Goal: Task Accomplishment & Management: Manage account settings

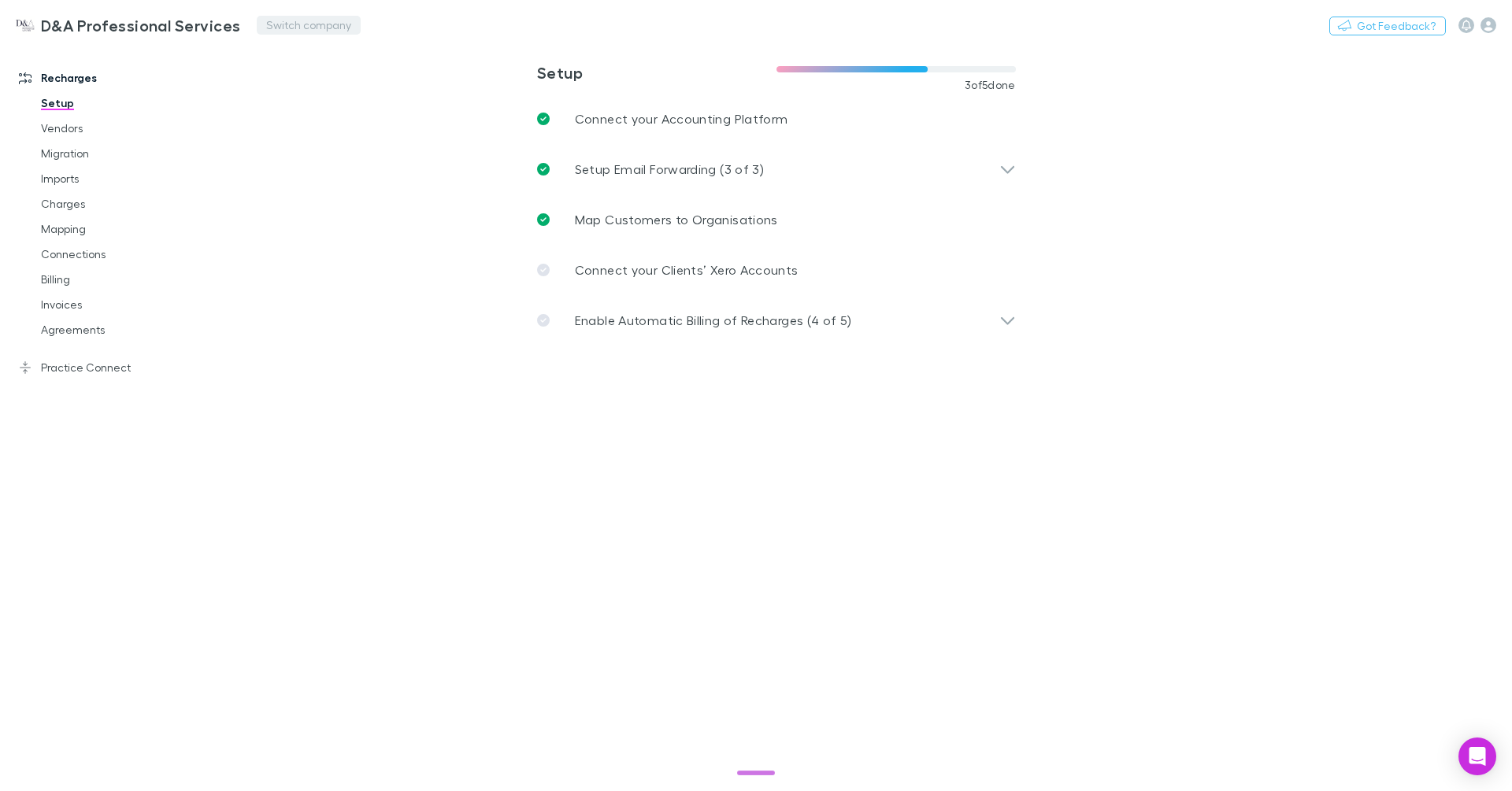
click at [320, 20] on button "Switch company" at bounding box center [308, 25] width 104 height 19
type input "*****"
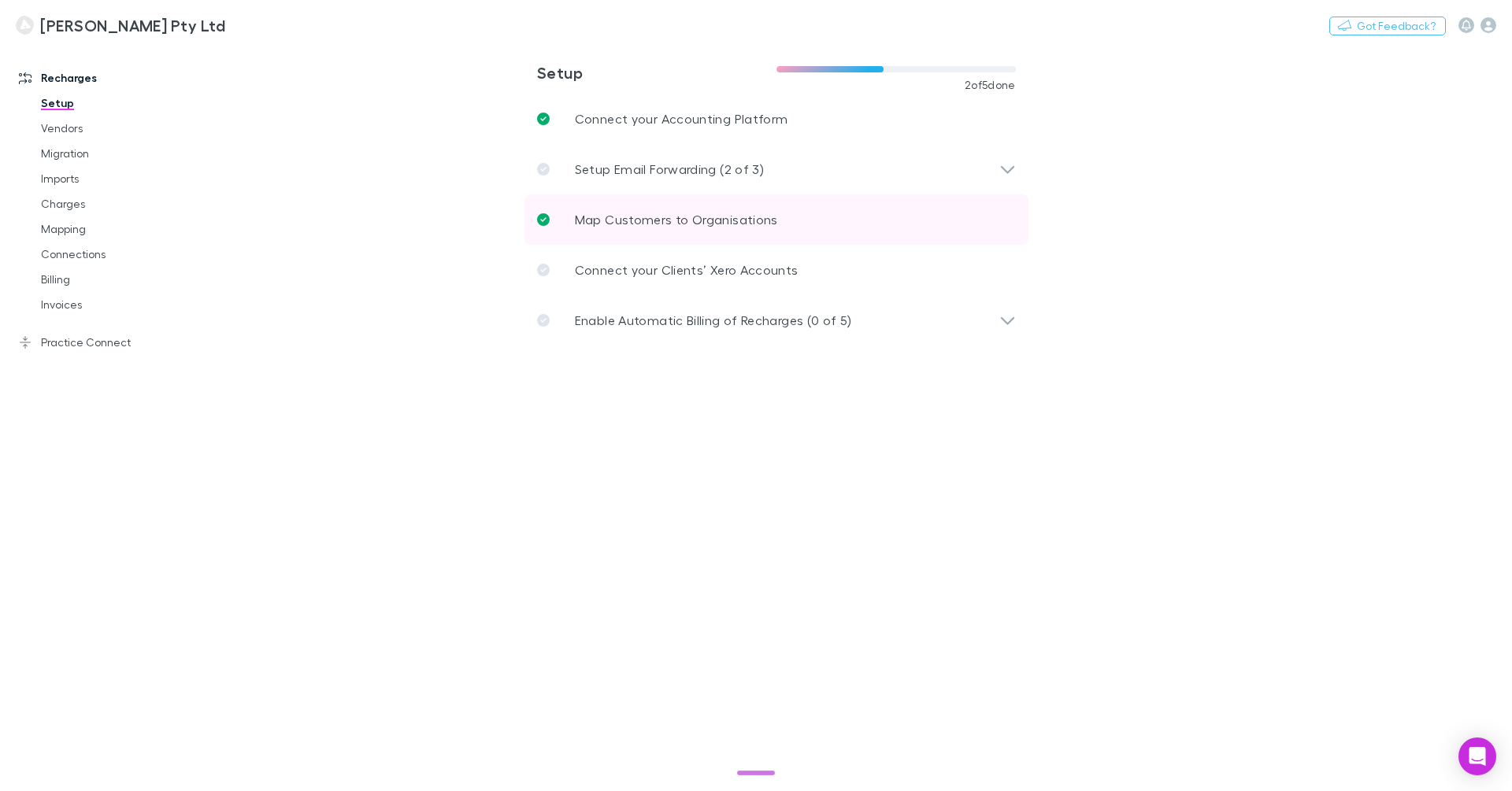
click at [619, 216] on p "Map Customers to Organisations" at bounding box center [677, 220] width 203 height 19
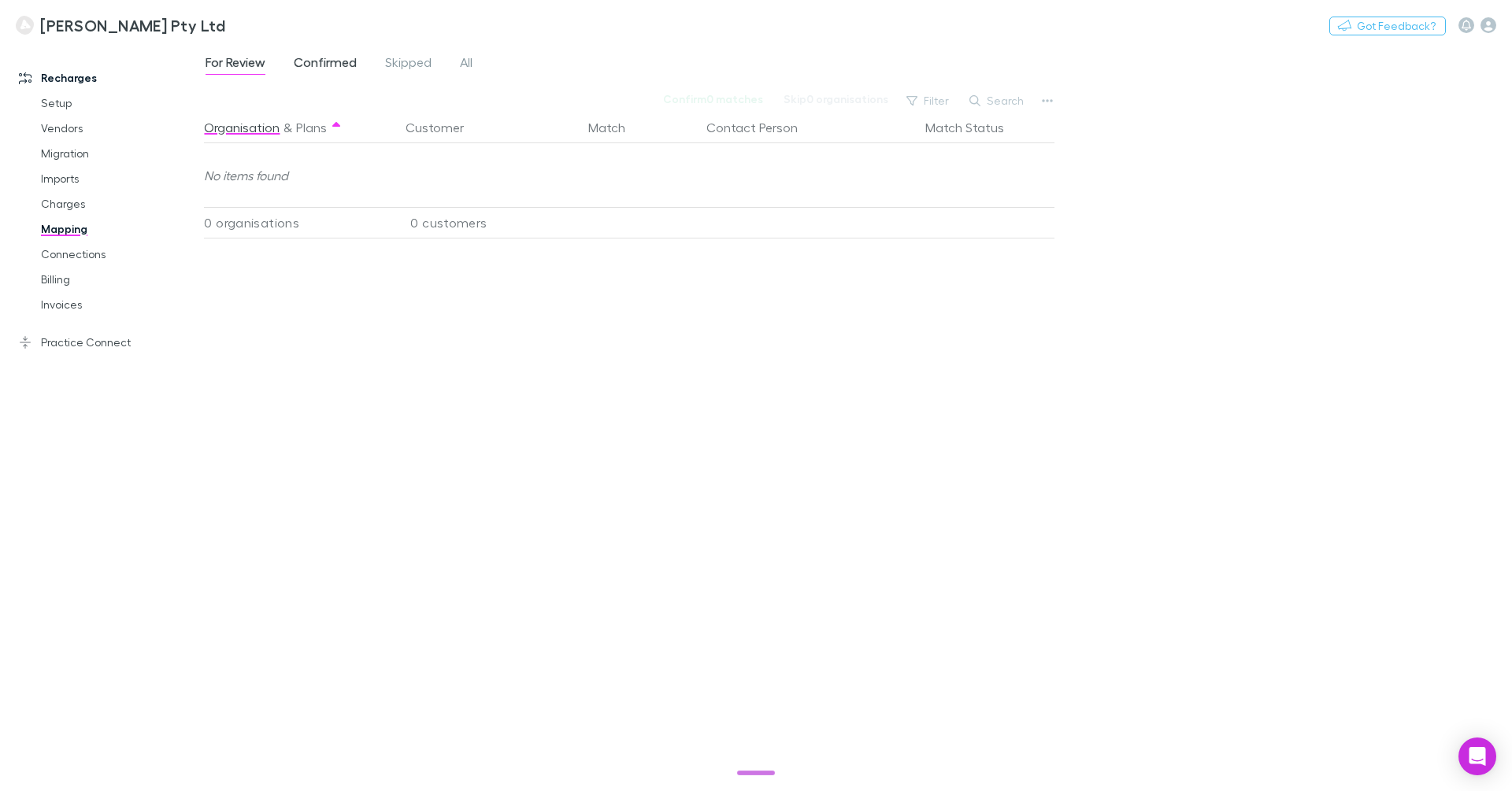
click at [319, 60] on span "Confirmed" at bounding box center [325, 65] width 63 height 21
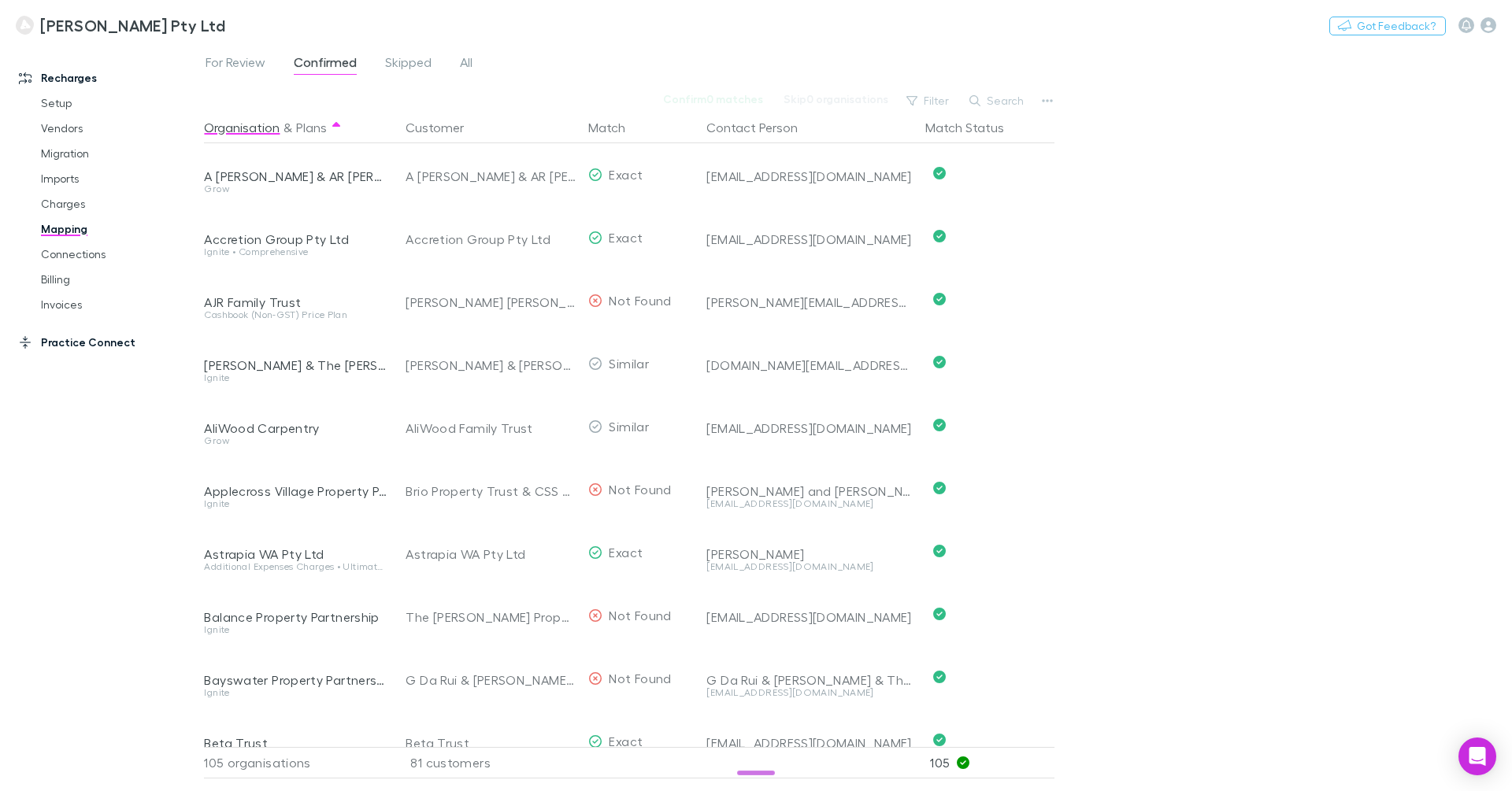
click at [95, 346] on link "Practice Connect" at bounding box center [101, 342] width 197 height 25
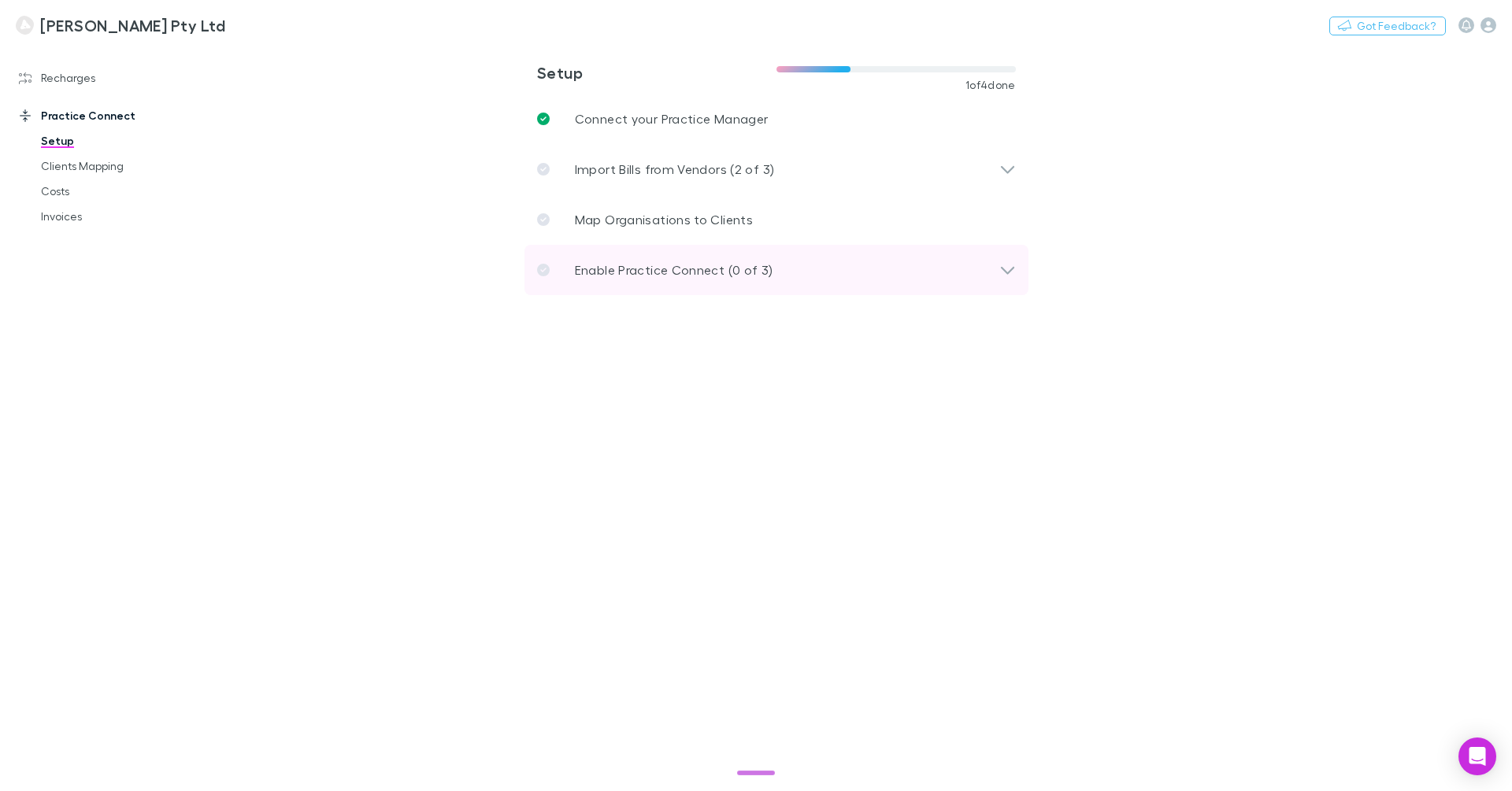
click at [764, 264] on p "Enable Practice Connect (0 of 3)" at bounding box center [674, 270] width 198 height 19
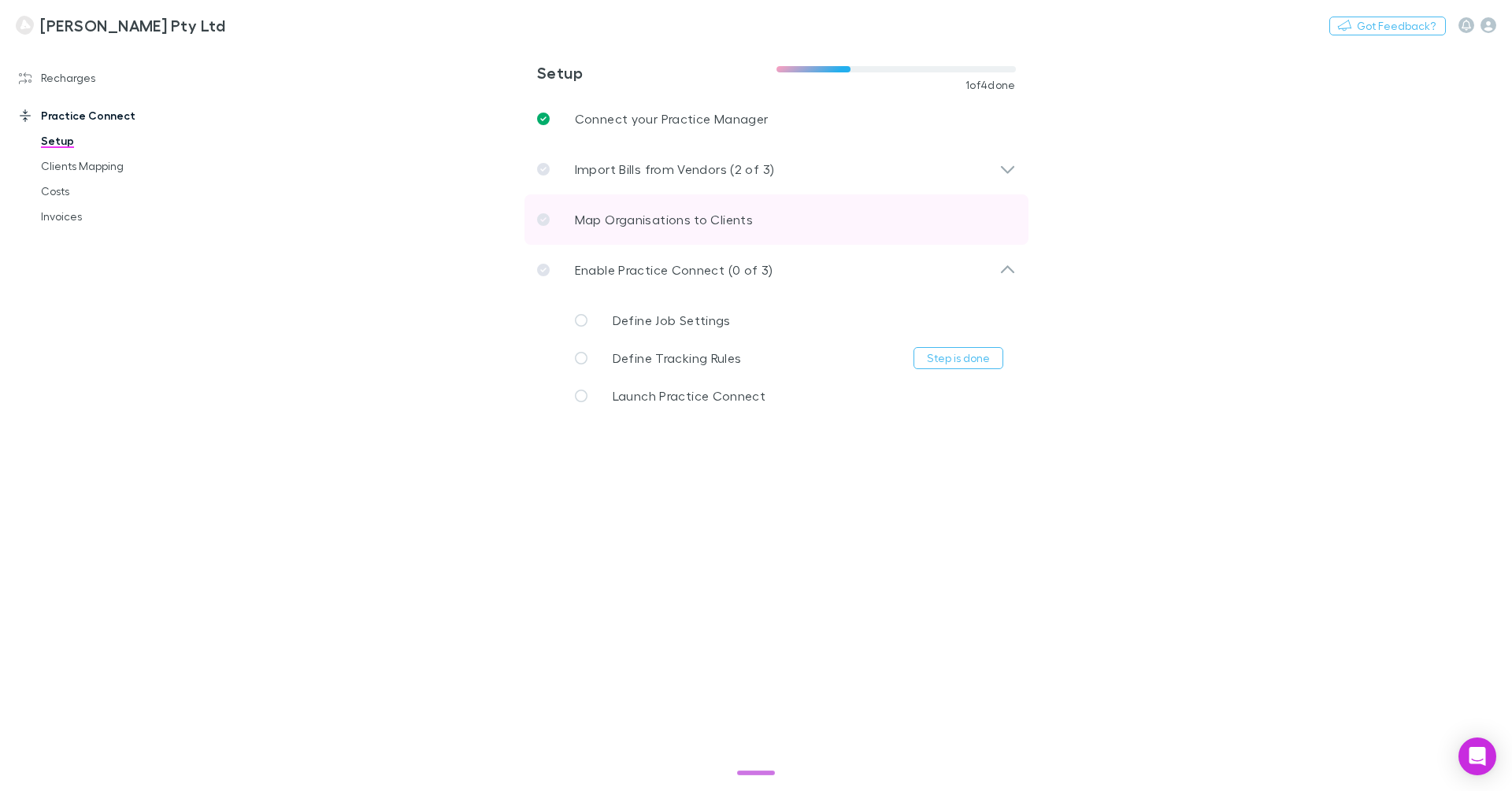
click at [703, 222] on p "Map Organisations to Clients" at bounding box center [663, 220] width 178 height 19
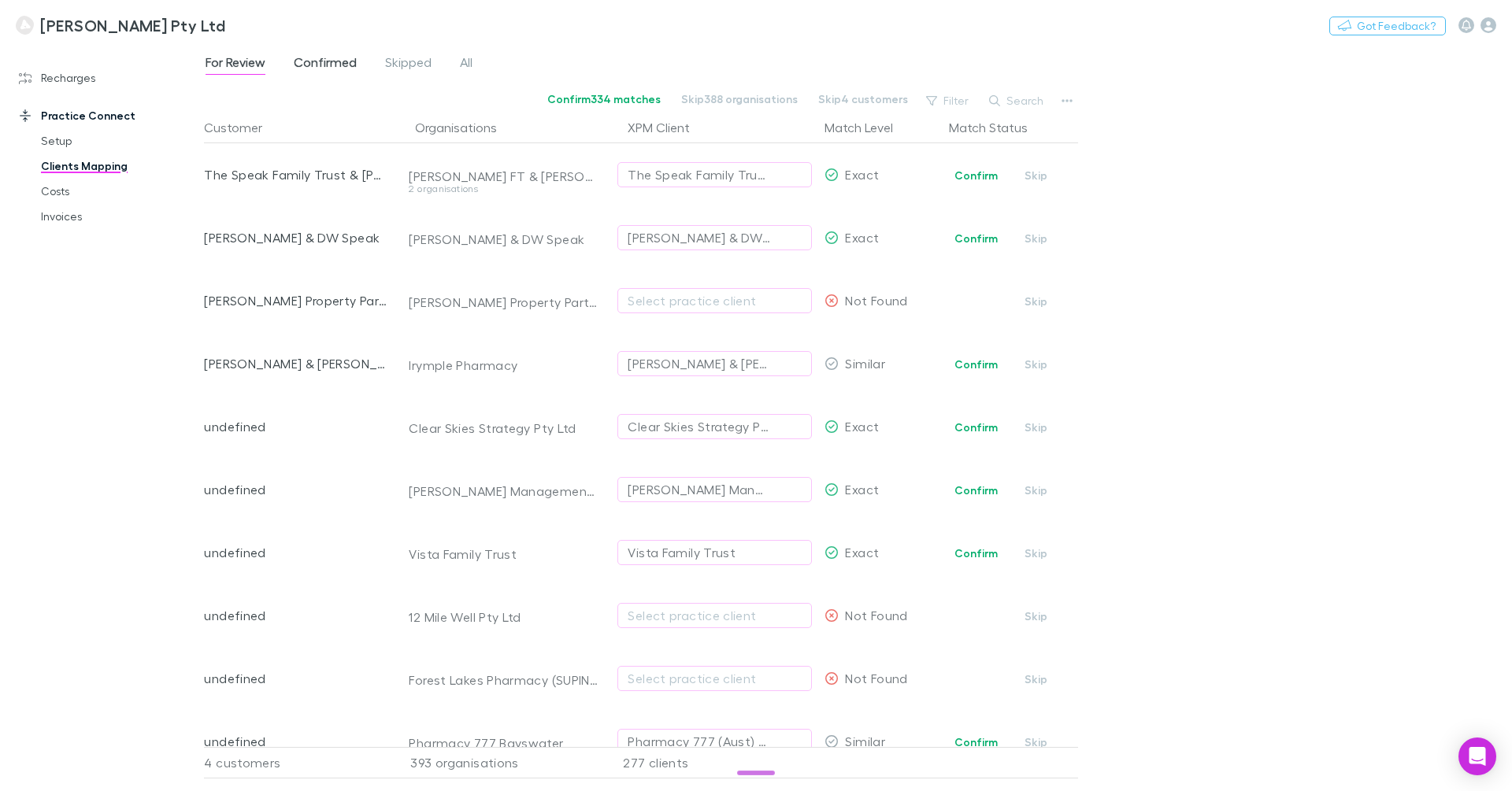
click at [310, 63] on span "Confirmed" at bounding box center [325, 65] width 63 height 21
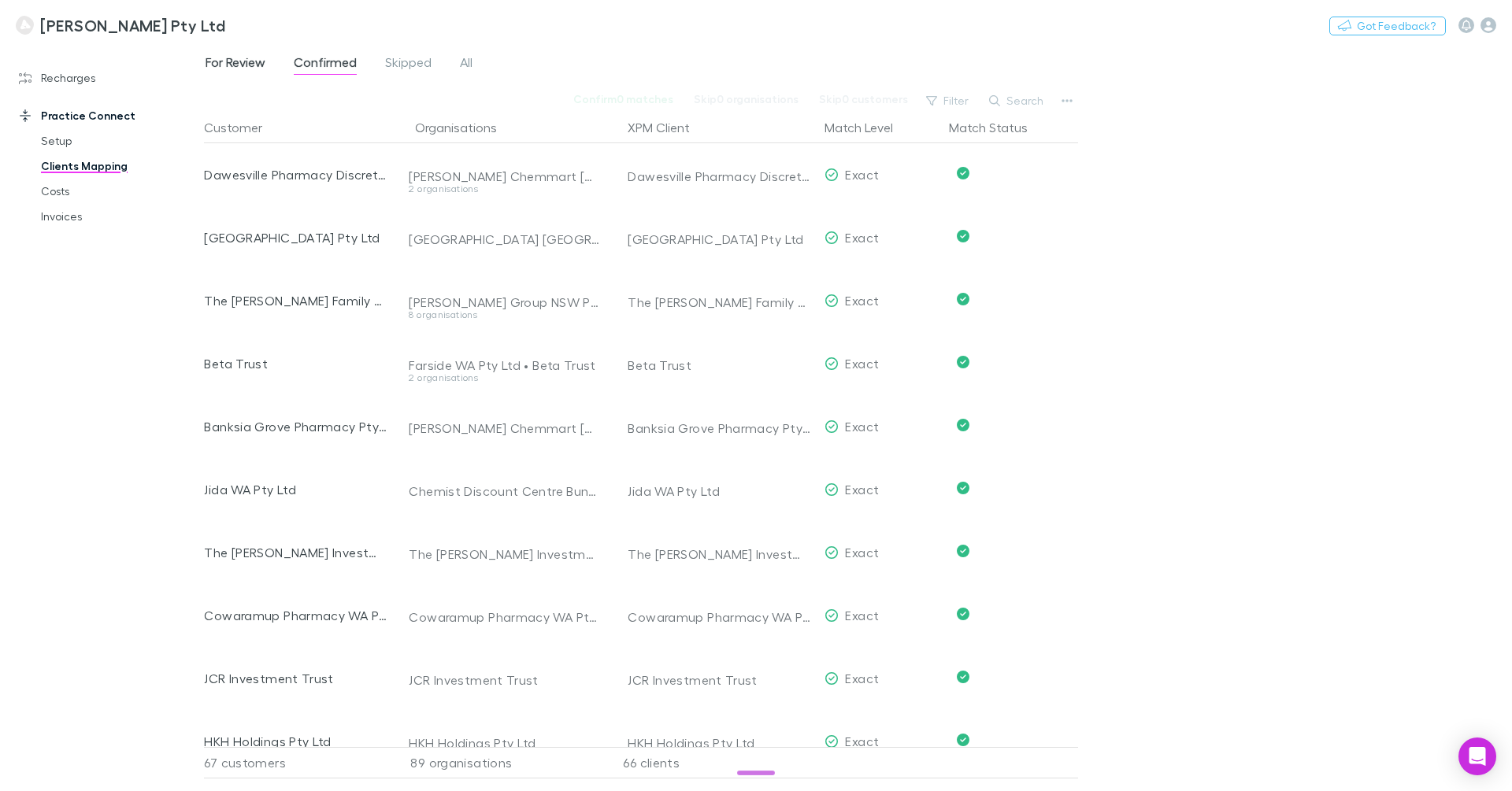
click at [241, 63] on span "For Review" at bounding box center [236, 65] width 60 height 21
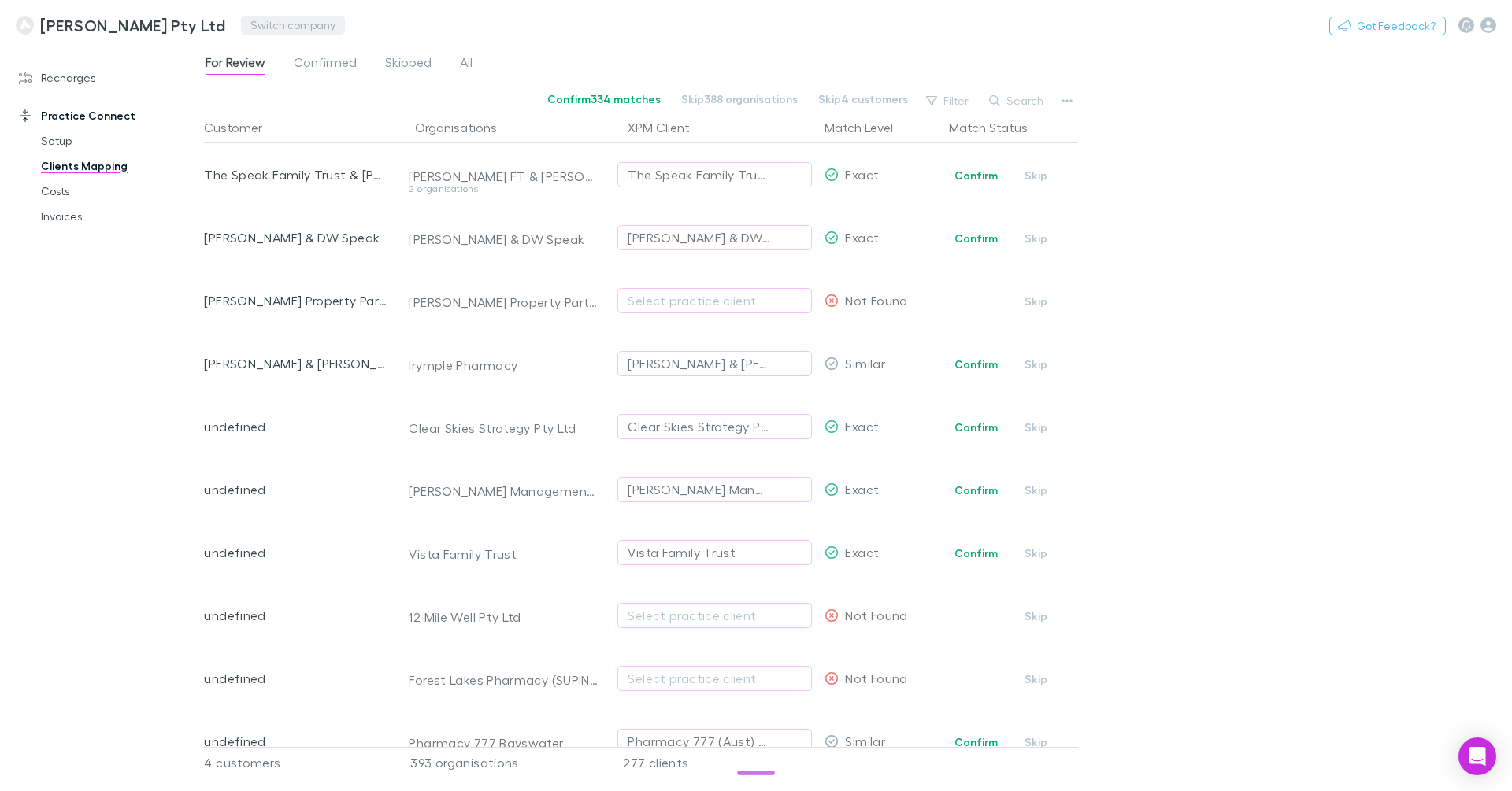
click at [274, 30] on button "Switch company" at bounding box center [292, 25] width 104 height 19
type input "*"
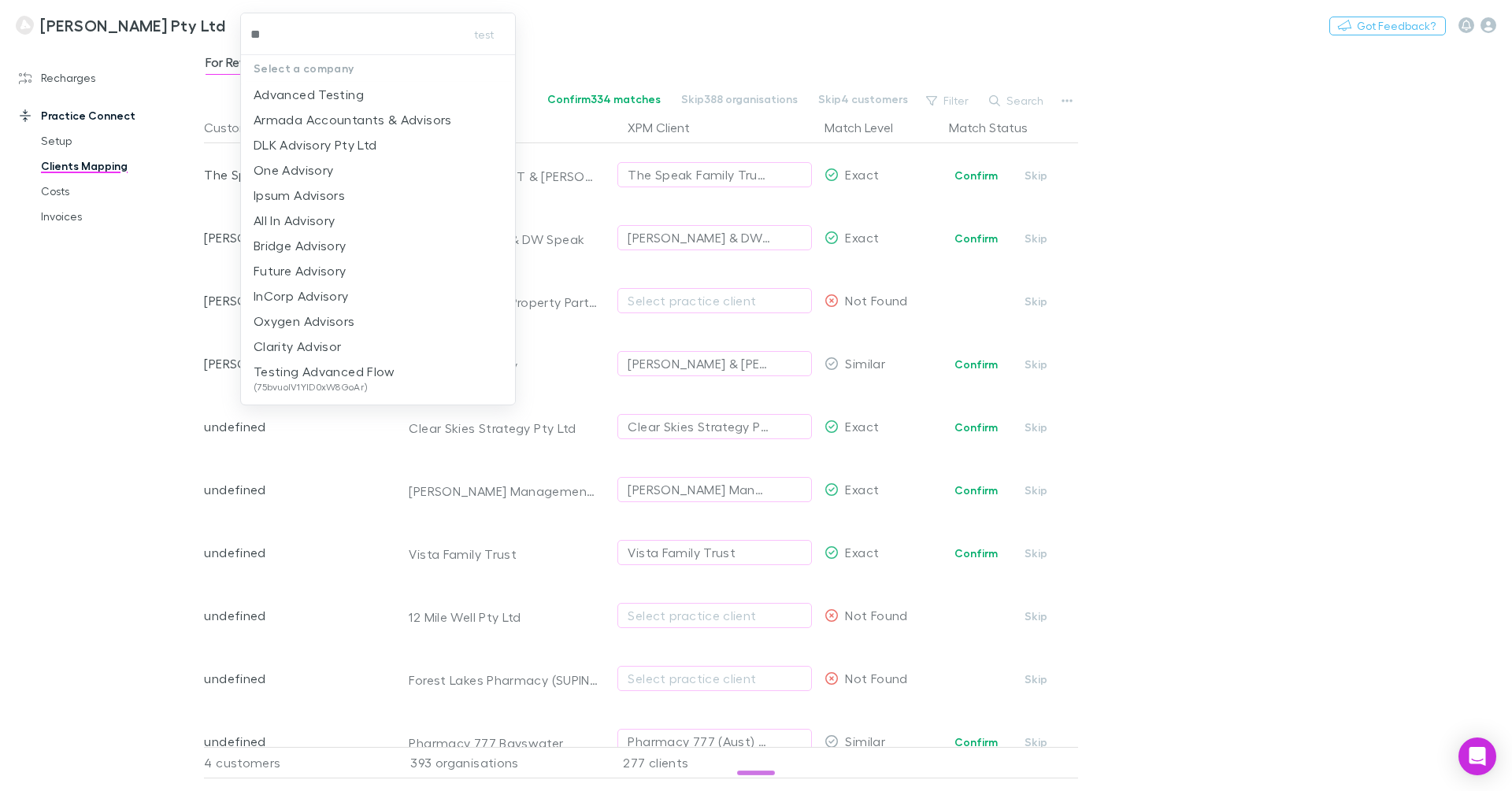
type input "***"
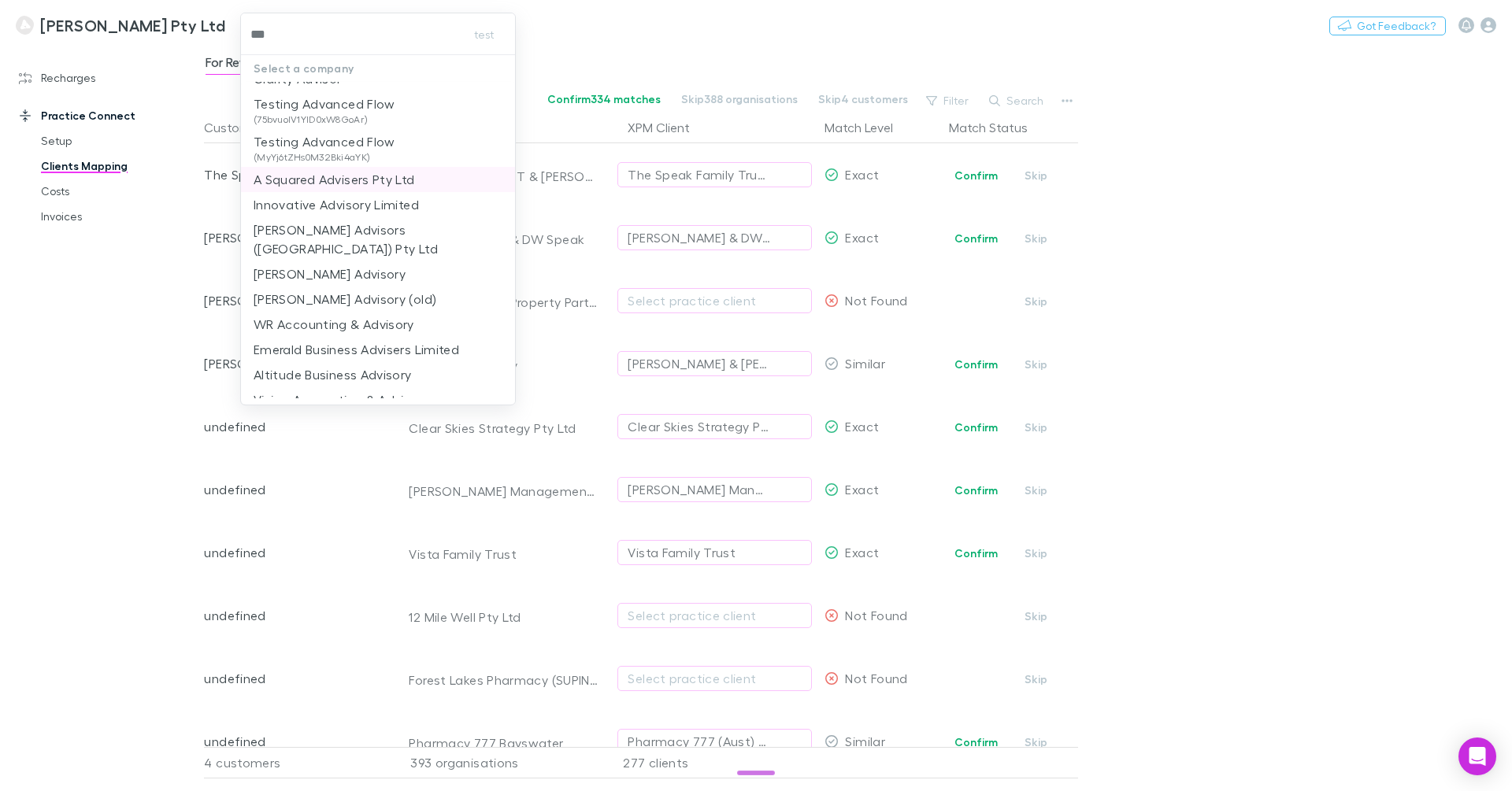
scroll to position [351, 0]
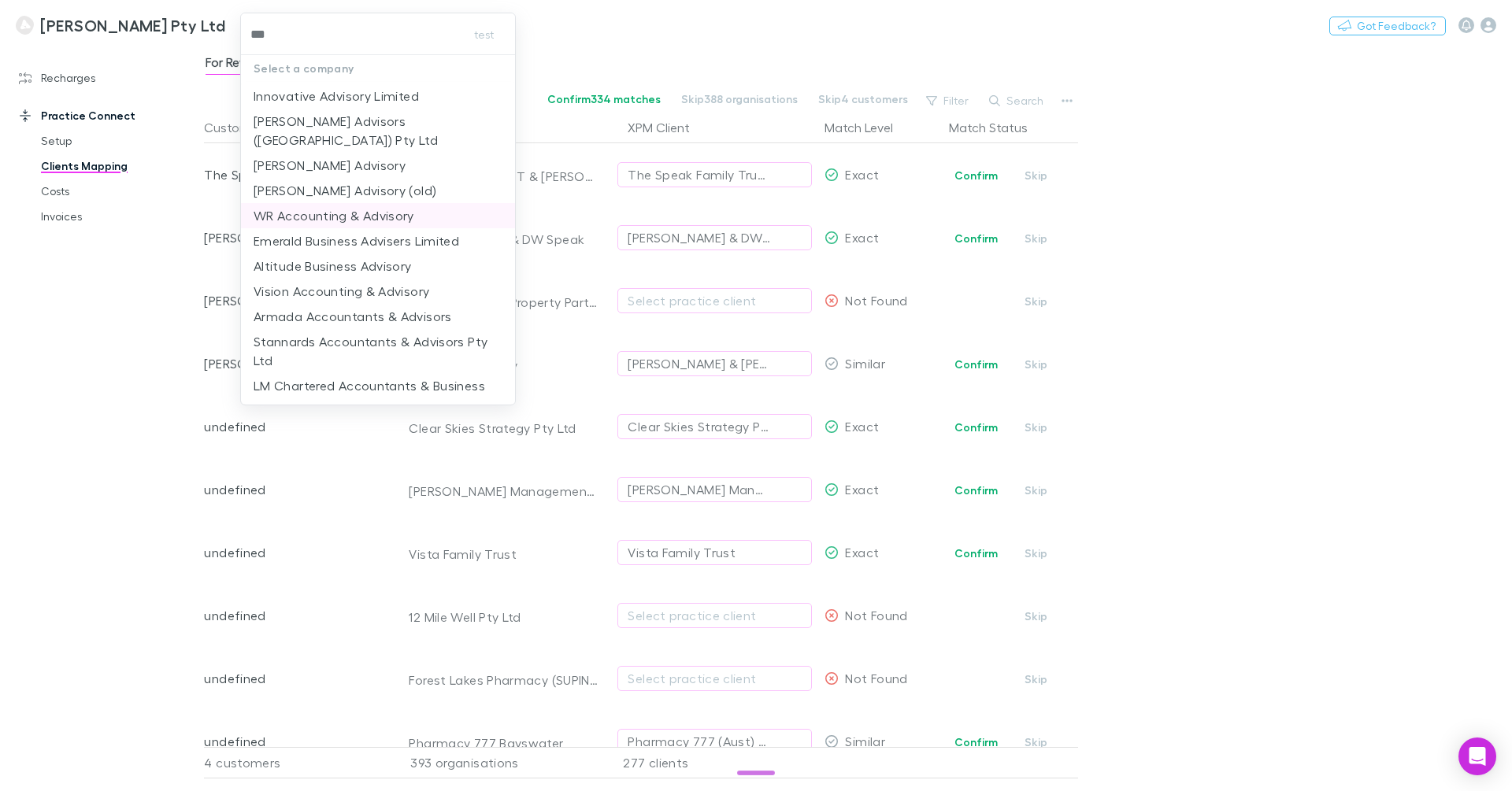
click at [312, 207] on p "WR Accounting & Advisory" at bounding box center [334, 216] width 161 height 19
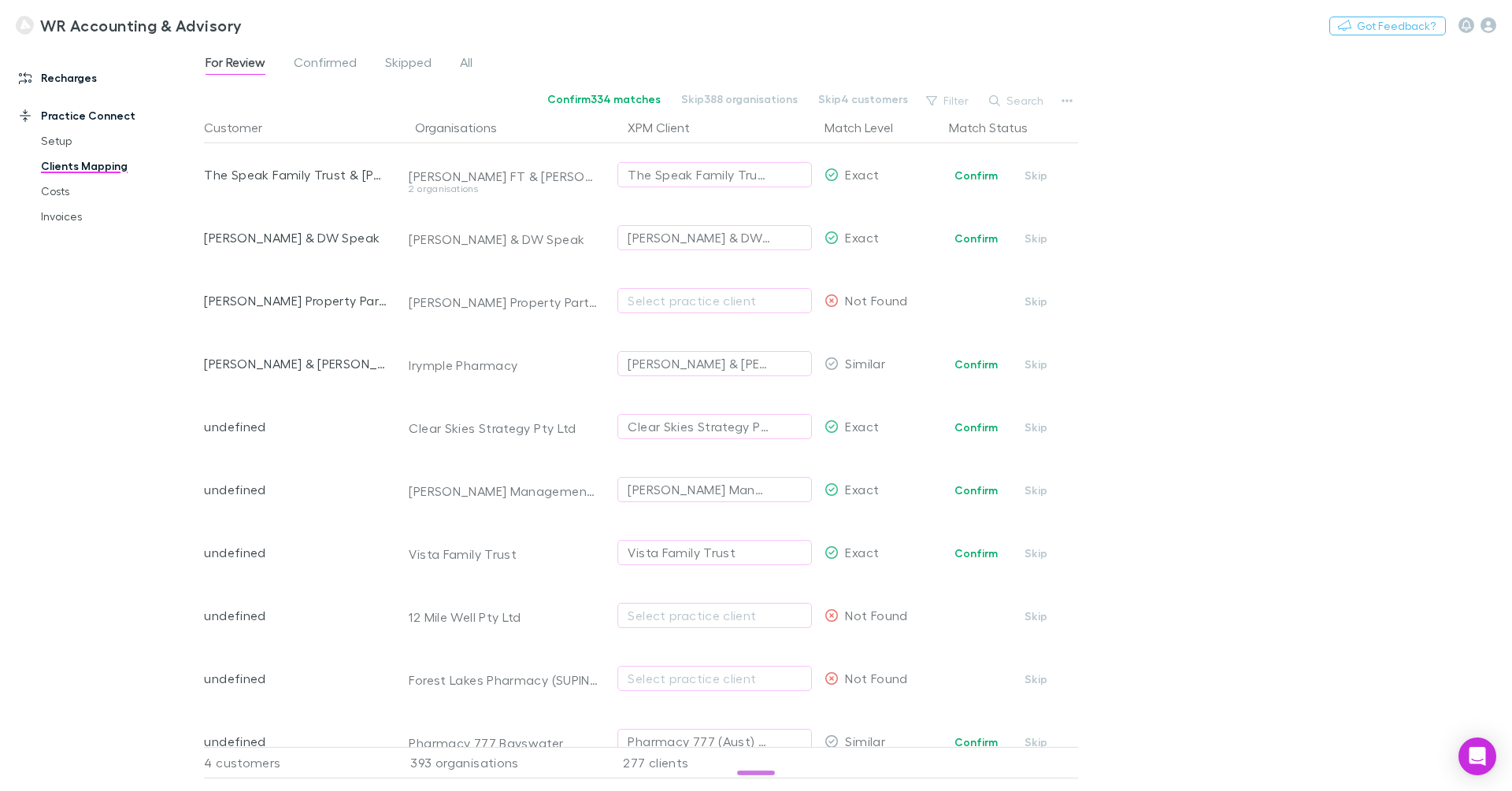
click at [87, 85] on link "Recharges" at bounding box center [101, 78] width 197 height 25
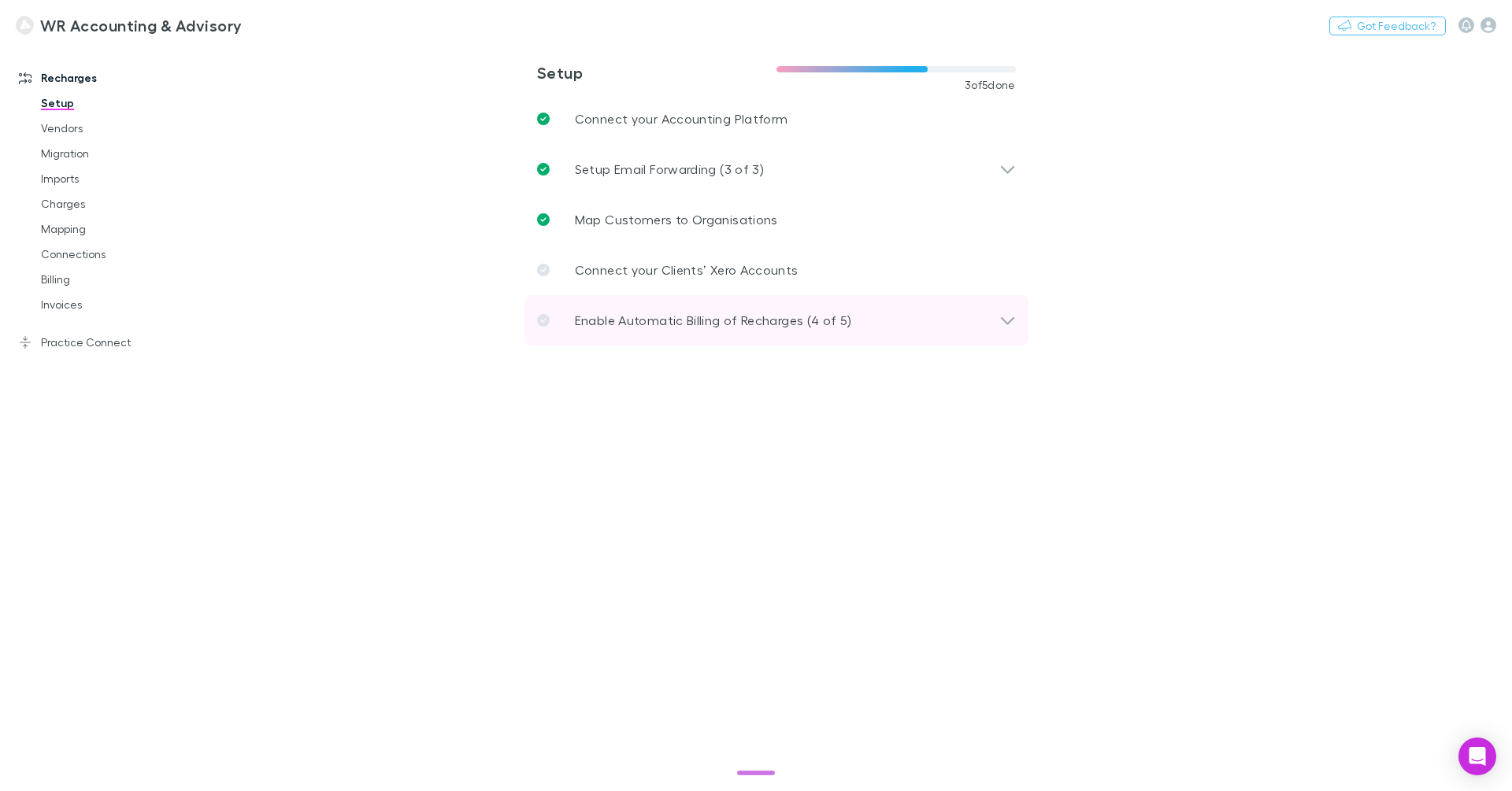
click at [665, 320] on p "Enable Automatic Billing of Recharges (4 of 5)" at bounding box center [713, 320] width 277 height 19
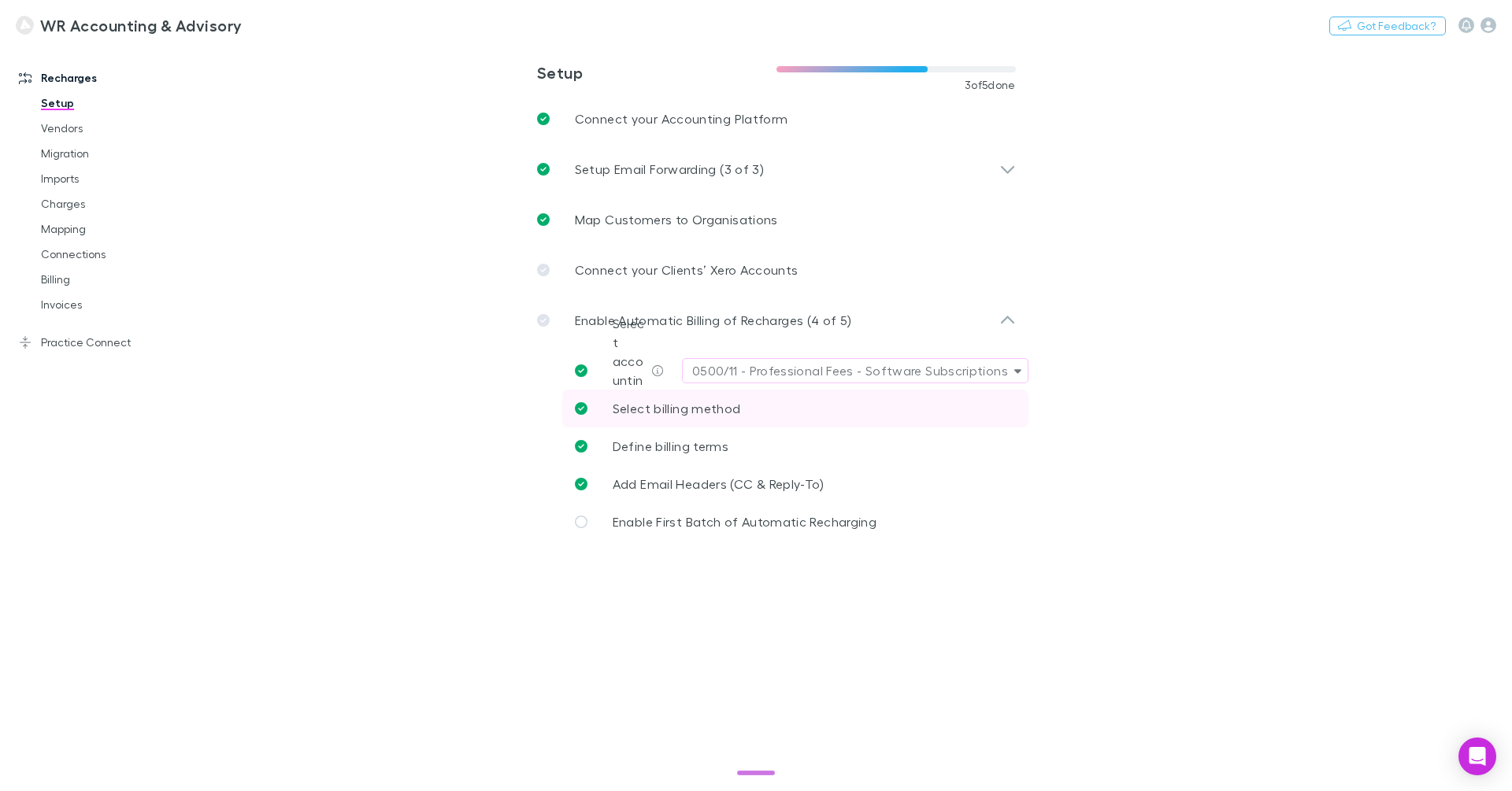
click at [717, 407] on span "Select billing method" at bounding box center [677, 409] width 129 height 15
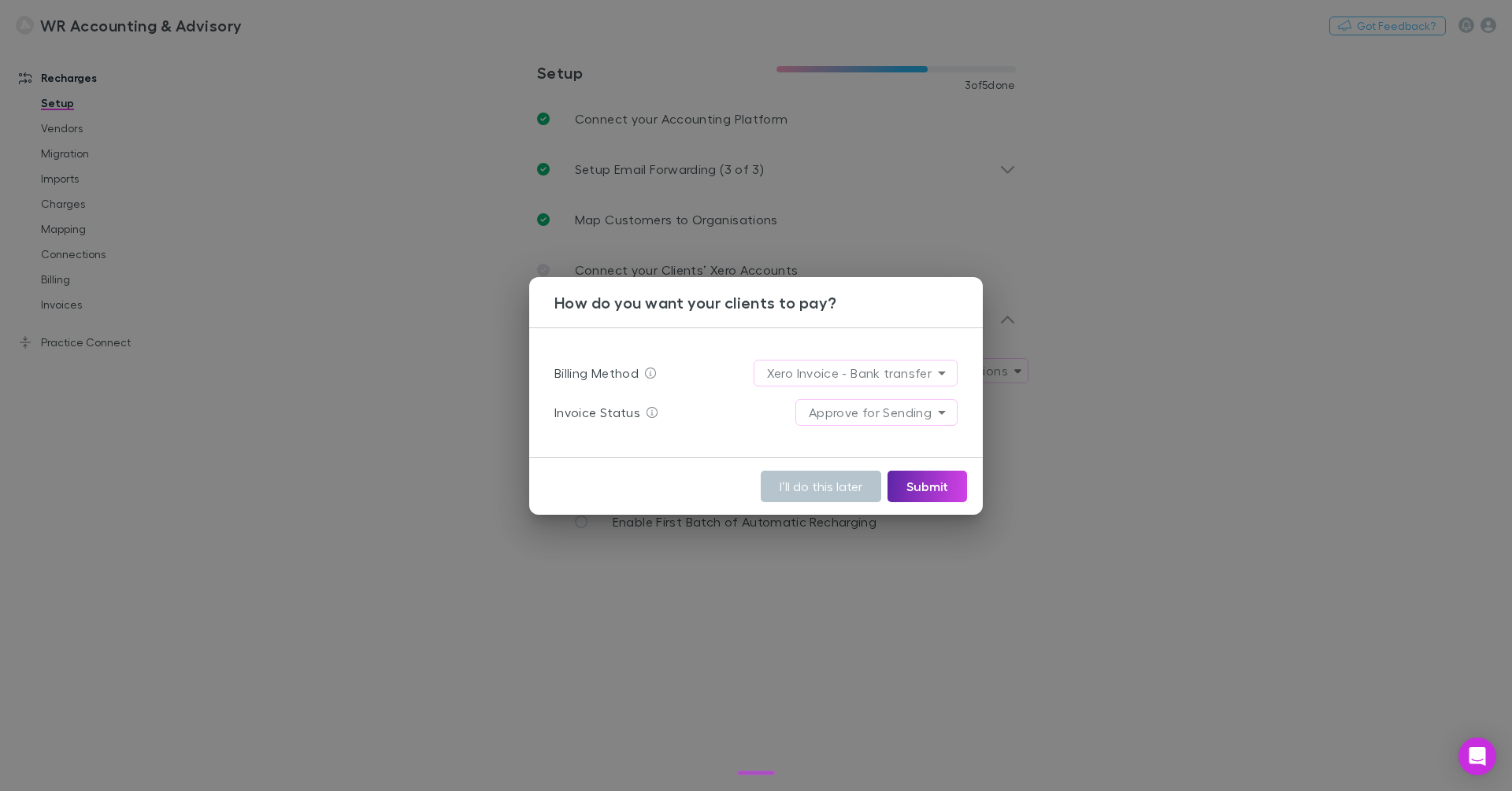
click at [440, 370] on div "**********" at bounding box center [756, 396] width 1512 height 791
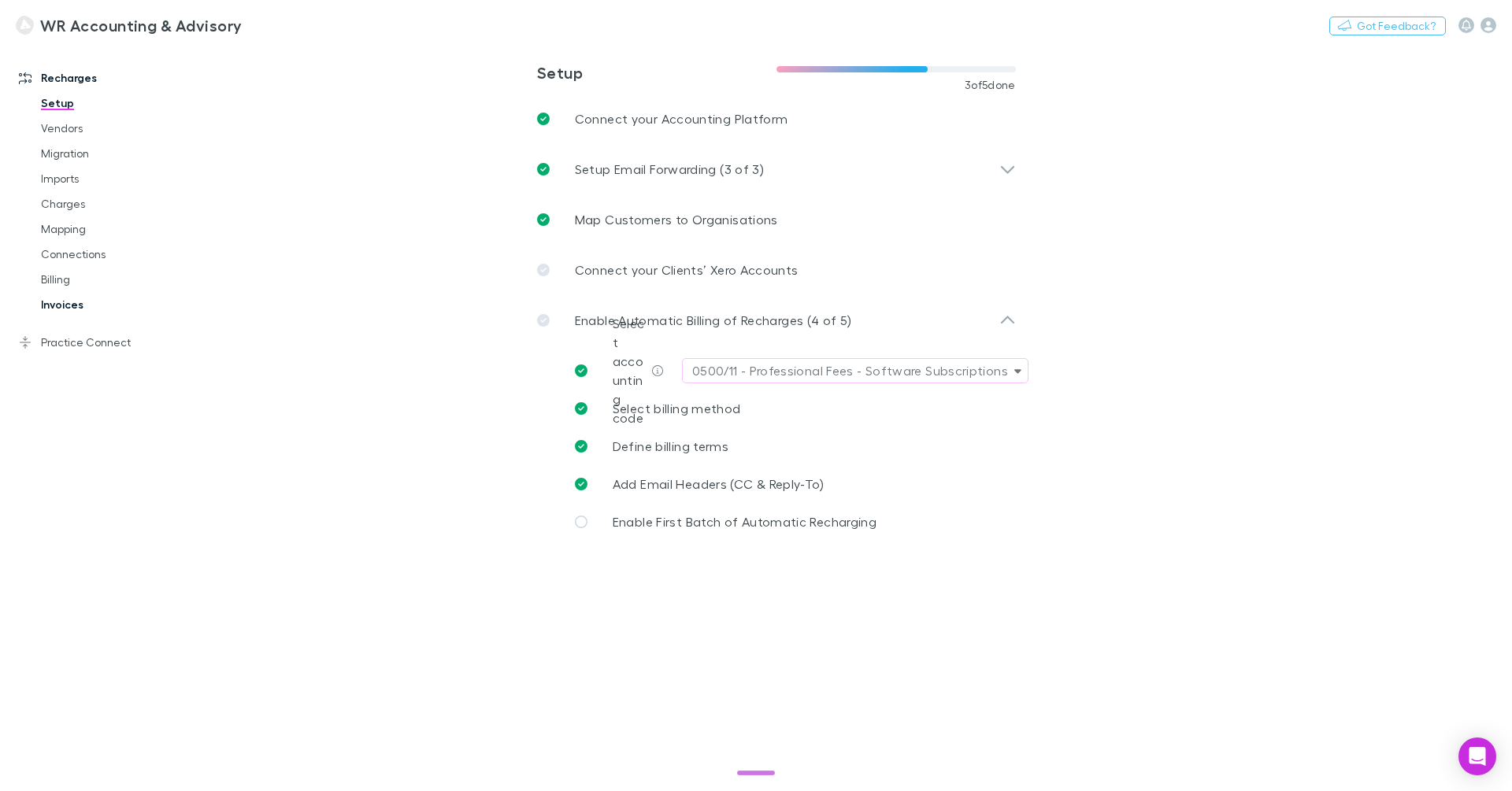
click at [61, 300] on link "Invoices" at bounding box center [113, 304] width 176 height 25
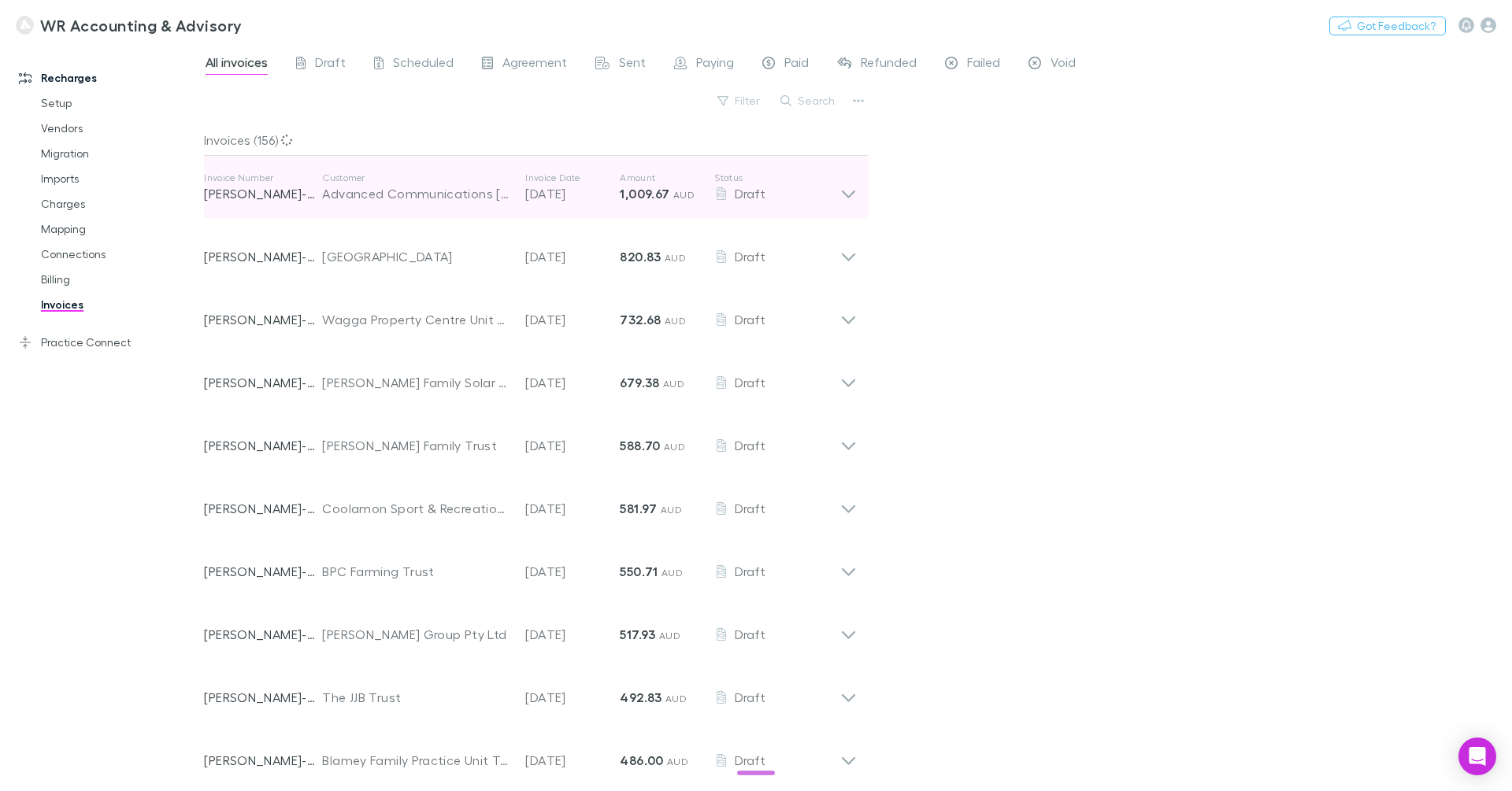
click at [388, 207] on div "Invoice Number [PERSON_NAME]-0123 Customer Advanced Communications [PERSON_NAME…" at bounding box center [522, 187] width 636 height 56
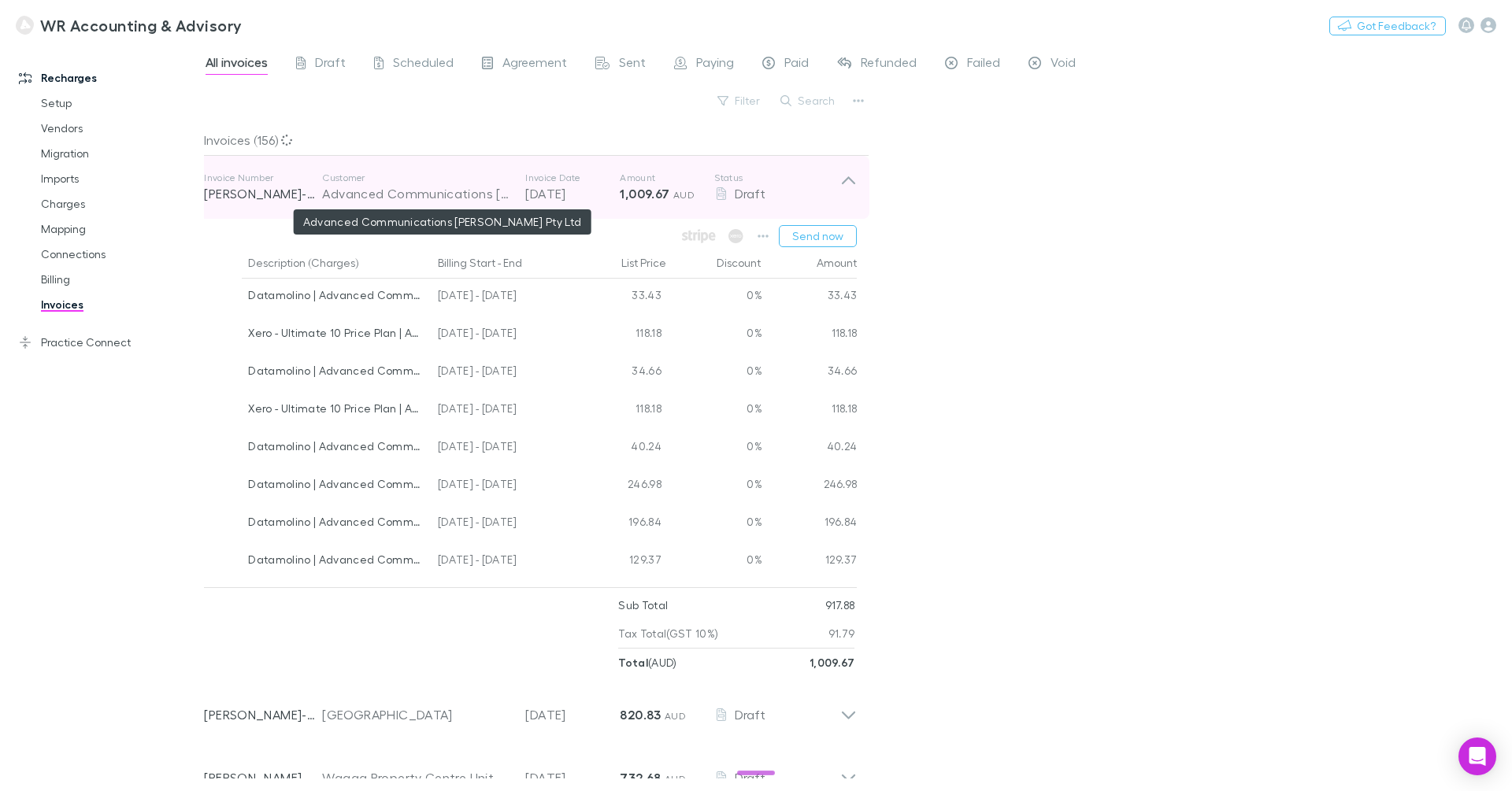
click at [392, 201] on div "Advanced Communications [PERSON_NAME] Pty Ltd" at bounding box center [415, 194] width 187 height 19
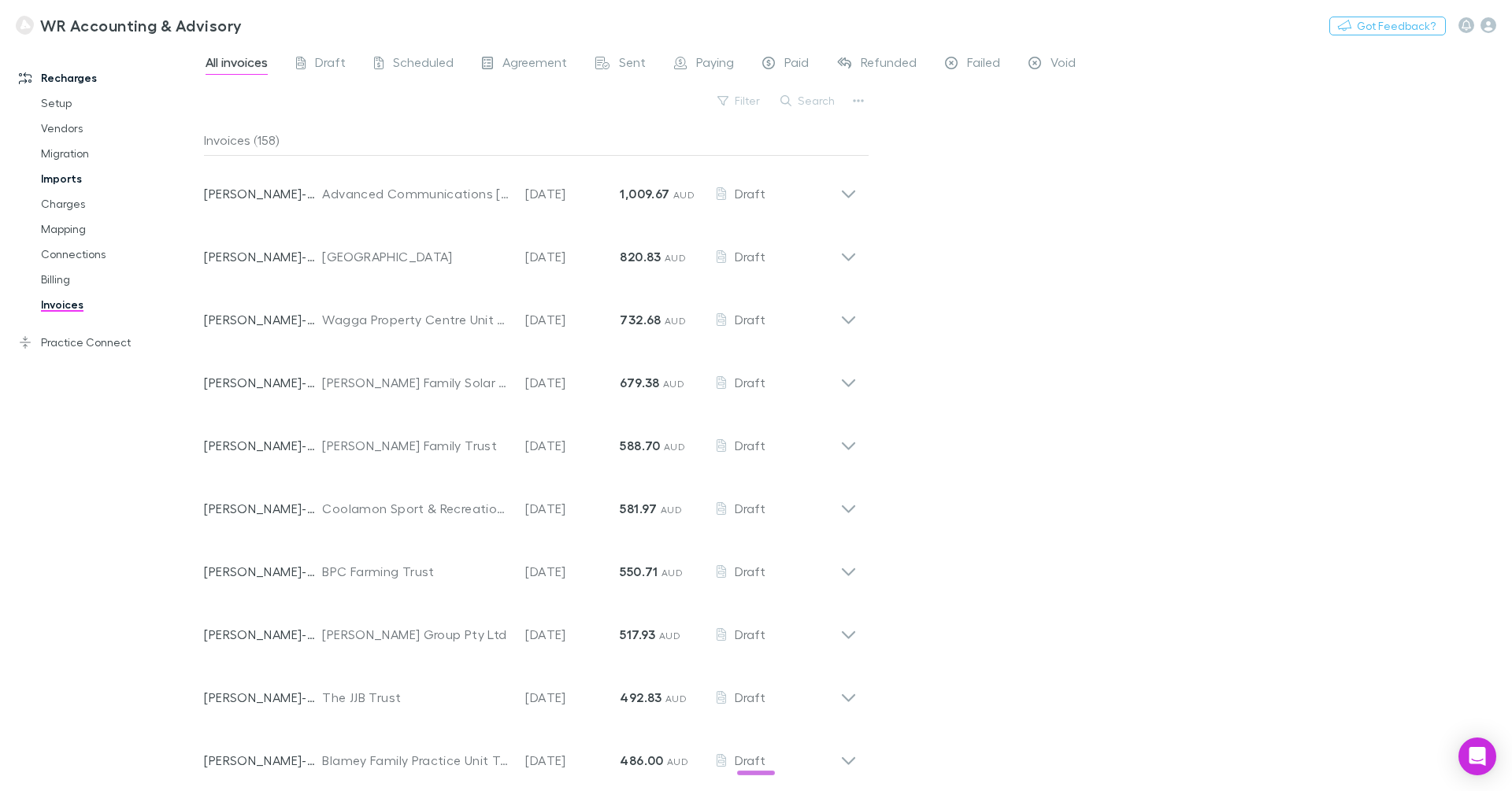
drag, startPoint x: 89, startPoint y: 178, endPoint x: 111, endPoint y: 173, distance: 22.6
click at [89, 178] on link "Imports" at bounding box center [113, 178] width 176 height 25
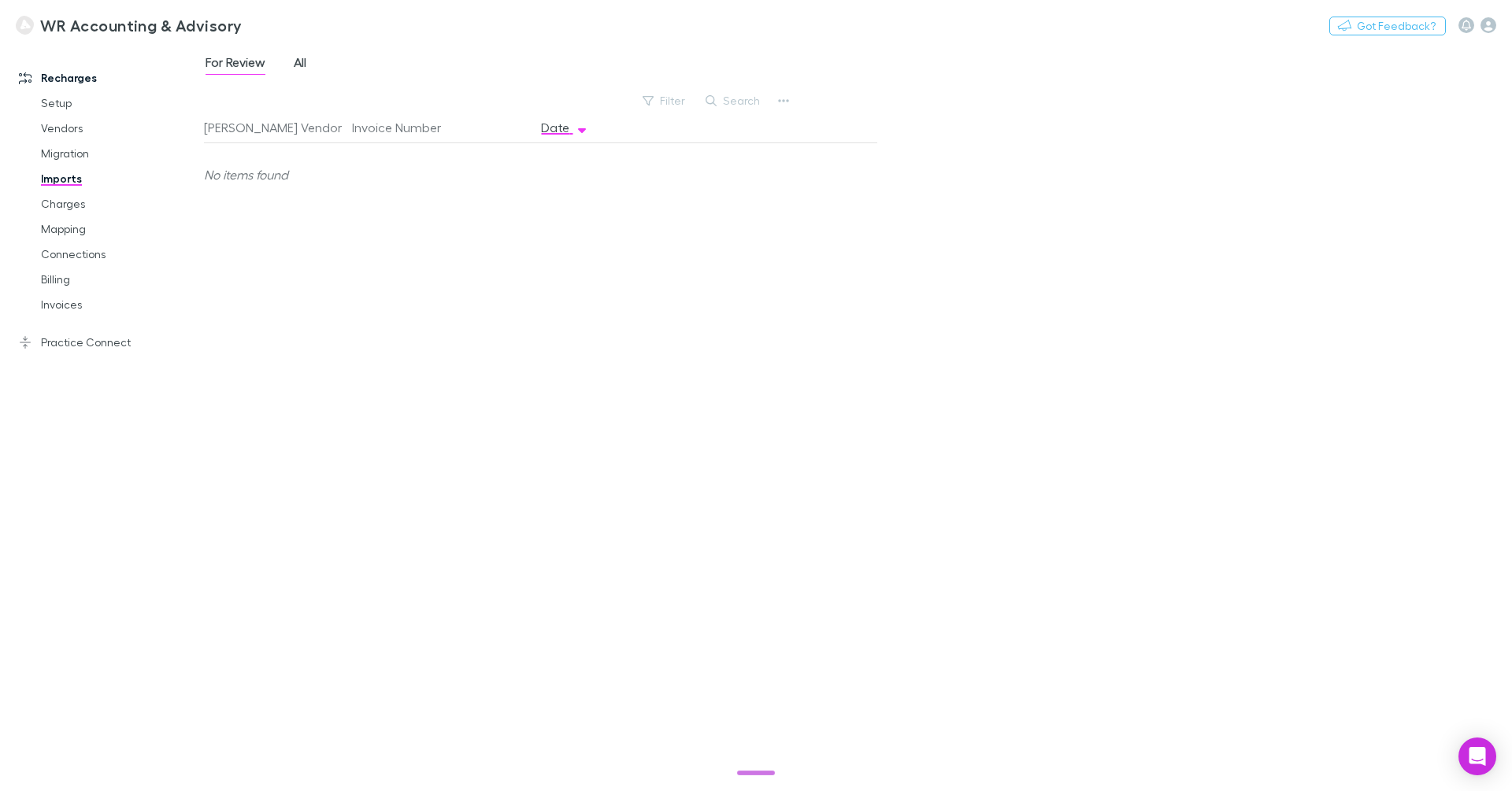
click at [299, 62] on span "All" at bounding box center [300, 65] width 12 height 21
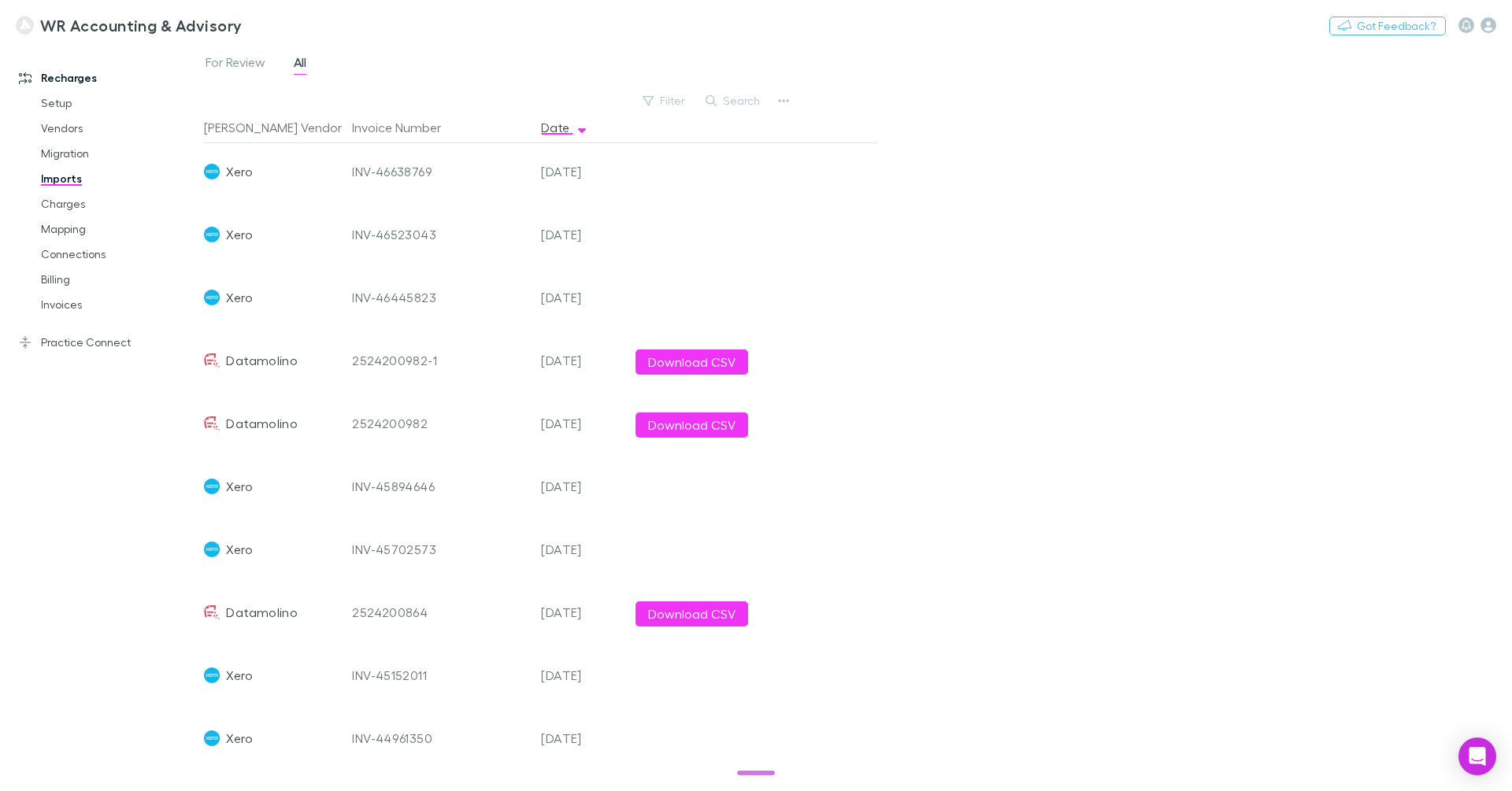
scroll to position [74, 0]
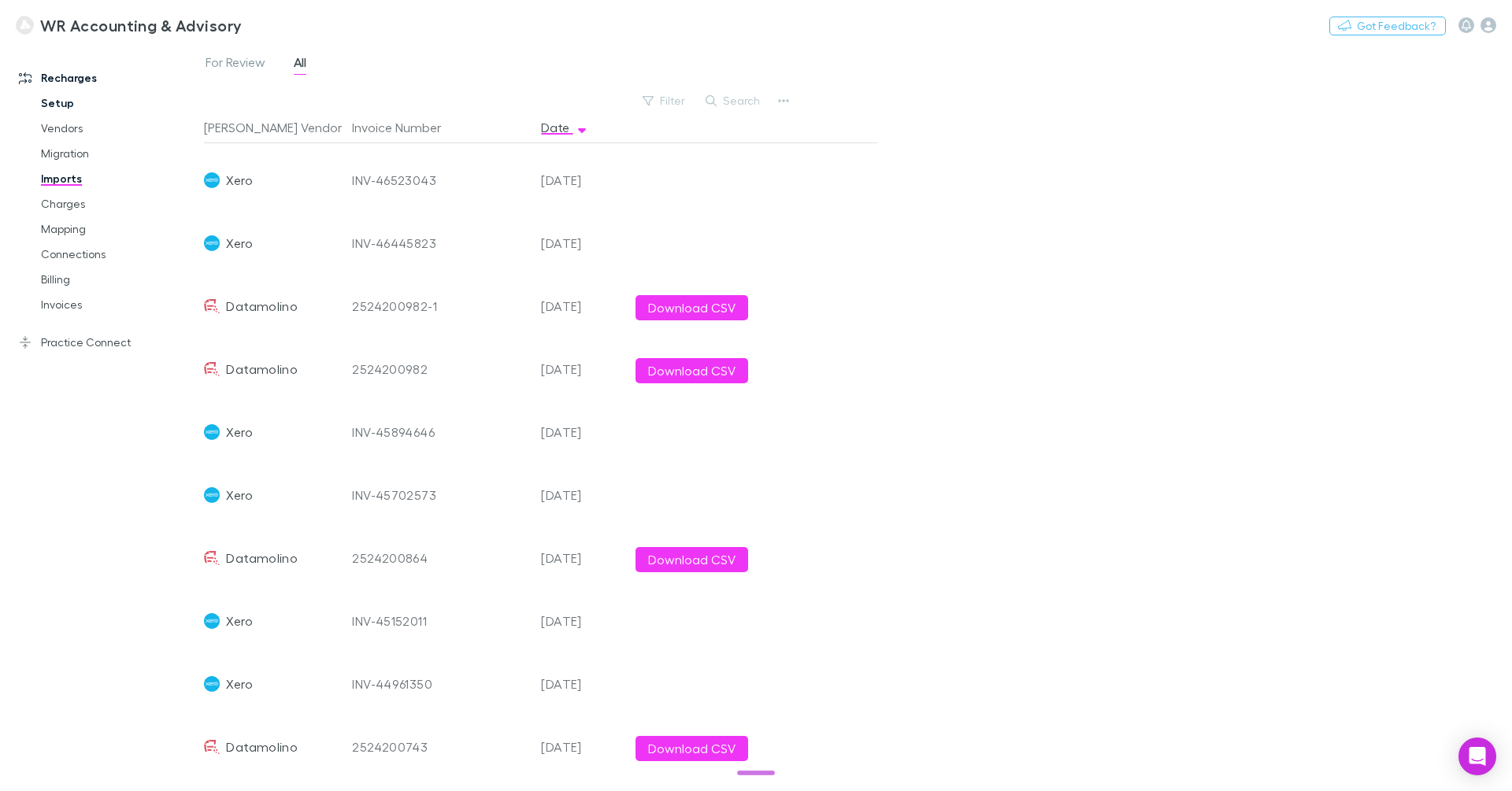
click at [80, 106] on link "Setup" at bounding box center [113, 102] width 176 height 25
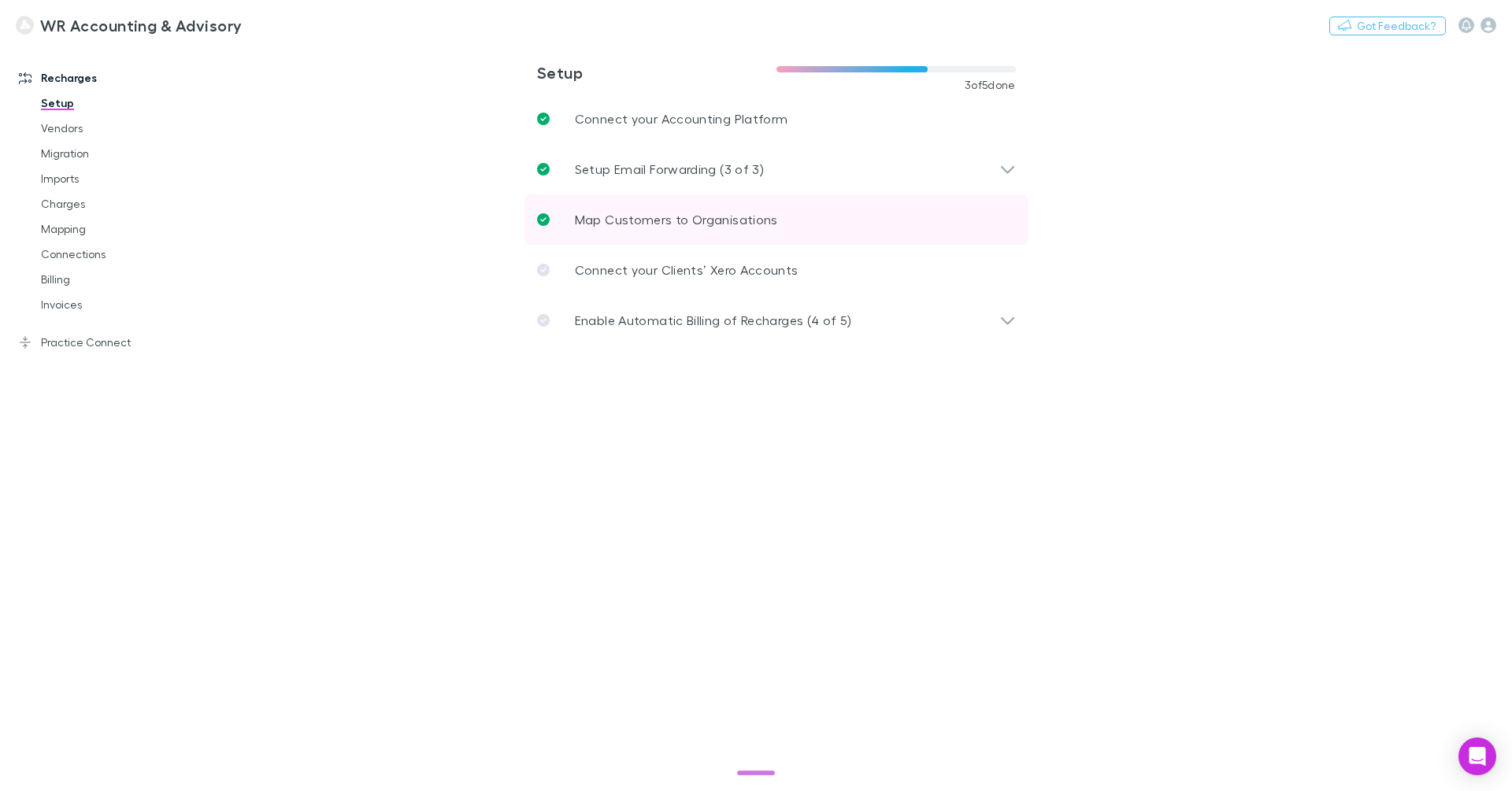
click at [733, 230] on link "Map Customers to Organisations" at bounding box center [776, 220] width 504 height 51
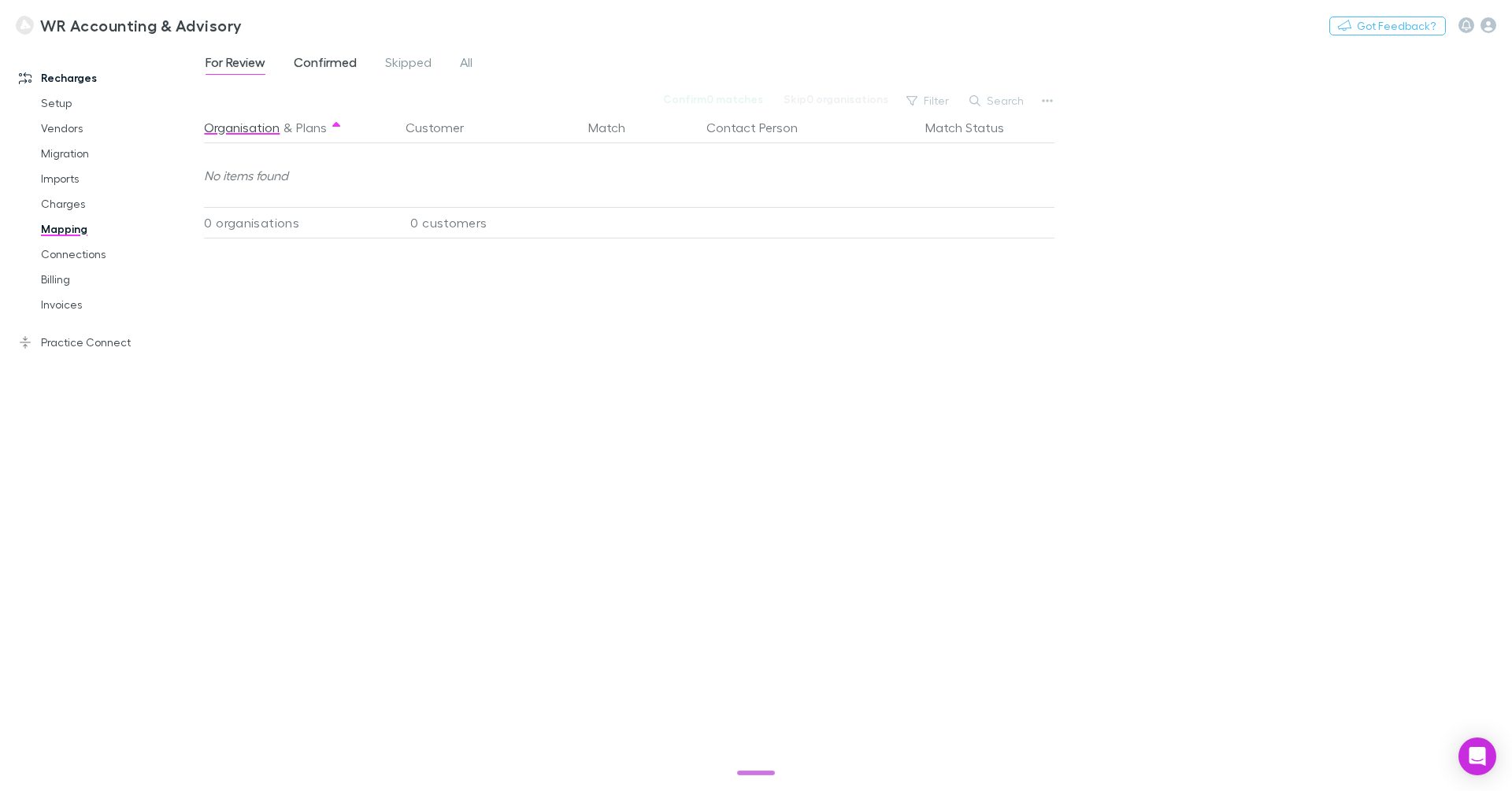
click at [339, 64] on span "Confirmed" at bounding box center [325, 65] width 63 height 21
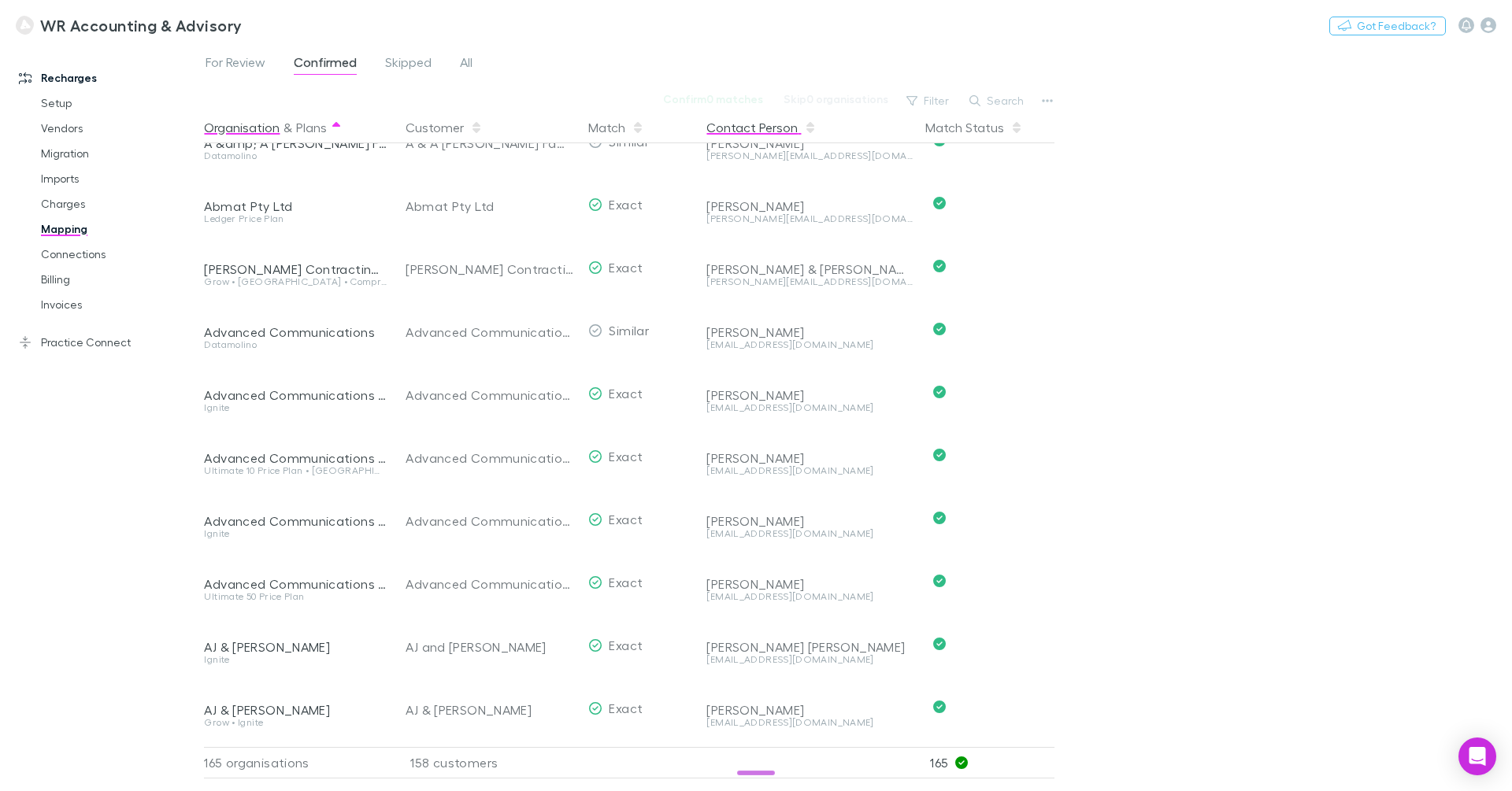
scroll to position [53, 0]
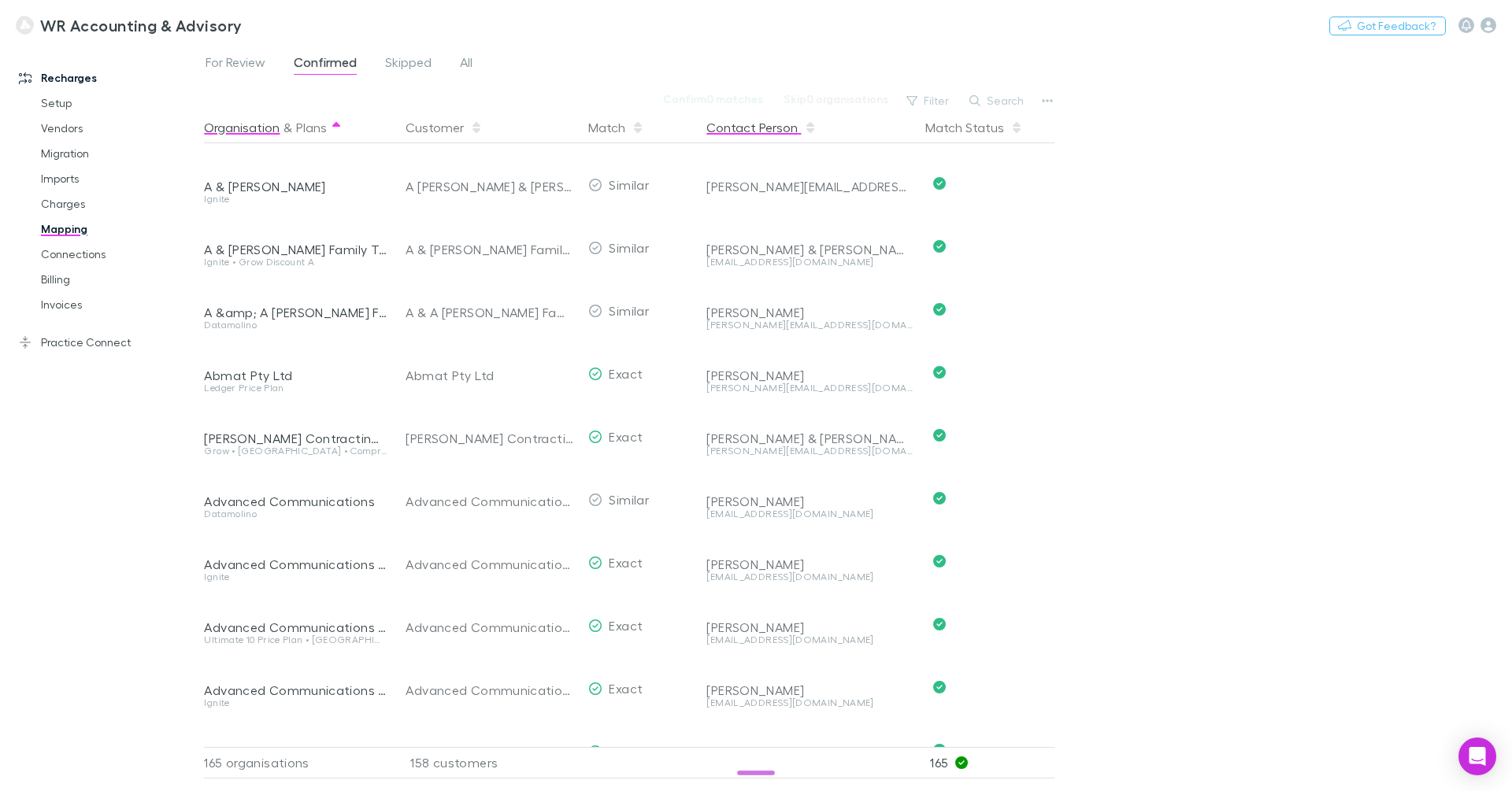
click at [771, 134] on button "Contact Person" at bounding box center [761, 128] width 110 height 32
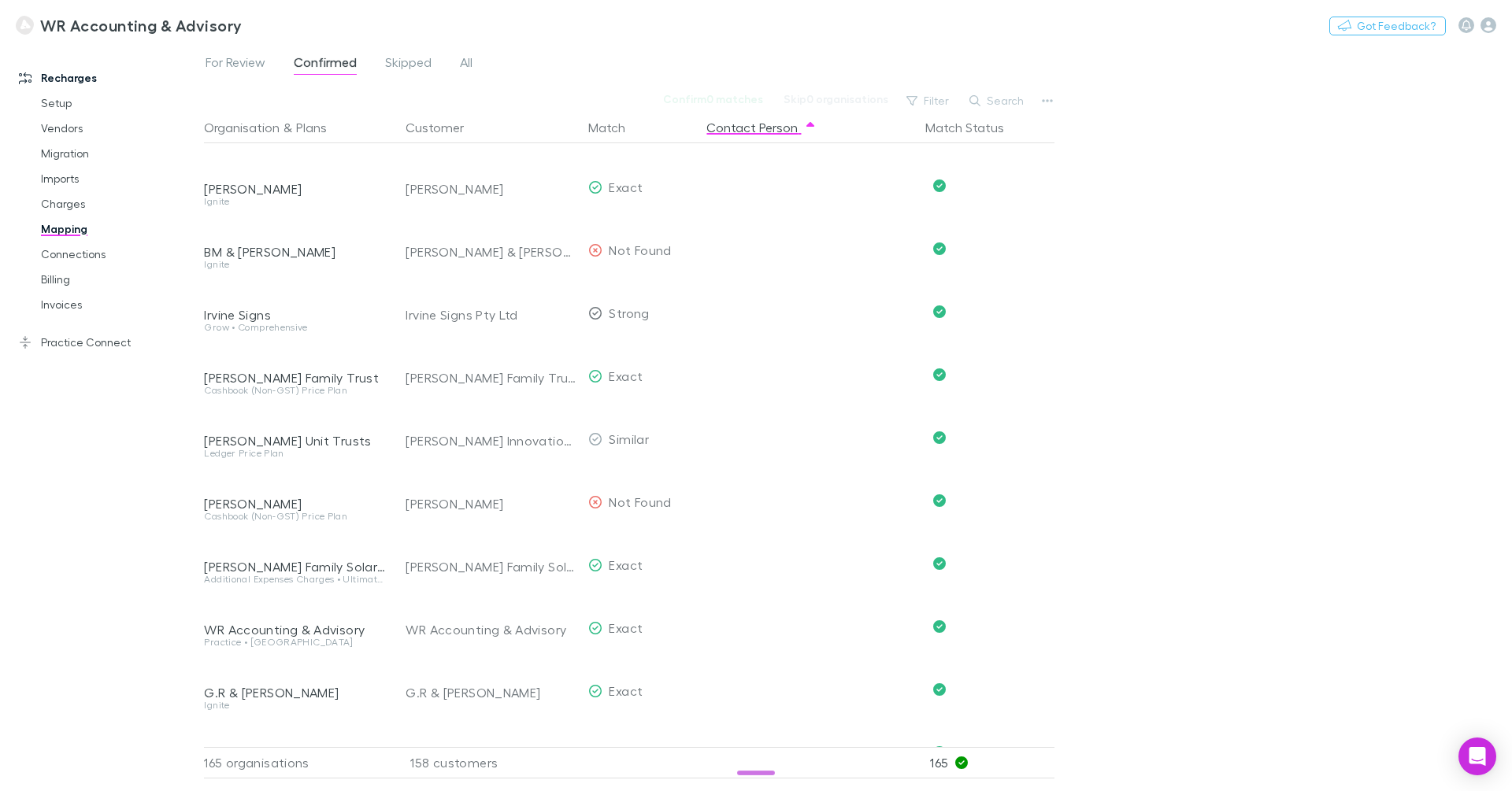
scroll to position [0, 0]
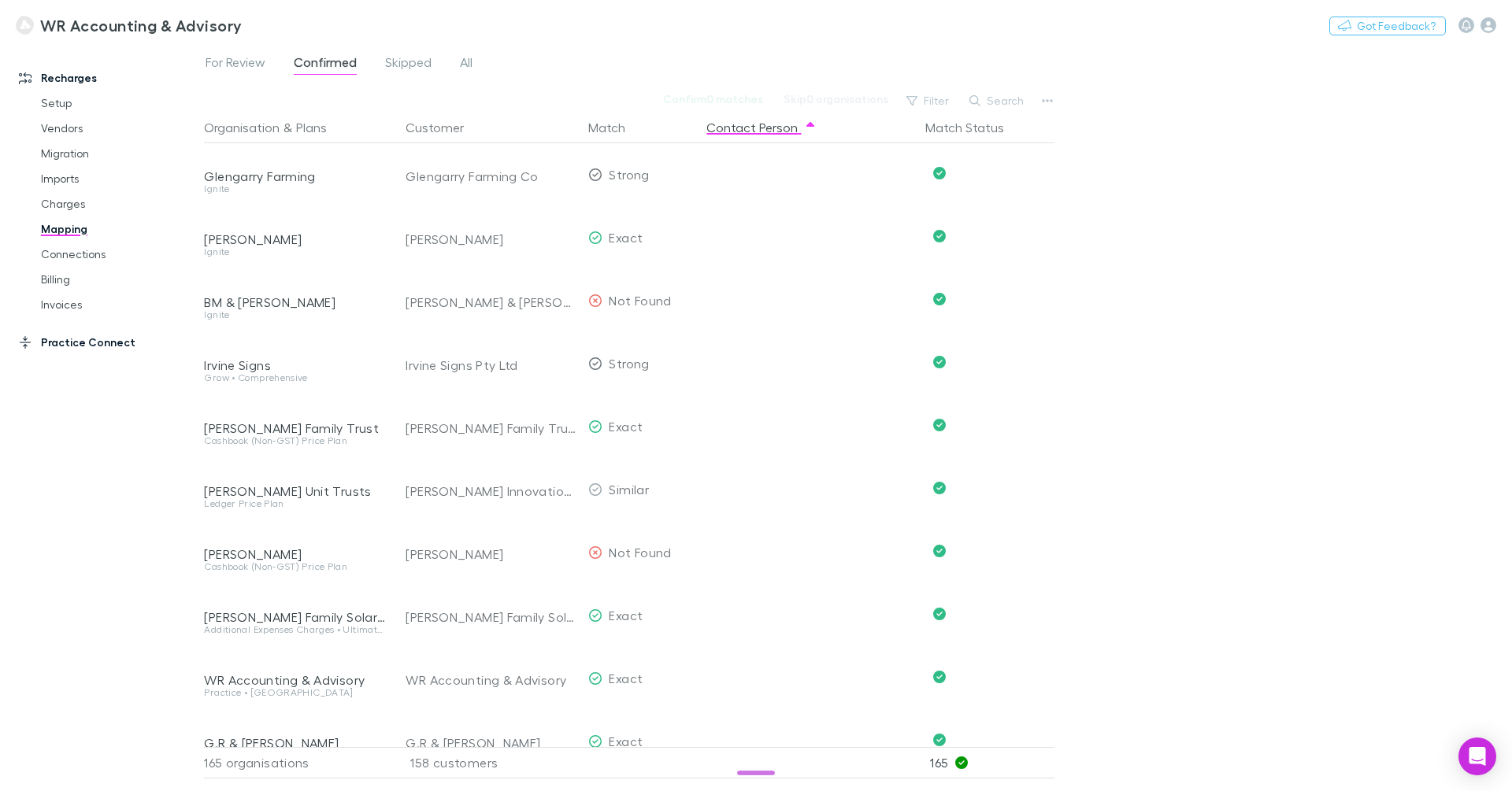
click at [115, 336] on link "Practice Connect" at bounding box center [101, 342] width 197 height 25
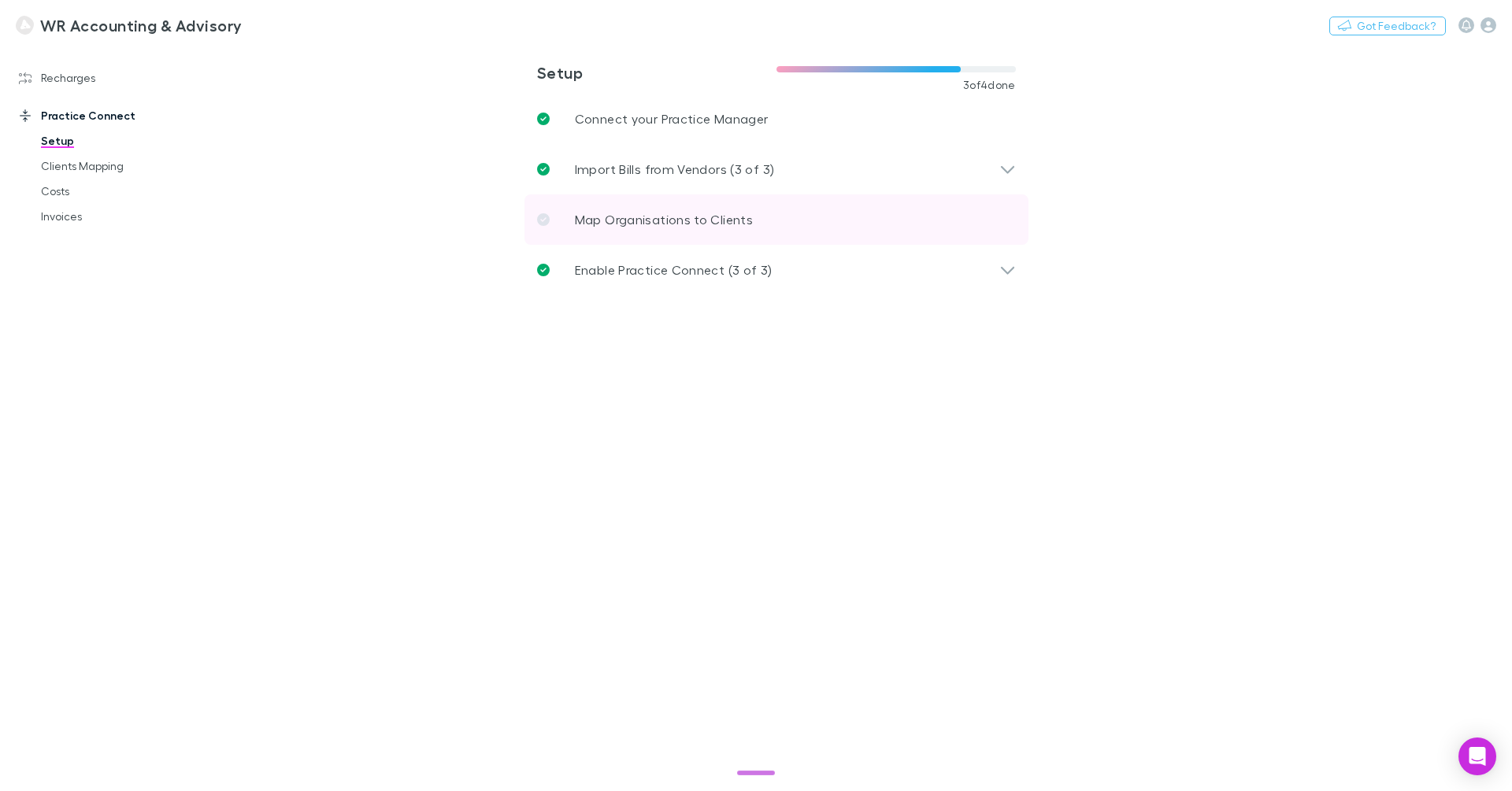
click at [597, 215] on p "Map Organisations to Clients" at bounding box center [663, 220] width 178 height 19
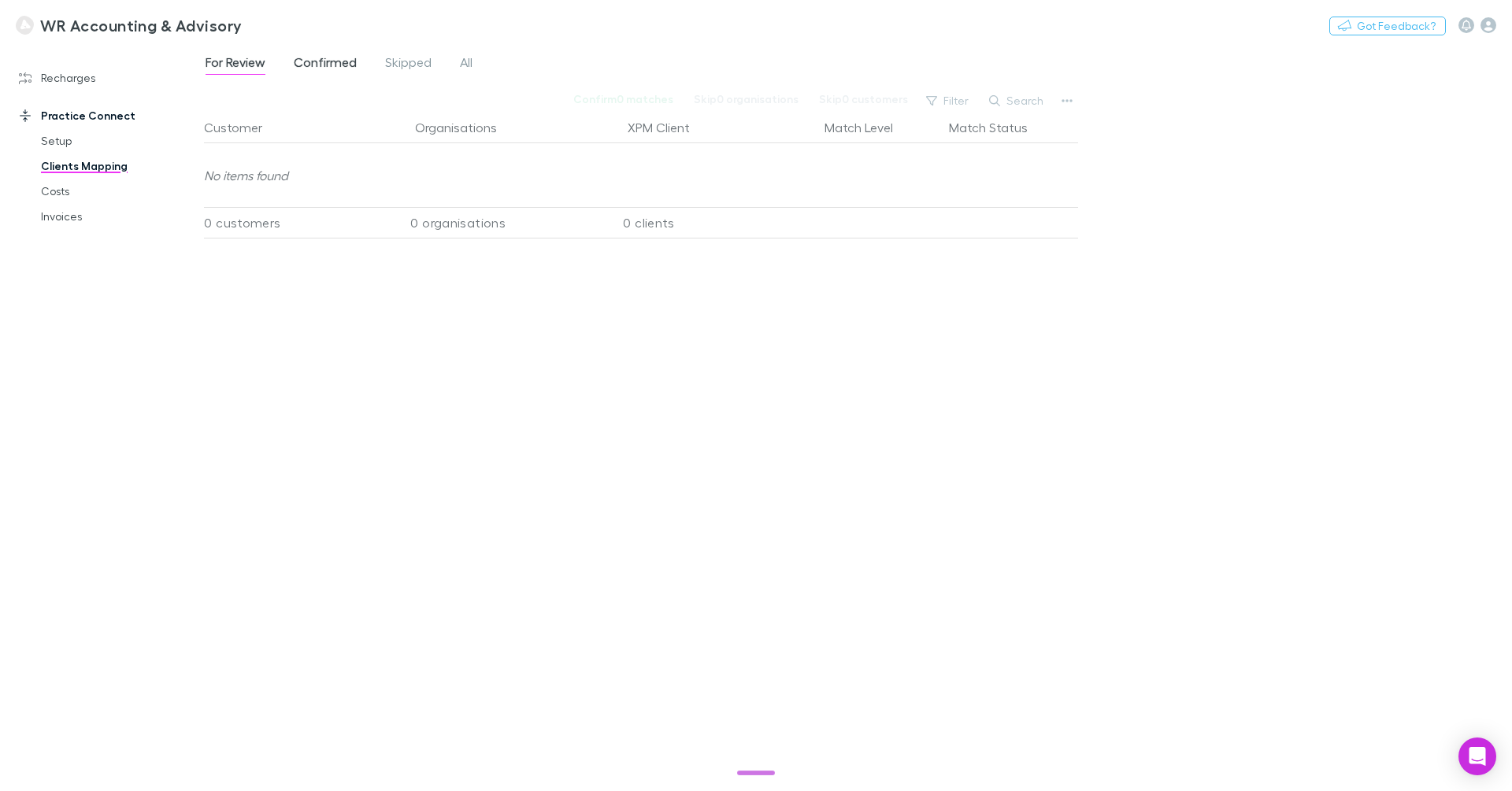
click at [310, 61] on span "Confirmed" at bounding box center [325, 65] width 63 height 21
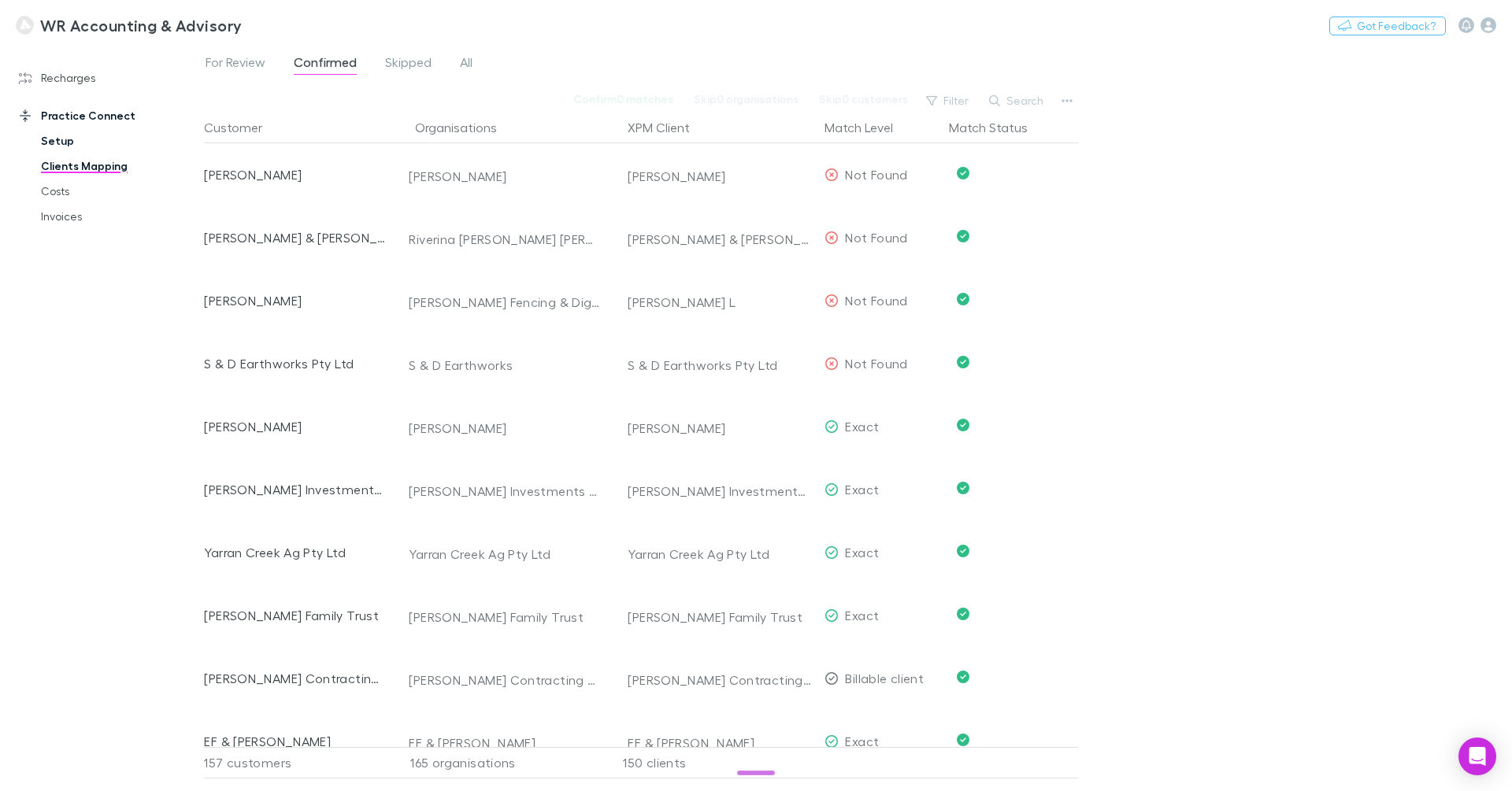
click at [61, 140] on link "Setup" at bounding box center [113, 141] width 176 height 25
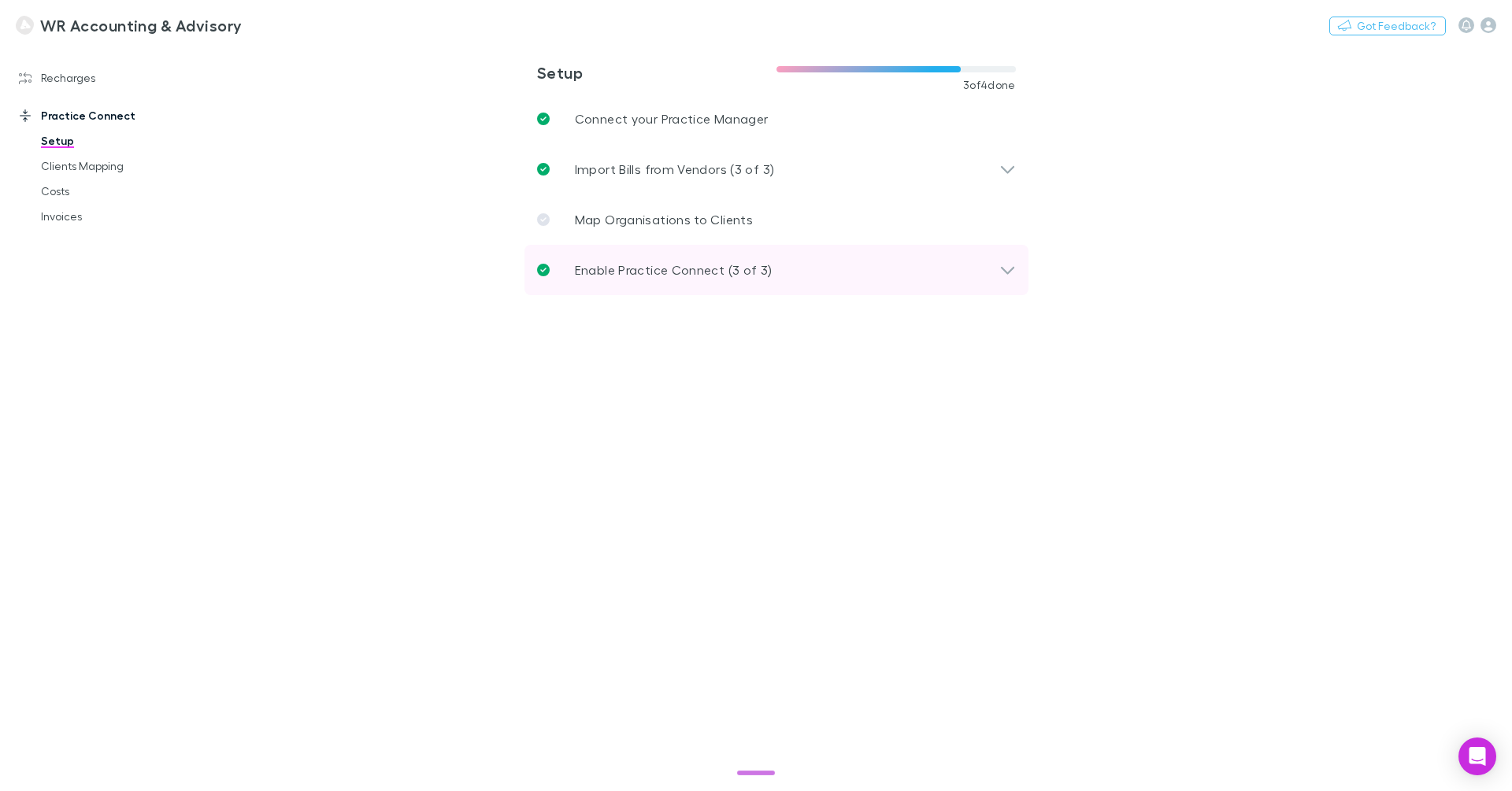
click at [601, 251] on div "Enable Practice Connect (3 of 3)" at bounding box center [776, 271] width 504 height 51
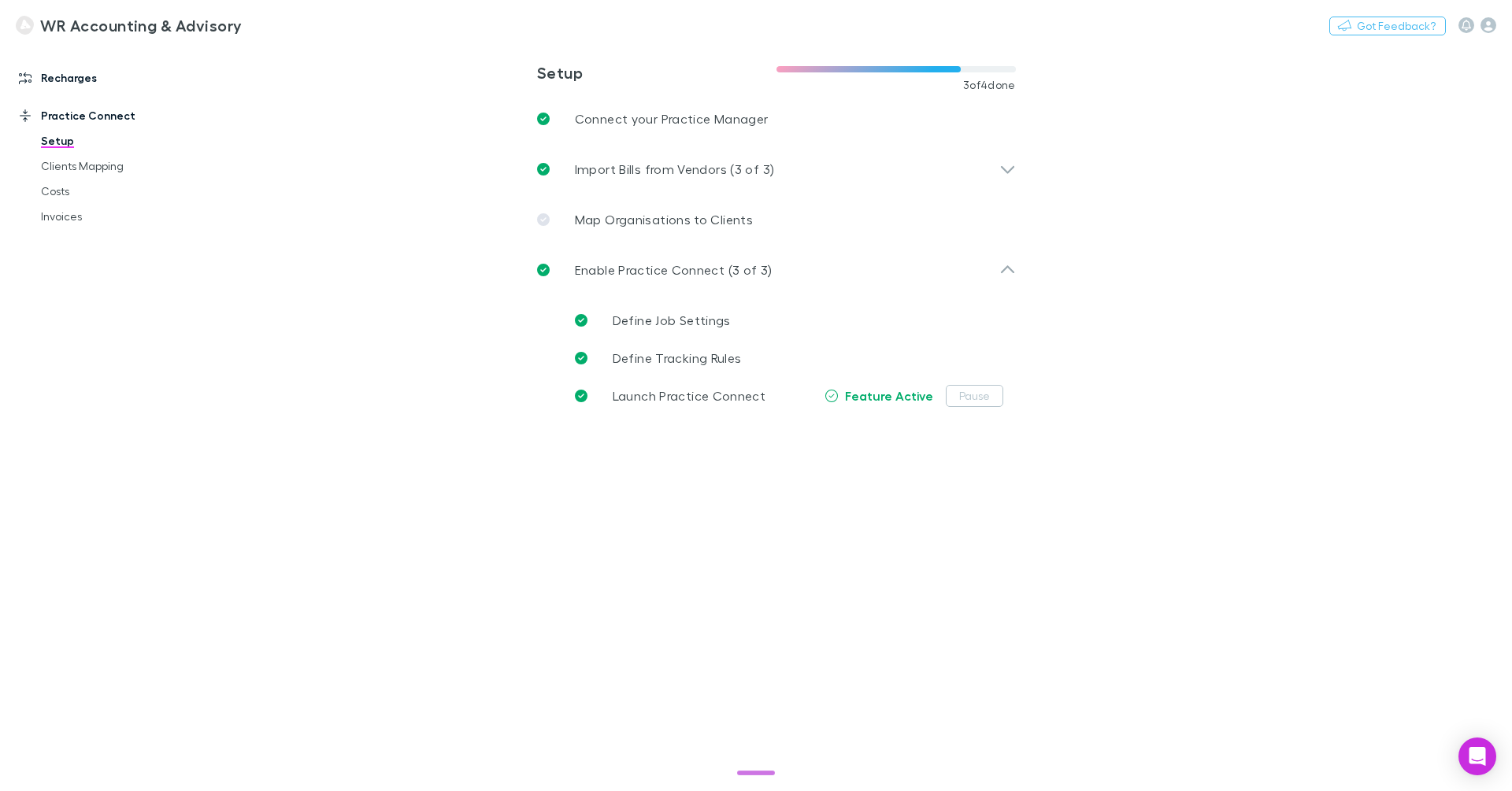
click at [83, 79] on link "Recharges" at bounding box center [101, 78] width 197 height 25
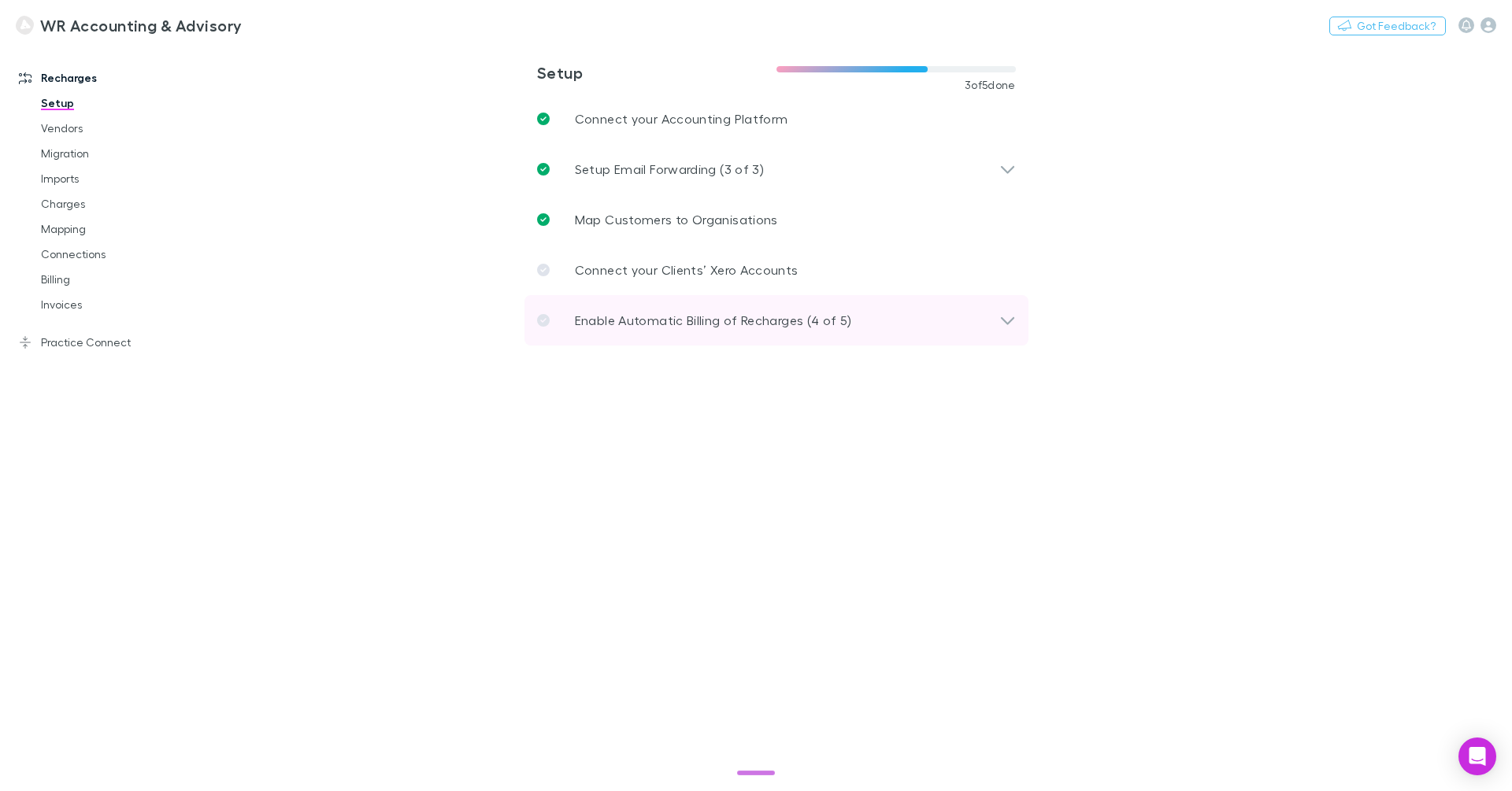
click at [762, 322] on p "Enable Automatic Billing of Recharges (4 of 5)" at bounding box center [713, 320] width 277 height 19
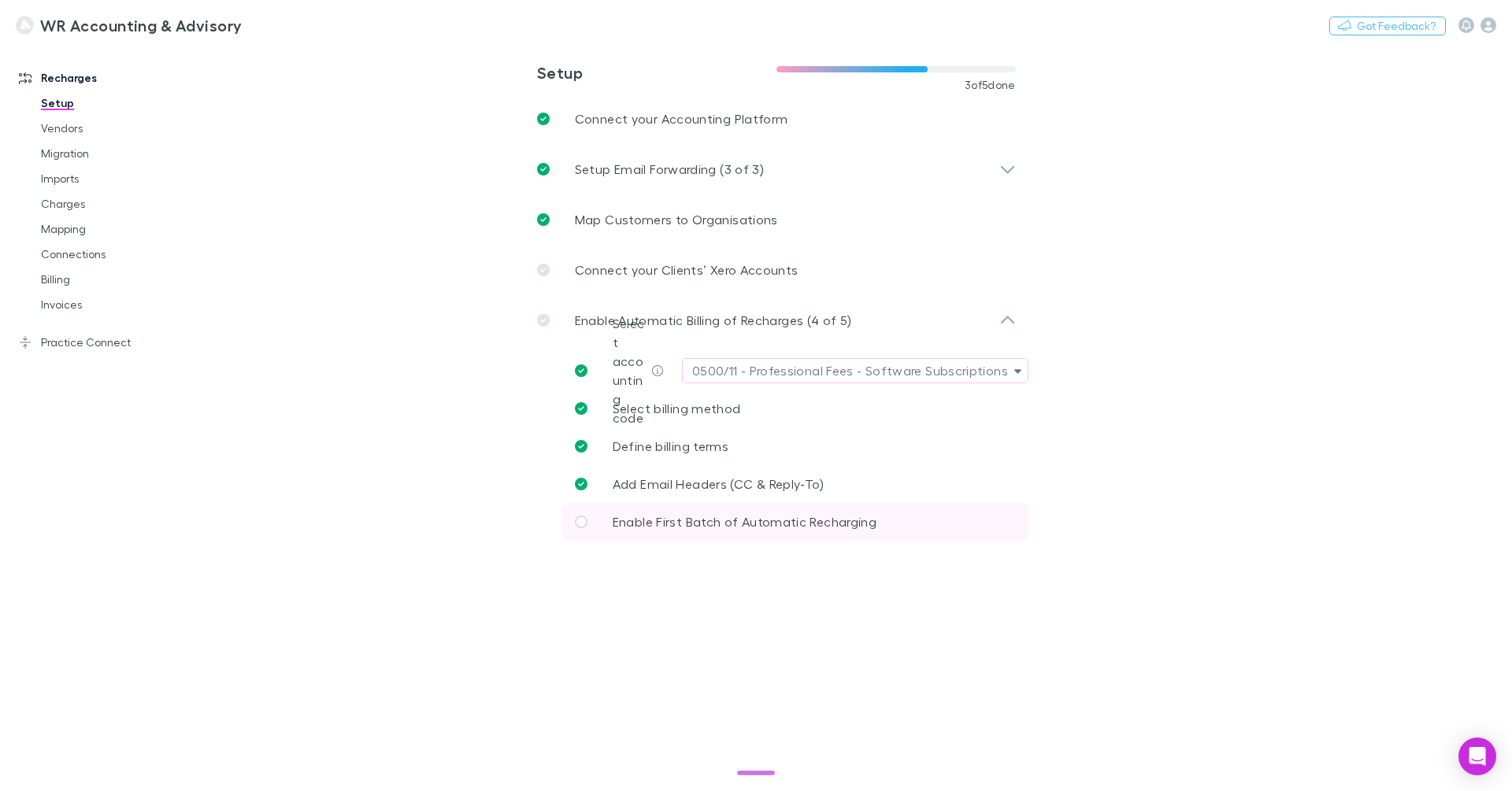
click at [767, 518] on span "Enable First Batch of Automatic Recharging" at bounding box center [744, 521] width 264 height 15
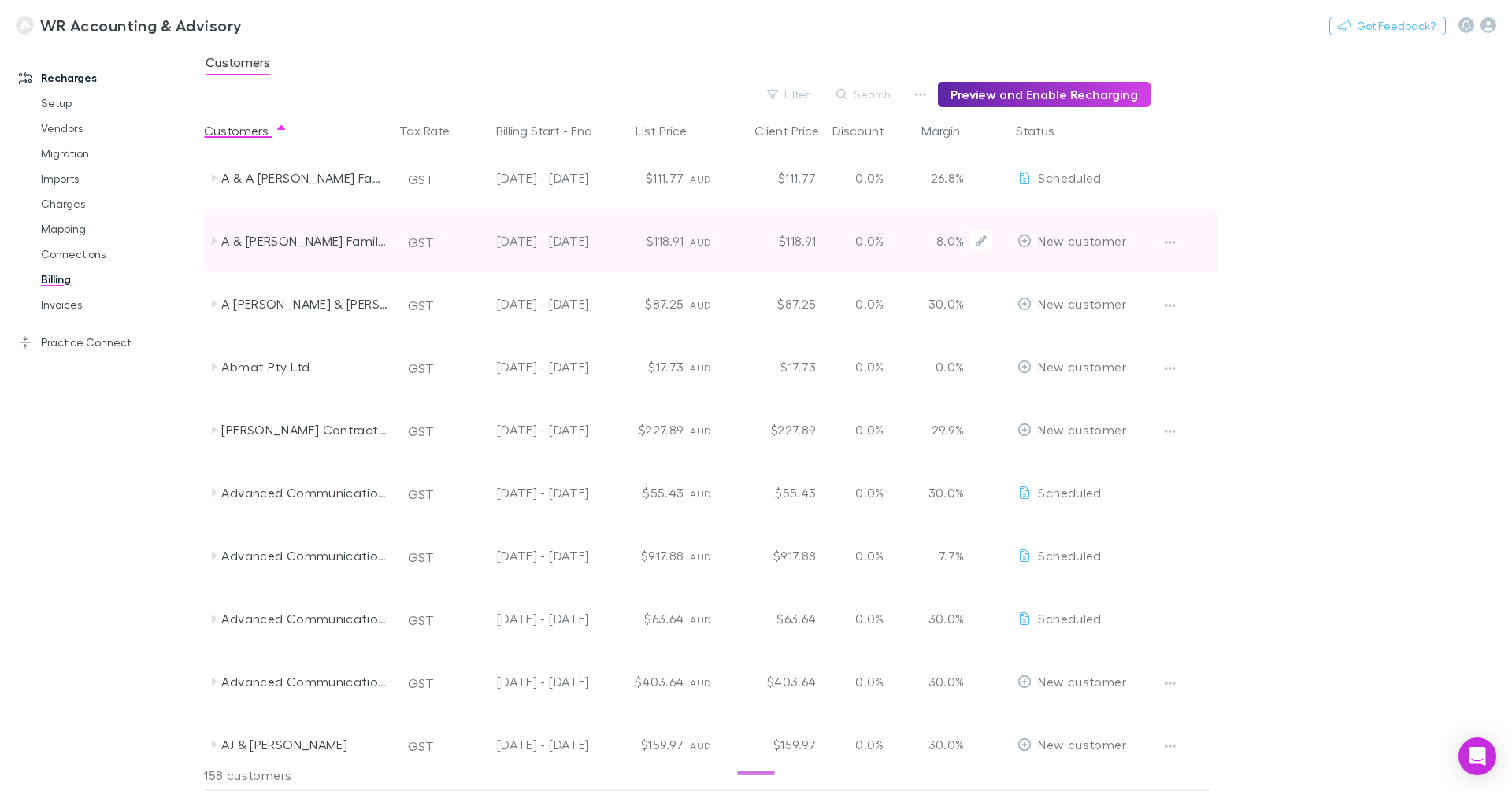
scroll to position [340, 0]
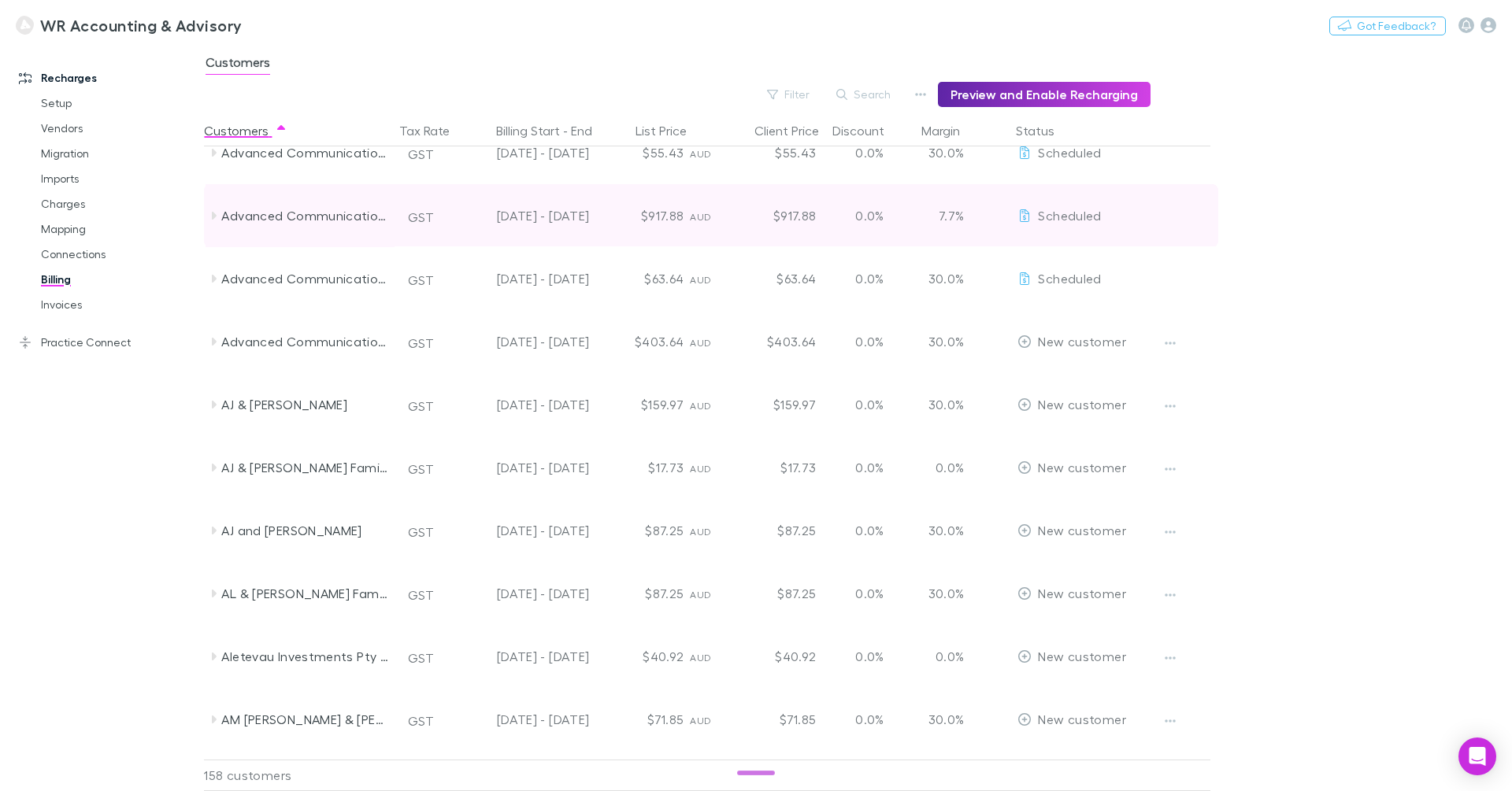
click at [211, 218] on icon at bounding box center [213, 215] width 5 height 8
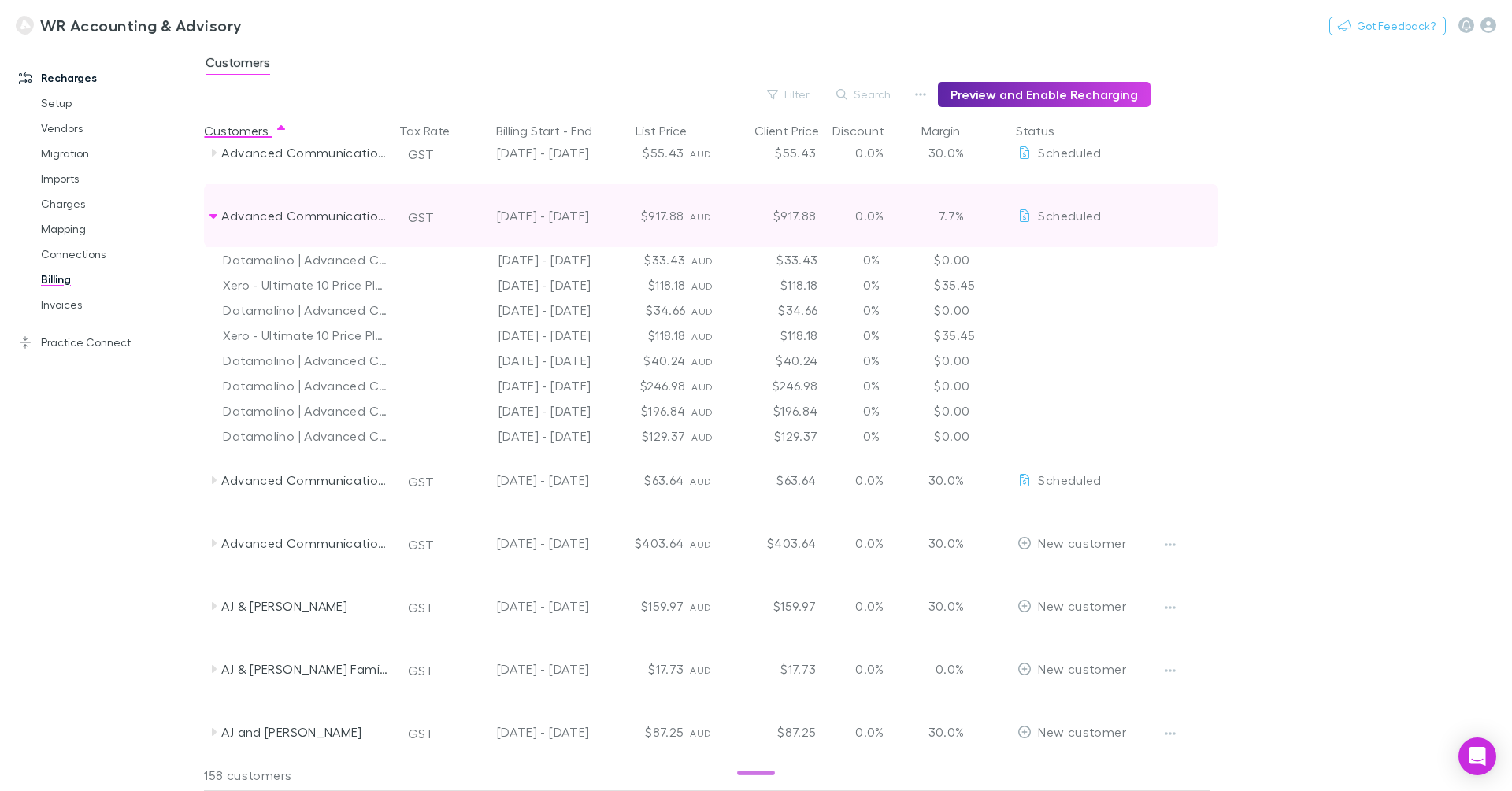
click at [211, 218] on icon at bounding box center [212, 215] width 12 height 12
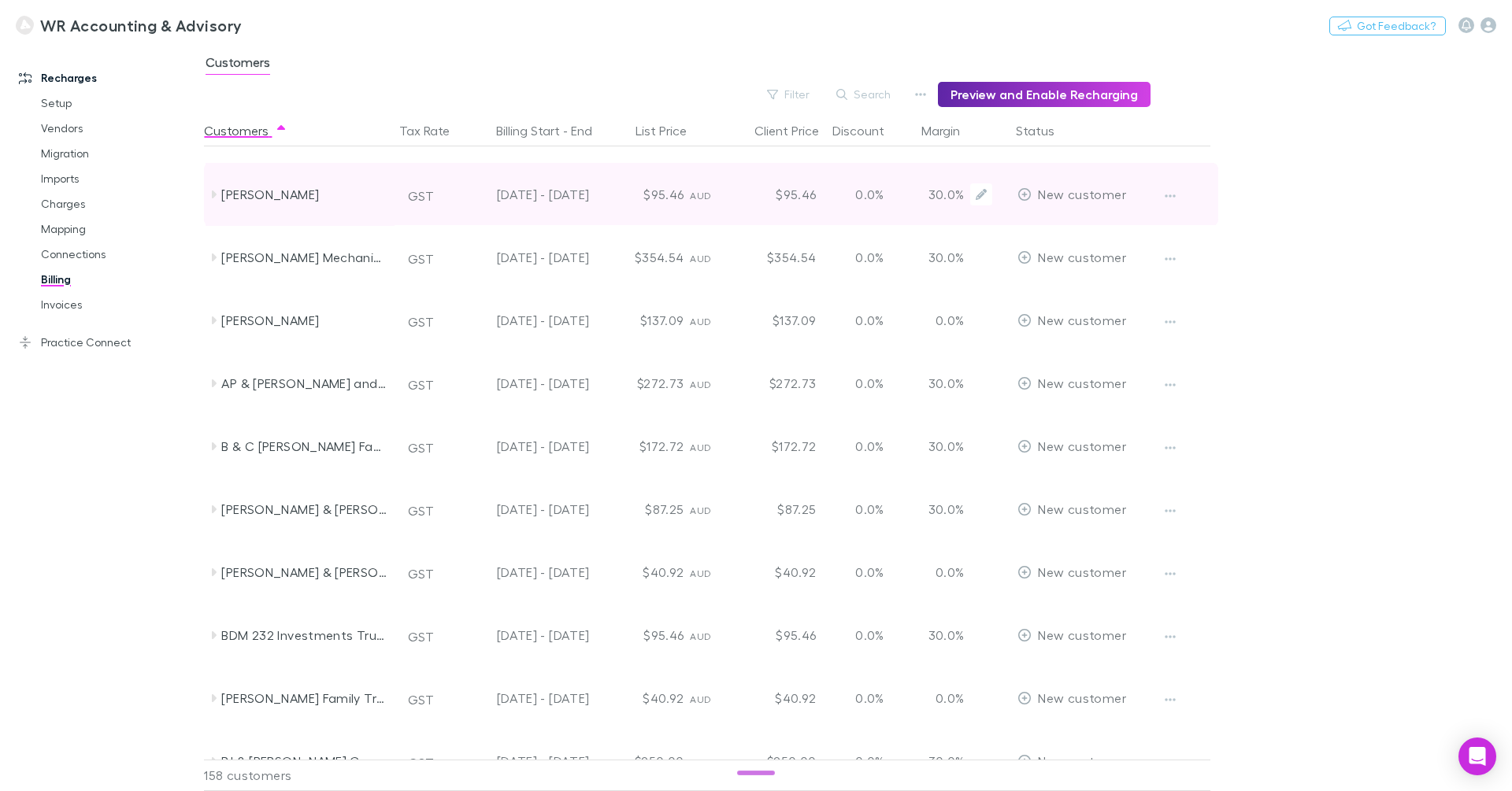
scroll to position [0, 0]
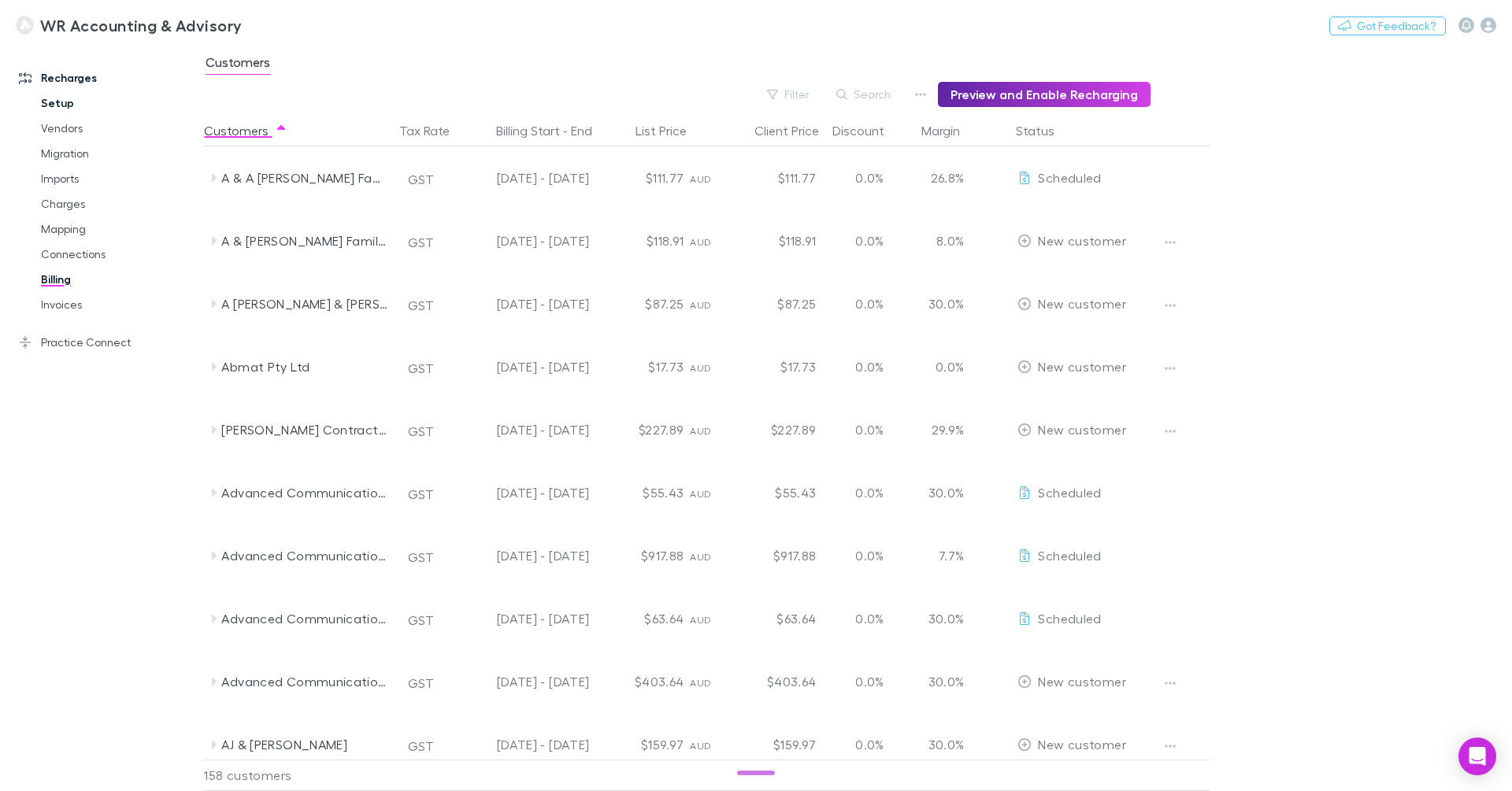
click at [71, 100] on link "Setup" at bounding box center [113, 102] width 176 height 25
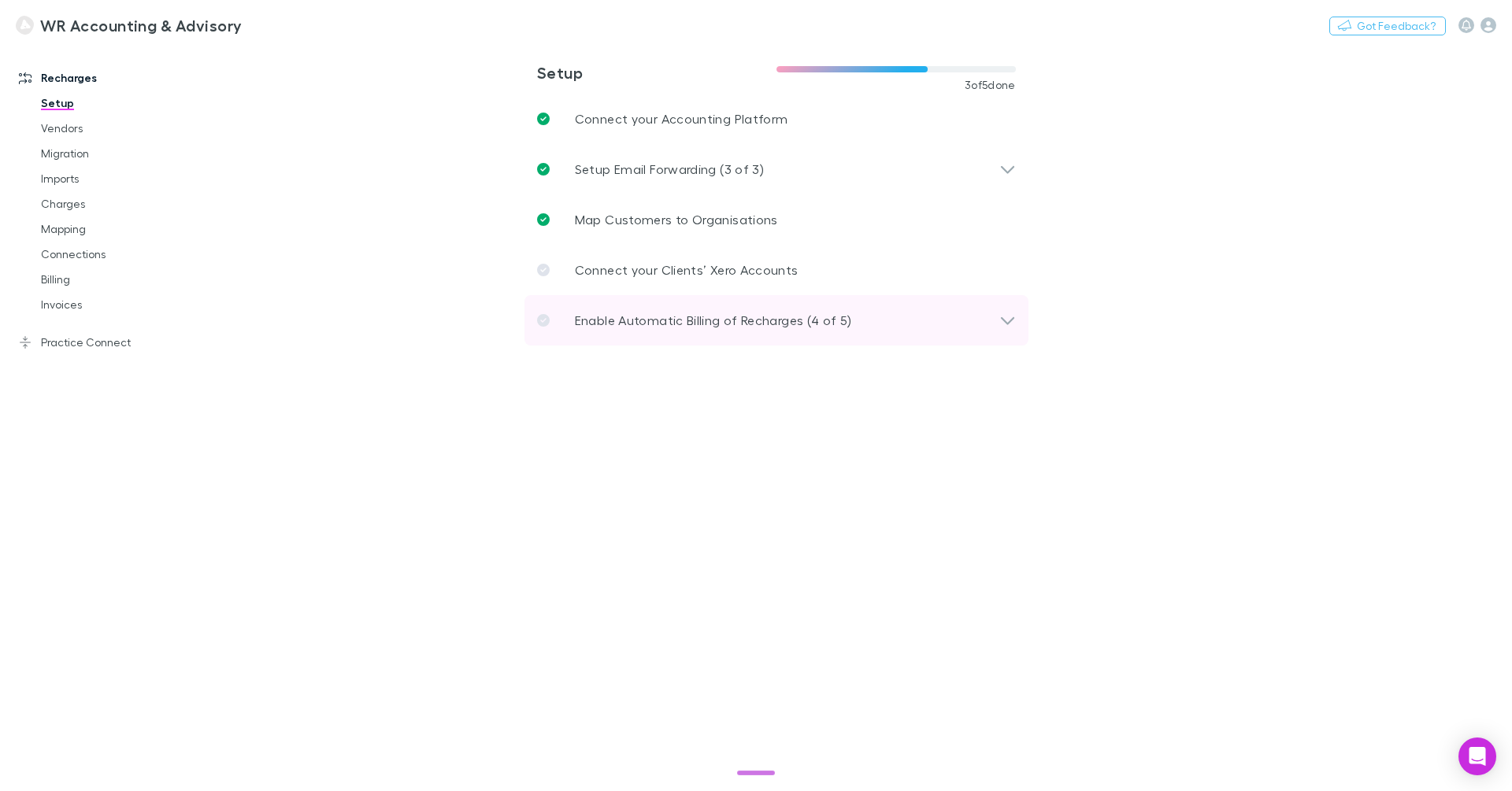
click at [640, 328] on p "Enable Automatic Billing of Recharges (4 of 5)" at bounding box center [713, 320] width 277 height 19
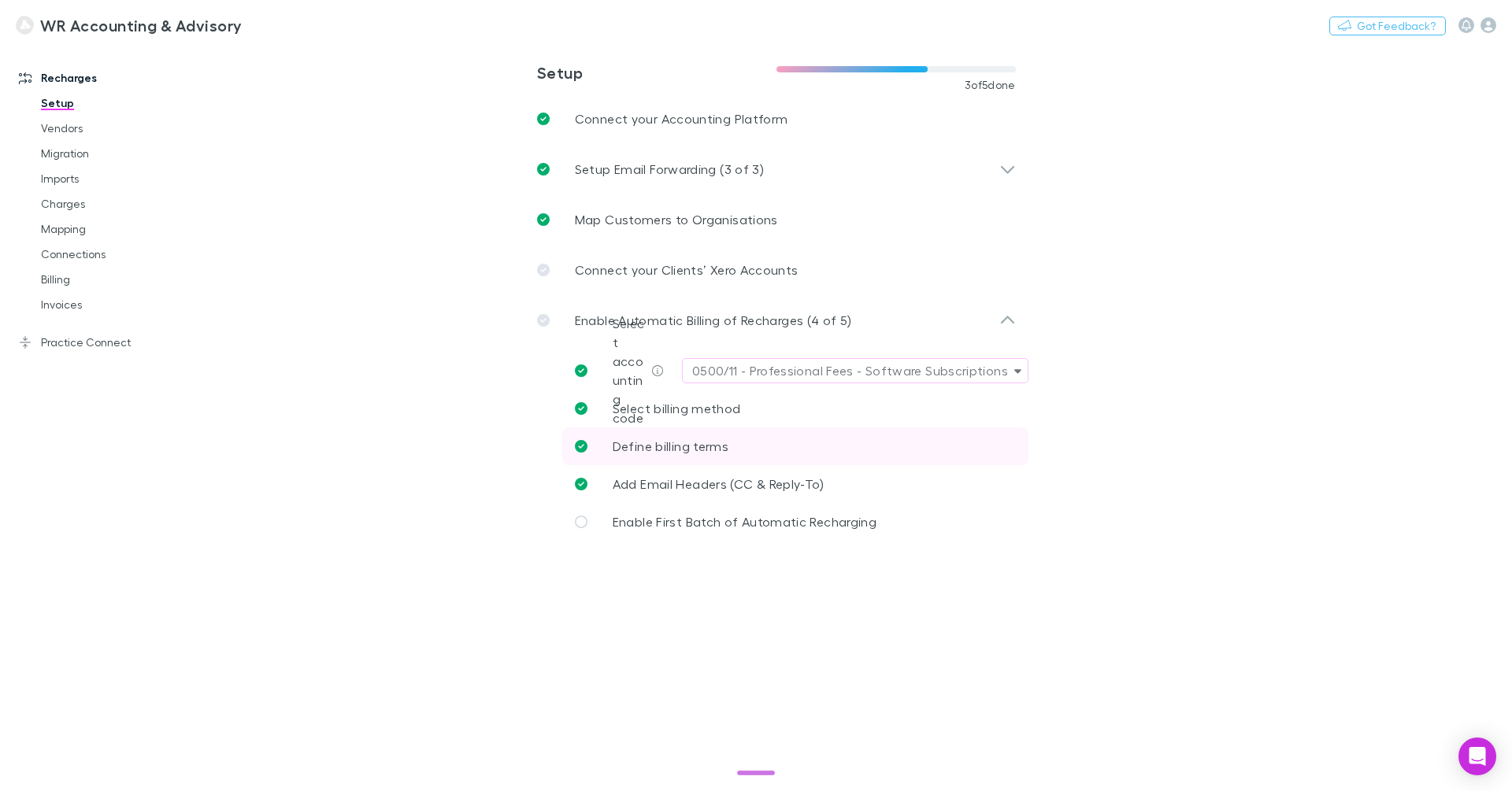
click at [723, 442] on span "Define billing terms" at bounding box center [670, 446] width 116 height 15
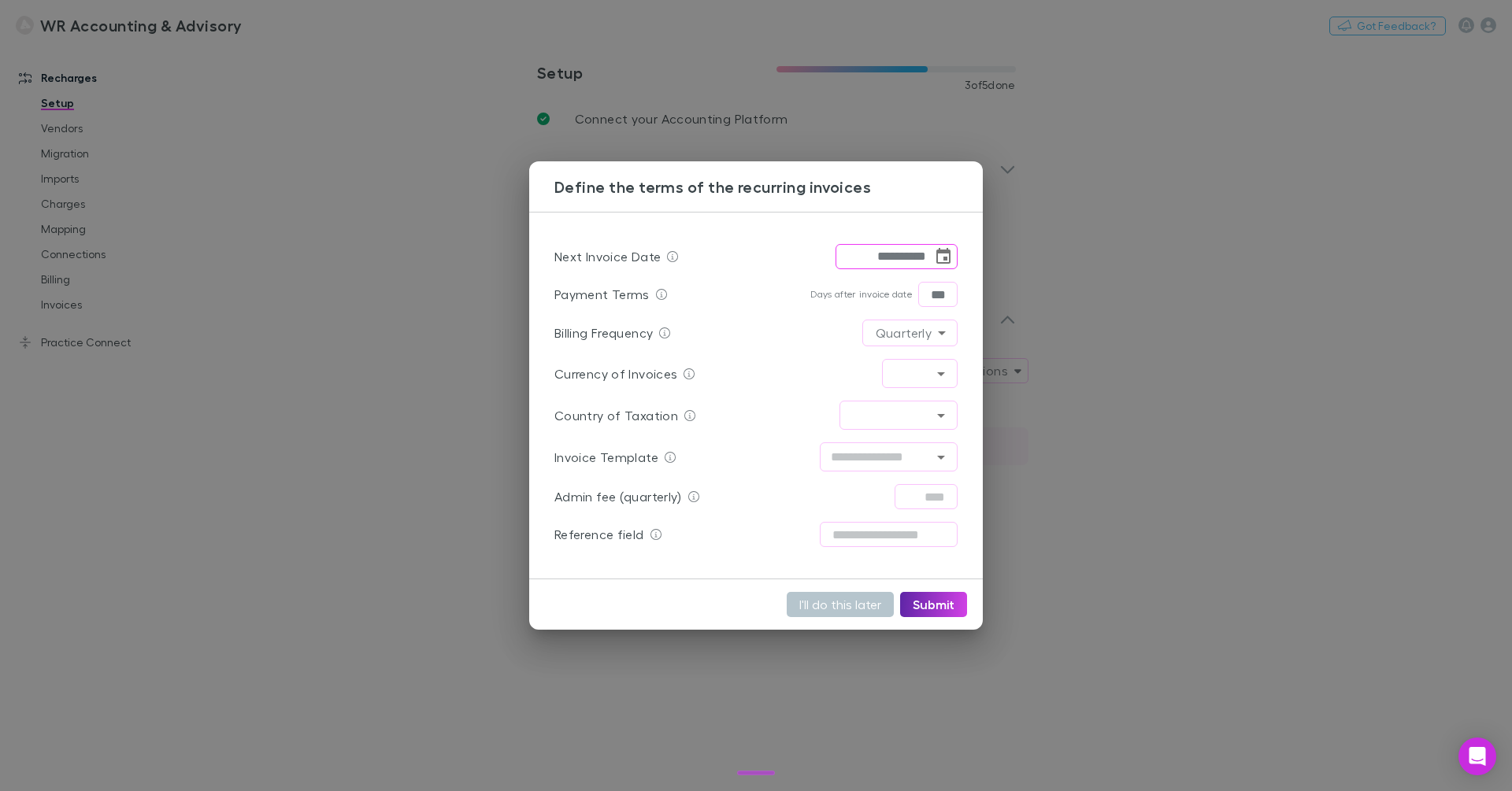
type input "***"
type input "*********"
type input "********"
click at [474, 393] on div "**********" at bounding box center [756, 396] width 1512 height 791
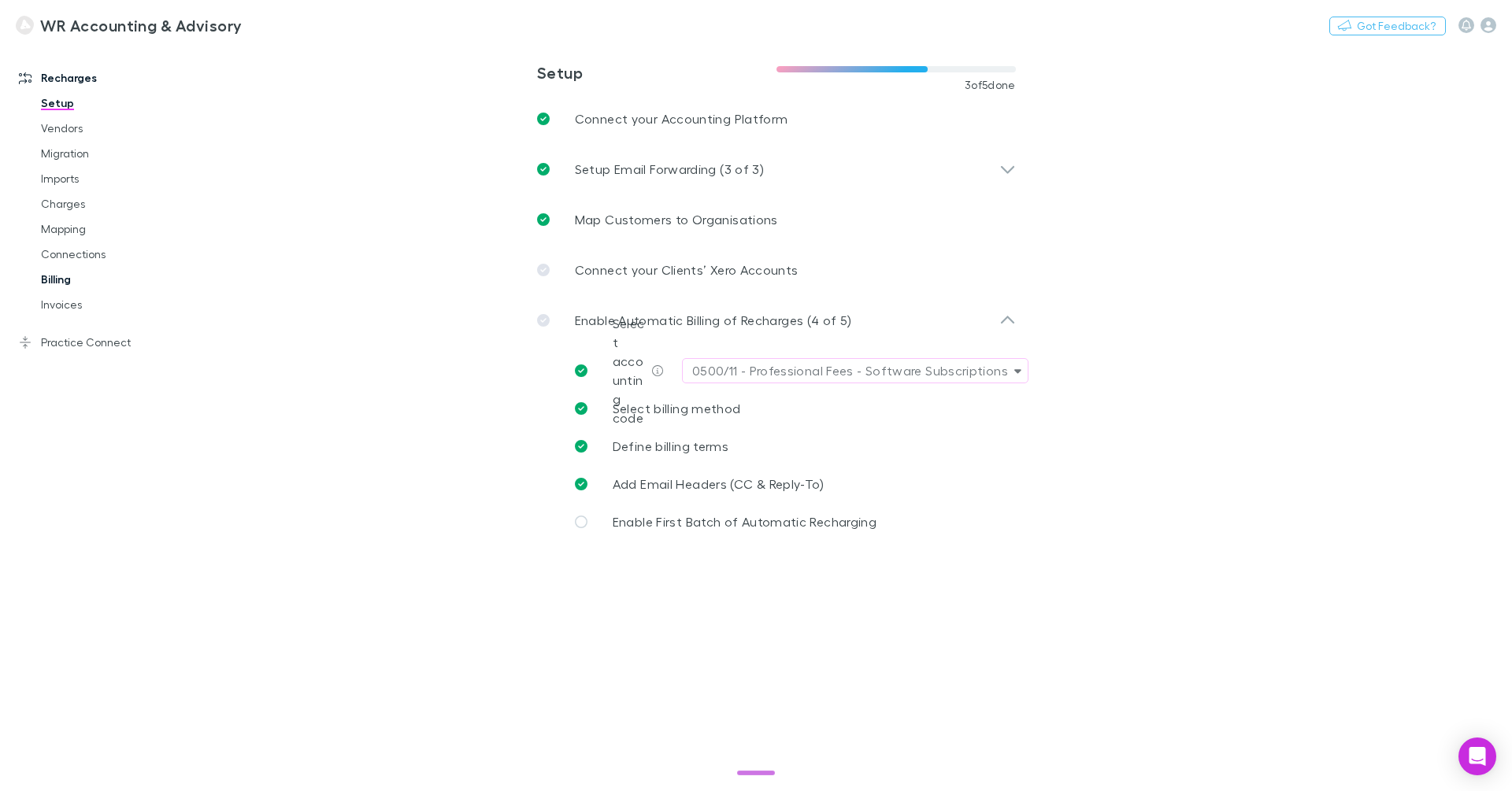
click at [70, 278] on link "Billing" at bounding box center [113, 279] width 176 height 25
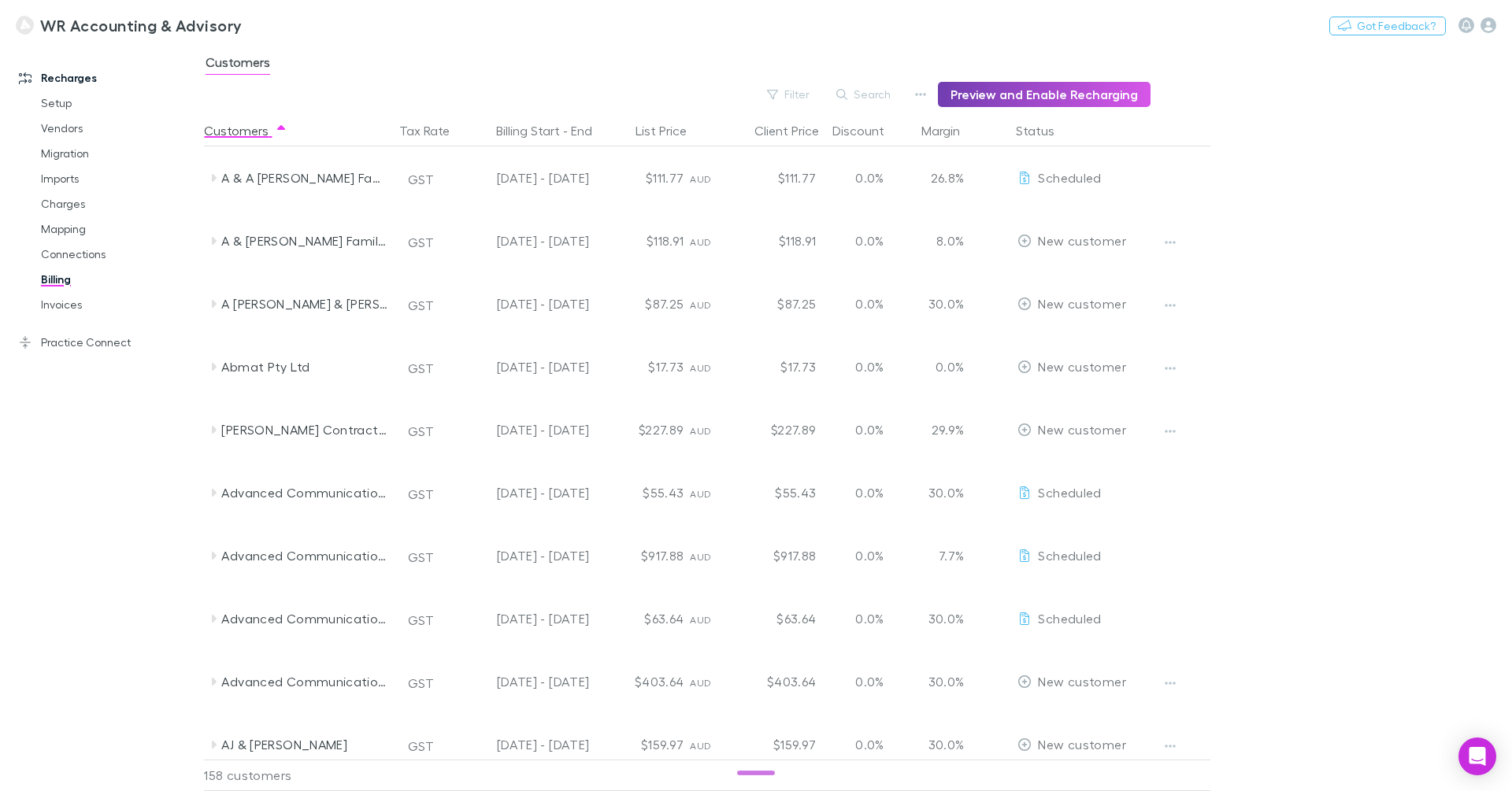
click at [1093, 93] on button "Preview and Enable Recharging" at bounding box center [1044, 94] width 212 height 25
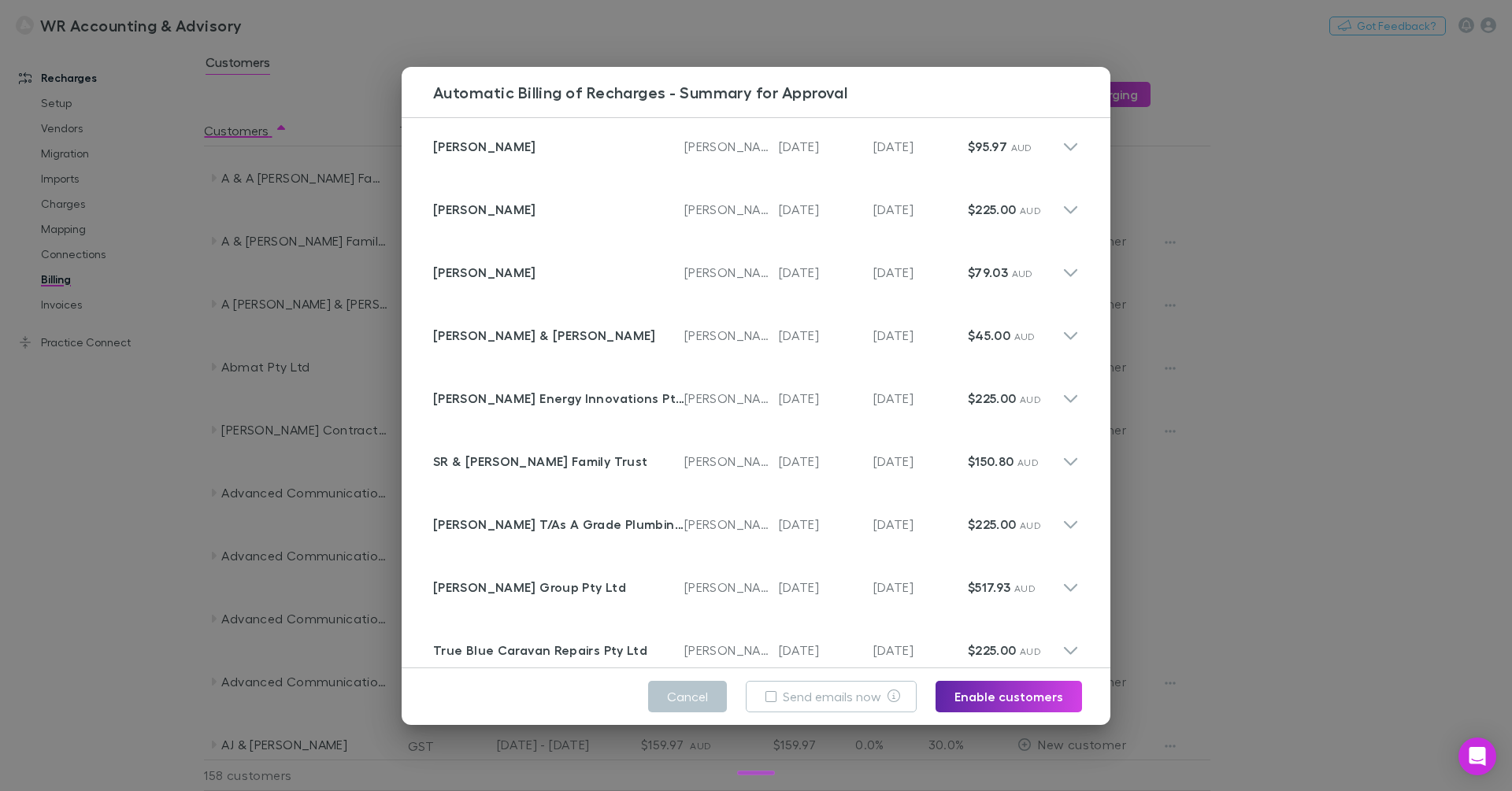
scroll to position [9251, 0]
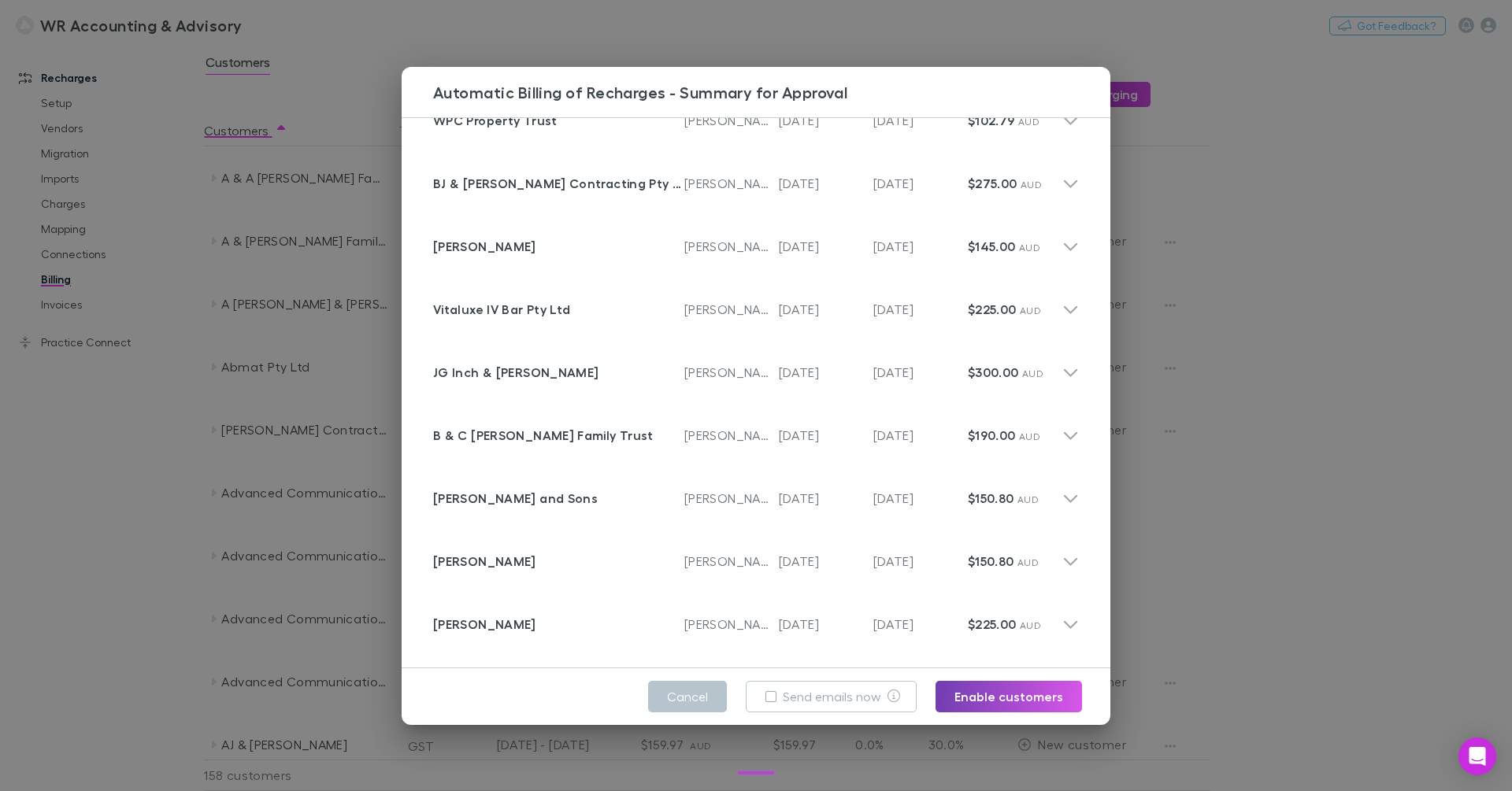
click at [1002, 690] on button "Enable customers" at bounding box center [1009, 697] width 147 height 32
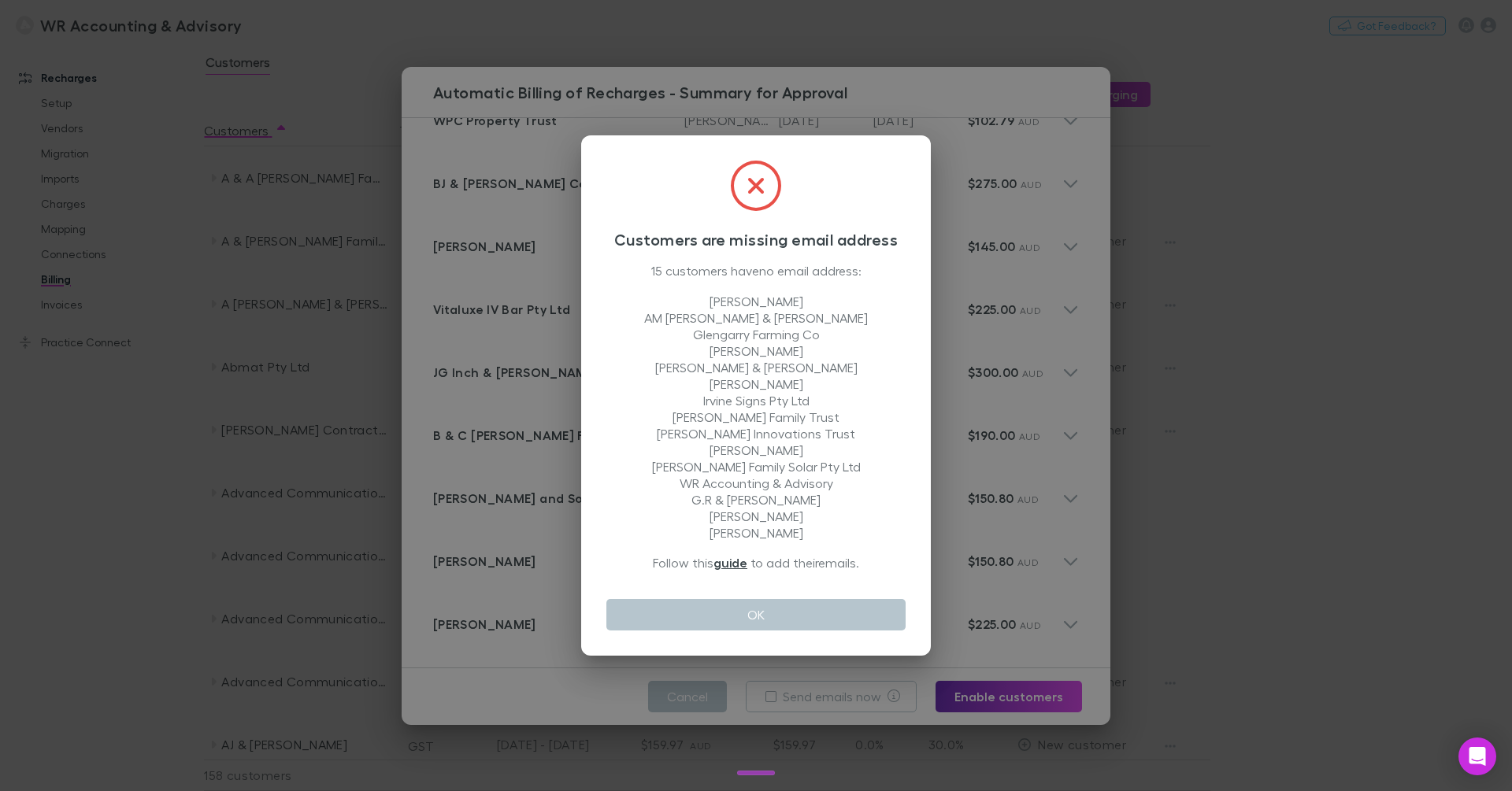
click at [1204, 381] on div "Customers are missing email address 15 customers have no email address: [PERSON…" at bounding box center [756, 396] width 1512 height 791
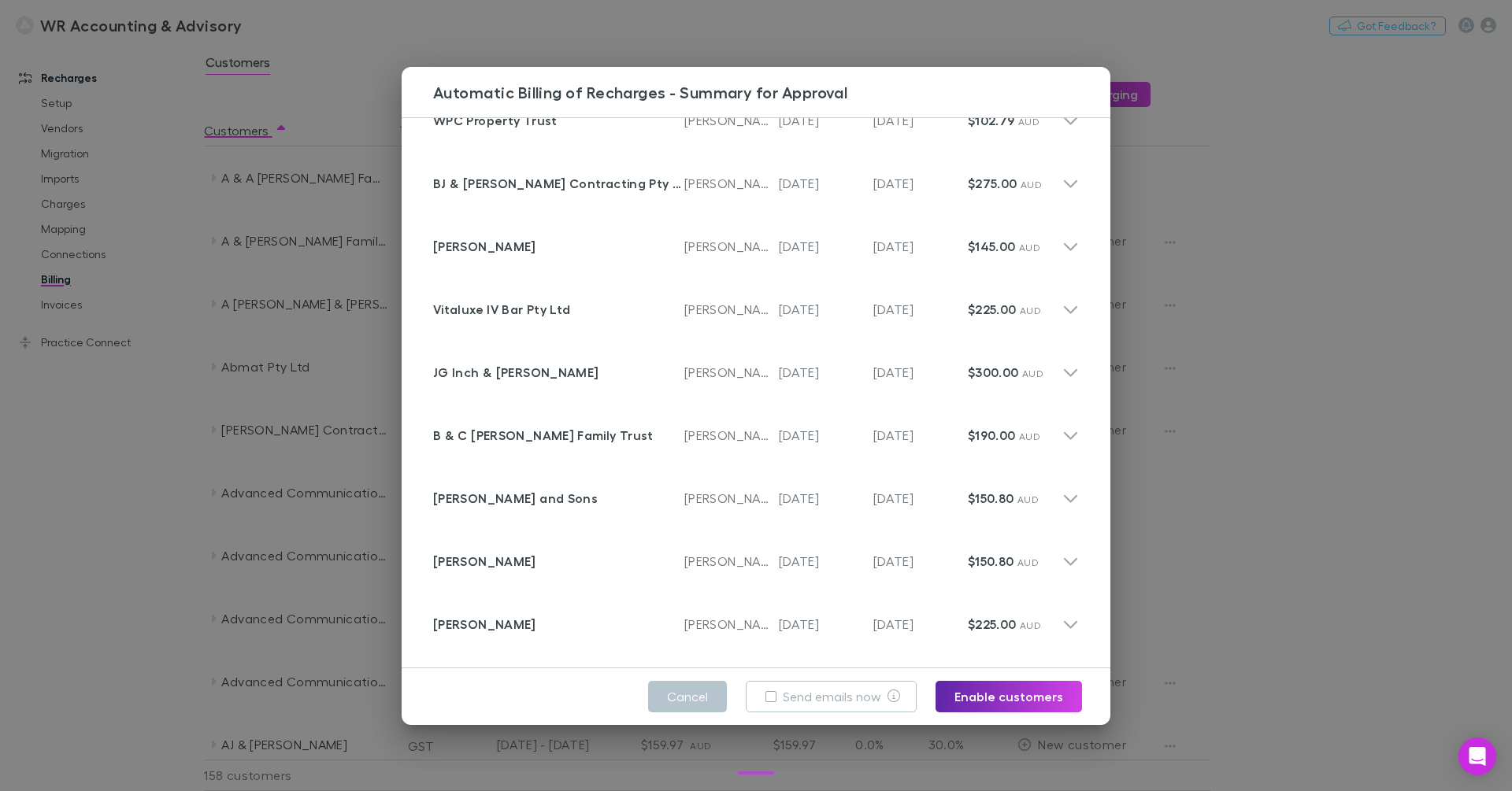
click at [148, 405] on div "Automatic Billing of Recharges - Summary for Approval Customer Mark & [PERSON_N…" at bounding box center [756, 396] width 1512 height 791
click at [148, 405] on div "Recharges Setup Vendors Migration Imports Charges Mapping Connections Billing I…" at bounding box center [101, 408] width 204 height 717
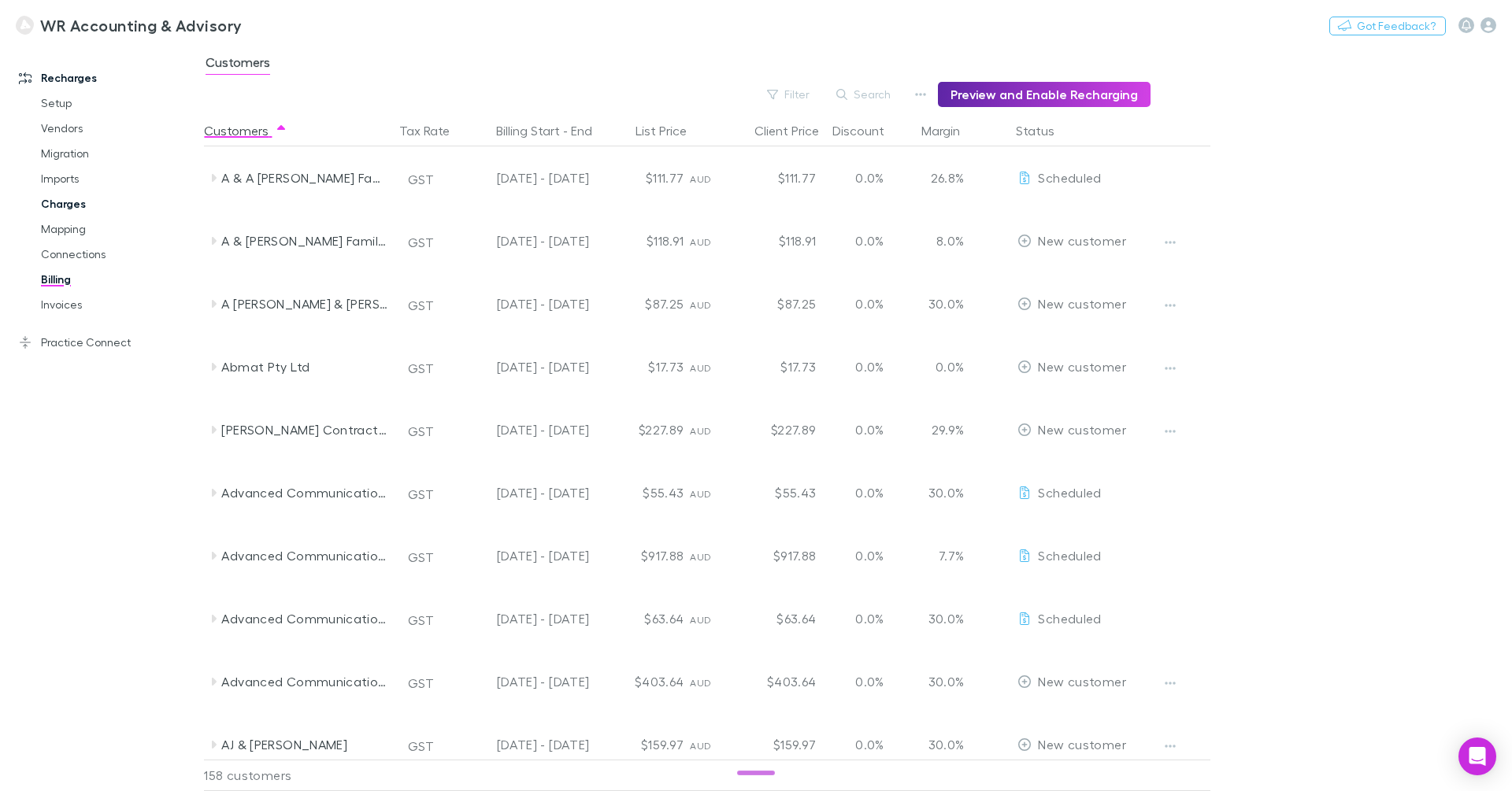
click at [79, 213] on link "Charges" at bounding box center [113, 204] width 176 height 25
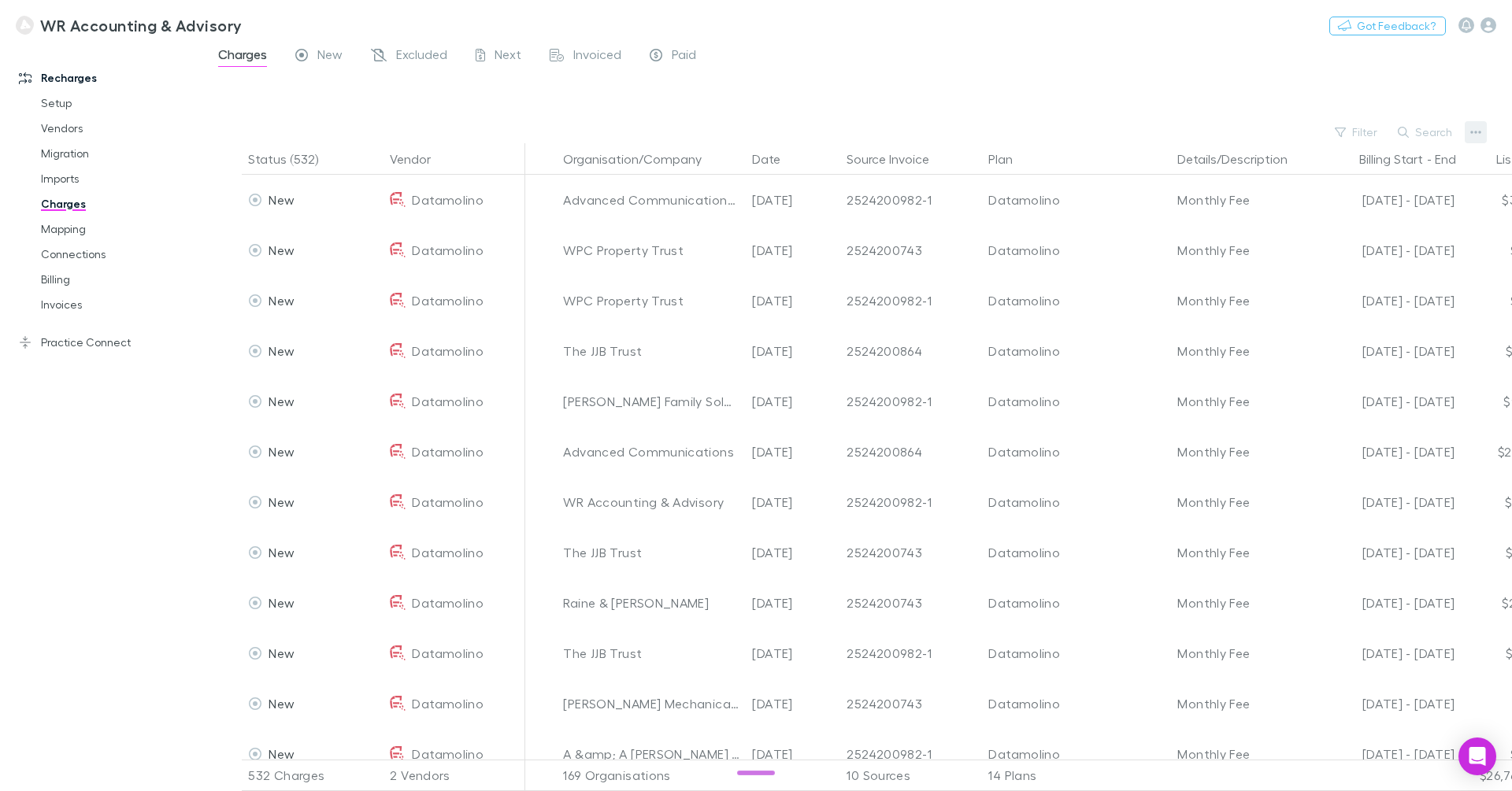
click at [1473, 133] on icon "button" at bounding box center [1476, 132] width 11 height 12
click at [1375, 195] on p "Plan exclusions" at bounding box center [1379, 192] width 192 height 19
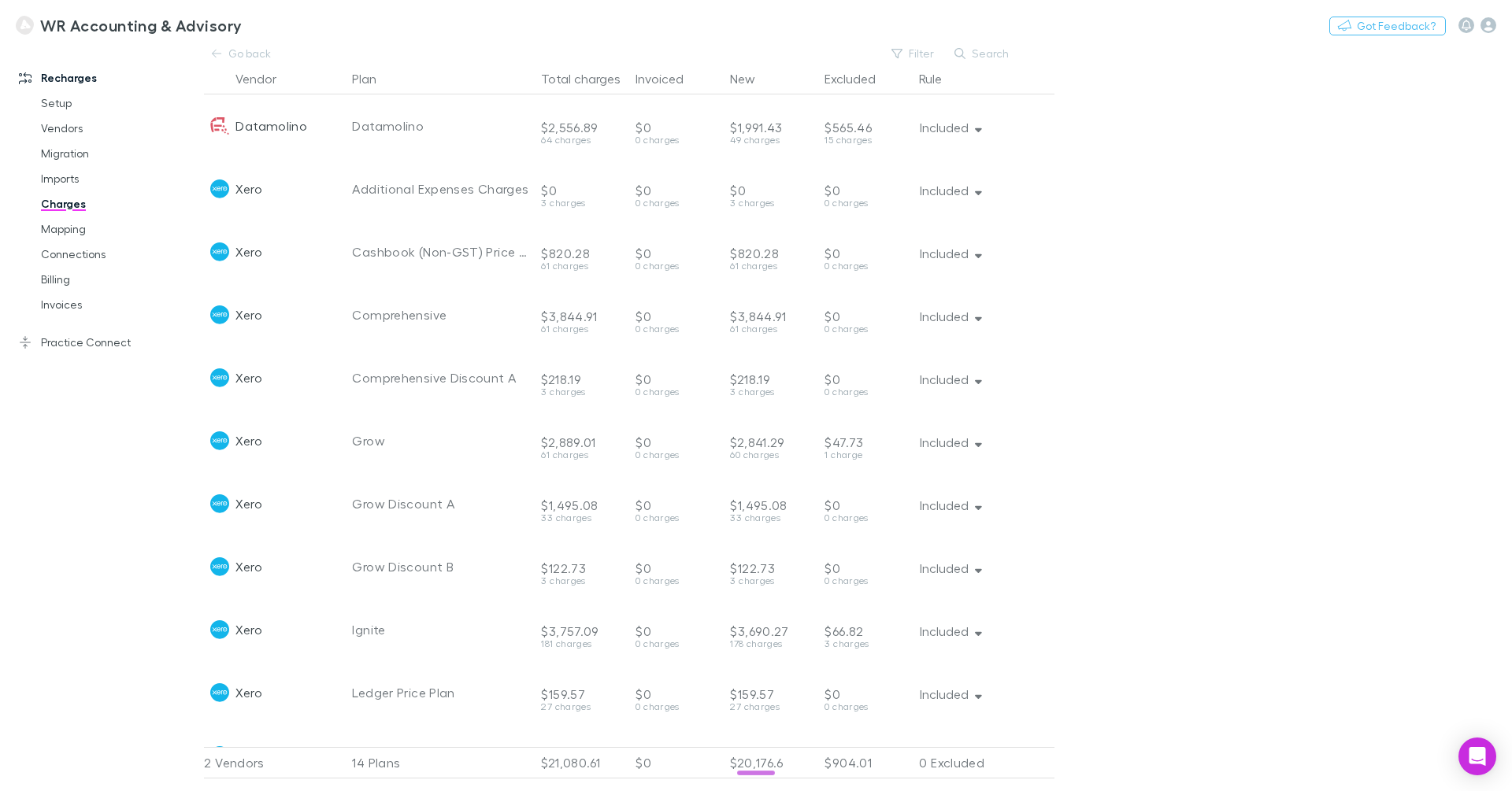
click at [70, 206] on link "Charges" at bounding box center [113, 204] width 176 height 25
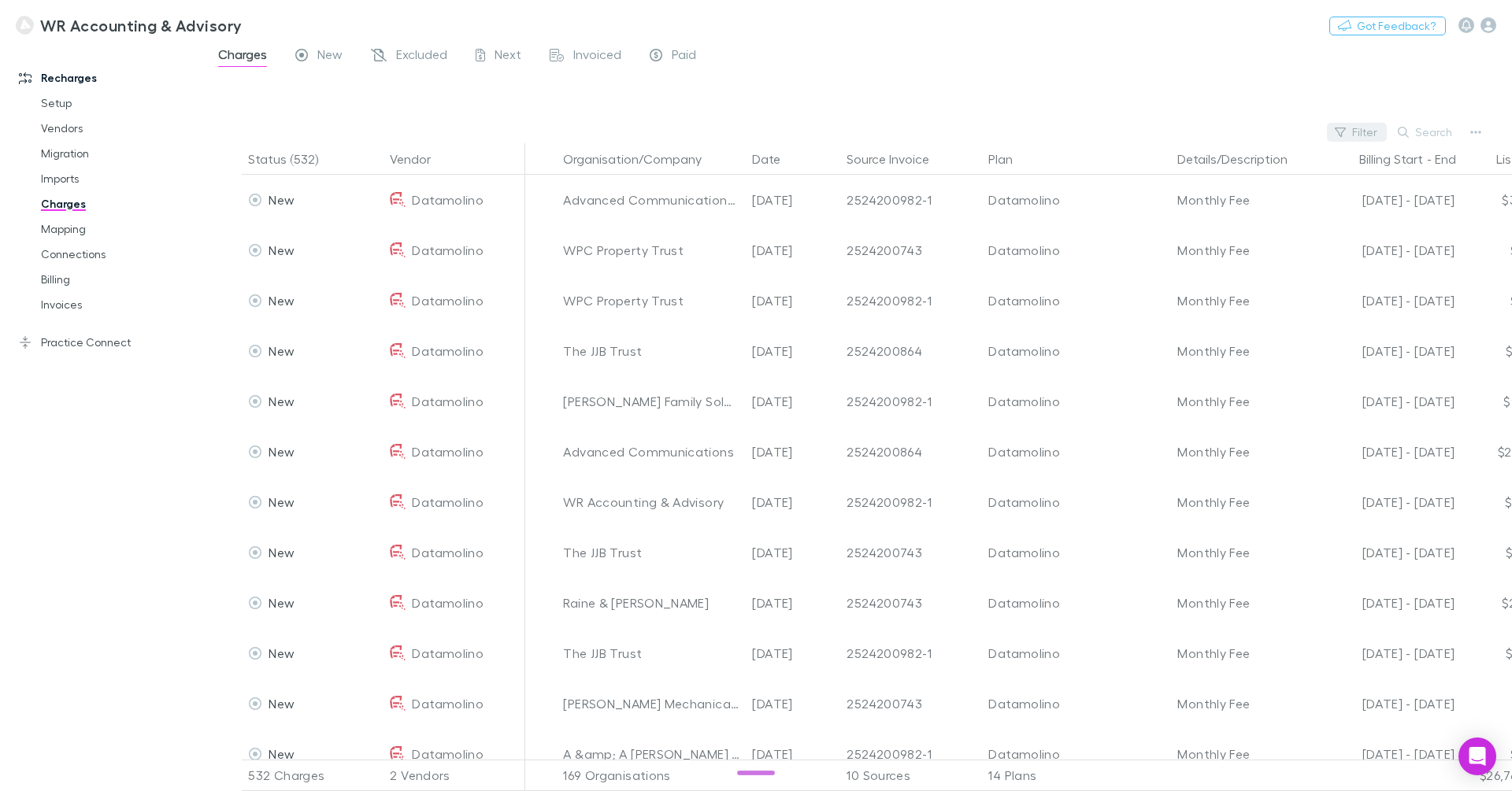
click at [1364, 132] on button "Filter" at bounding box center [1357, 132] width 60 height 19
type input "***"
click at [1266, 231] on li "Ledger Price Plan" at bounding box center [1251, 234] width 274 height 25
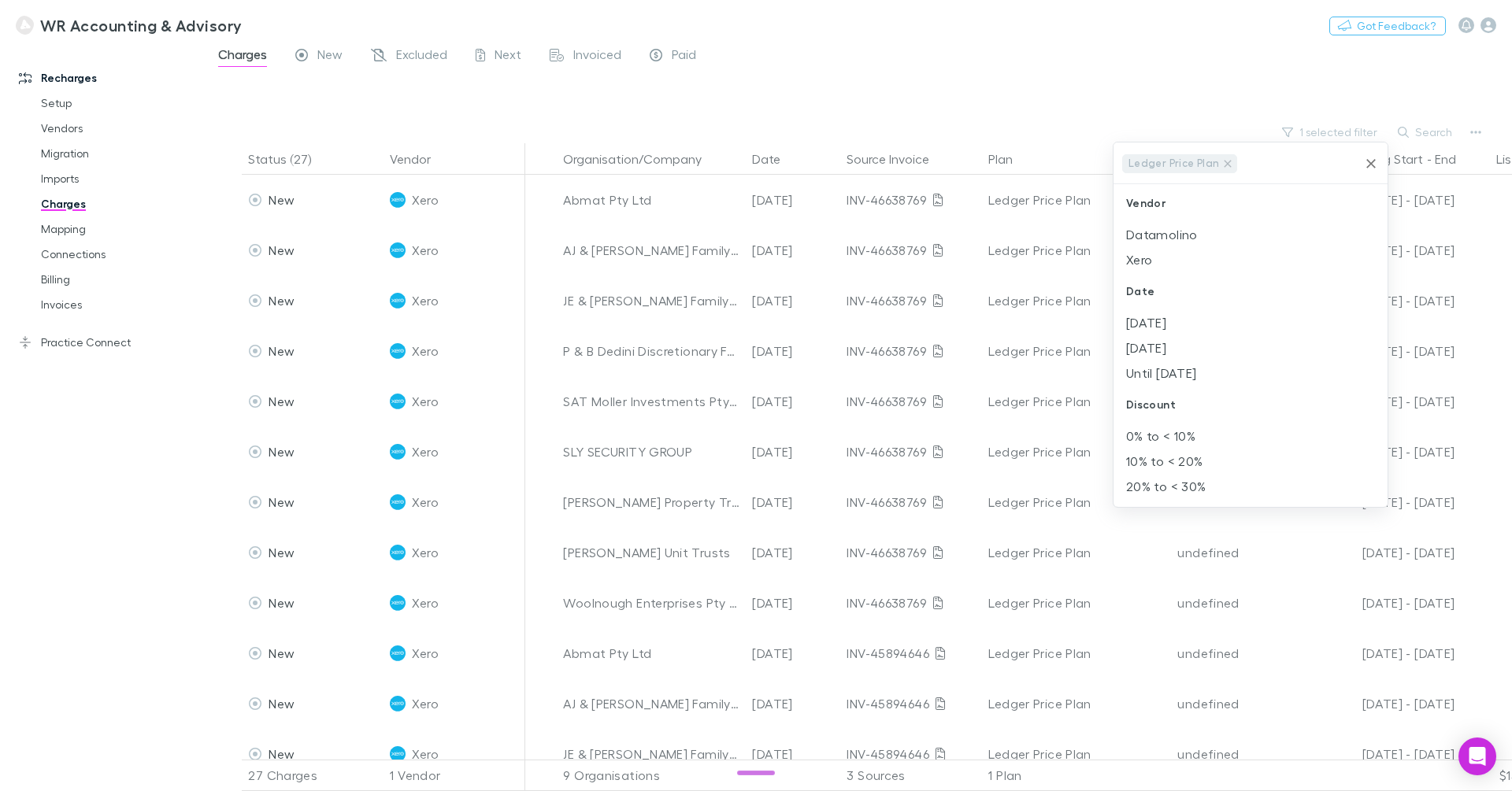
click at [991, 69] on div at bounding box center [756, 396] width 1512 height 791
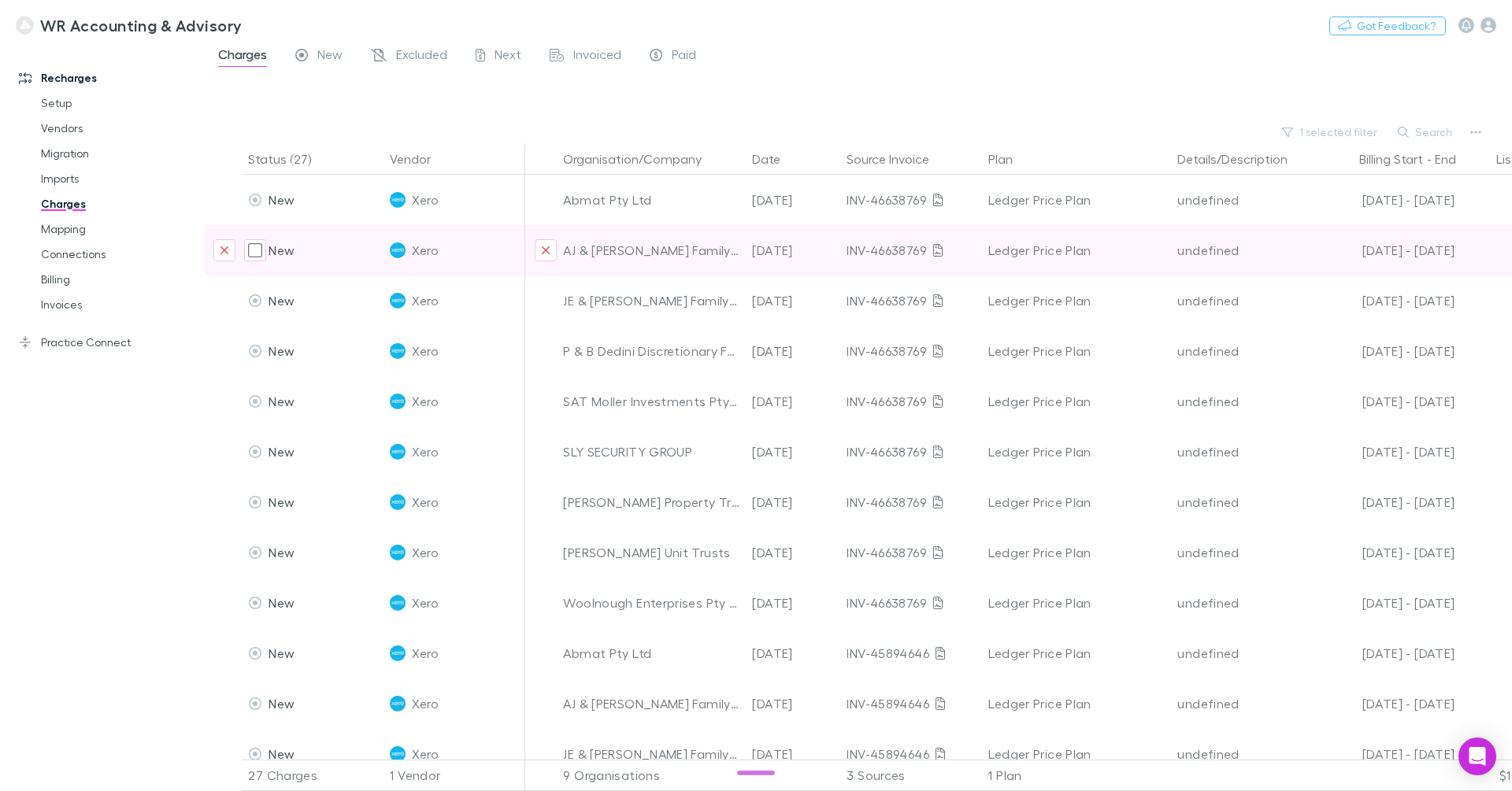
scroll to position [797, 0]
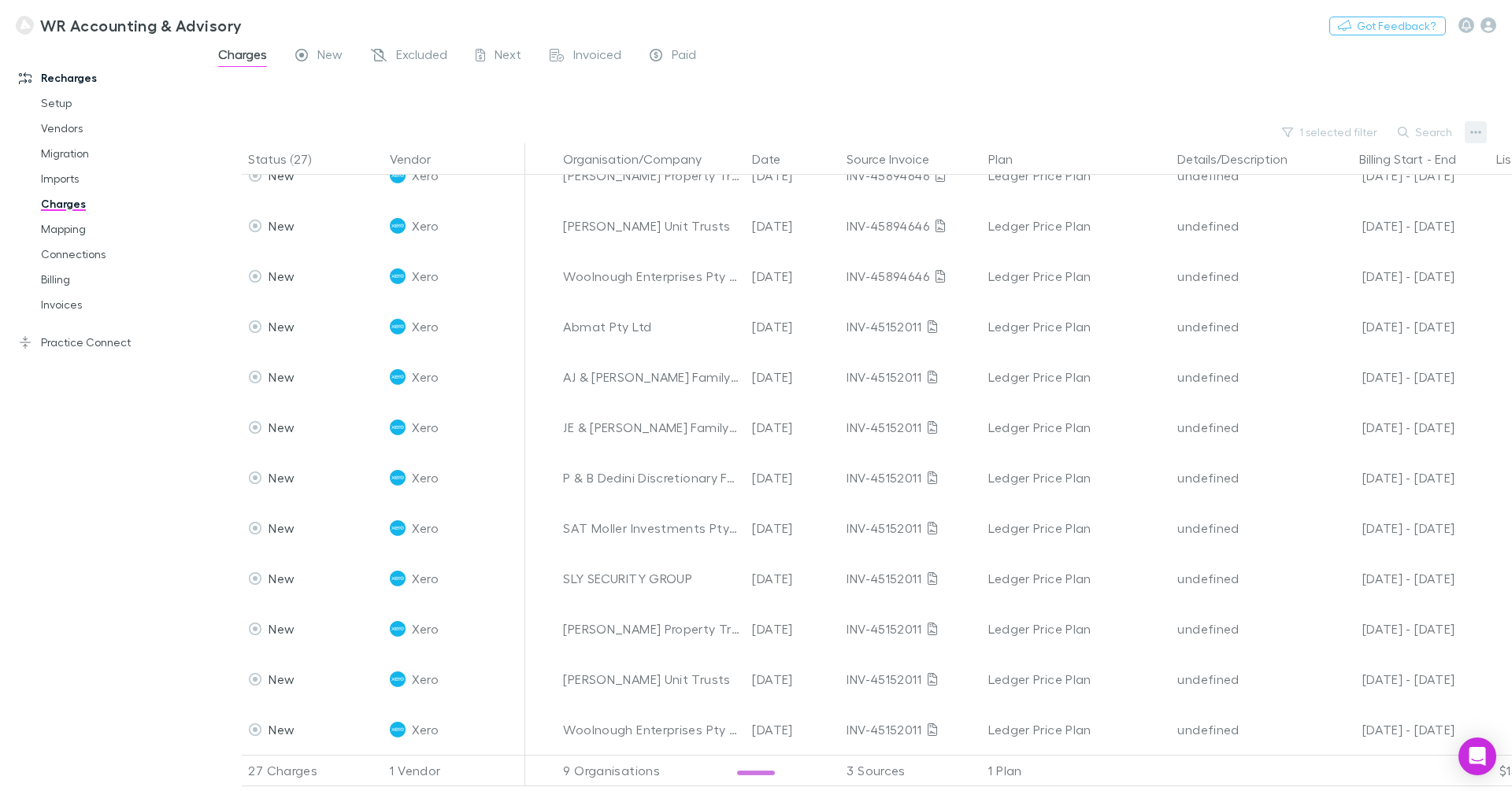
click at [1467, 132] on button "button" at bounding box center [1475, 132] width 22 height 22
click at [1342, 195] on p "Plan exclusions" at bounding box center [1379, 192] width 192 height 19
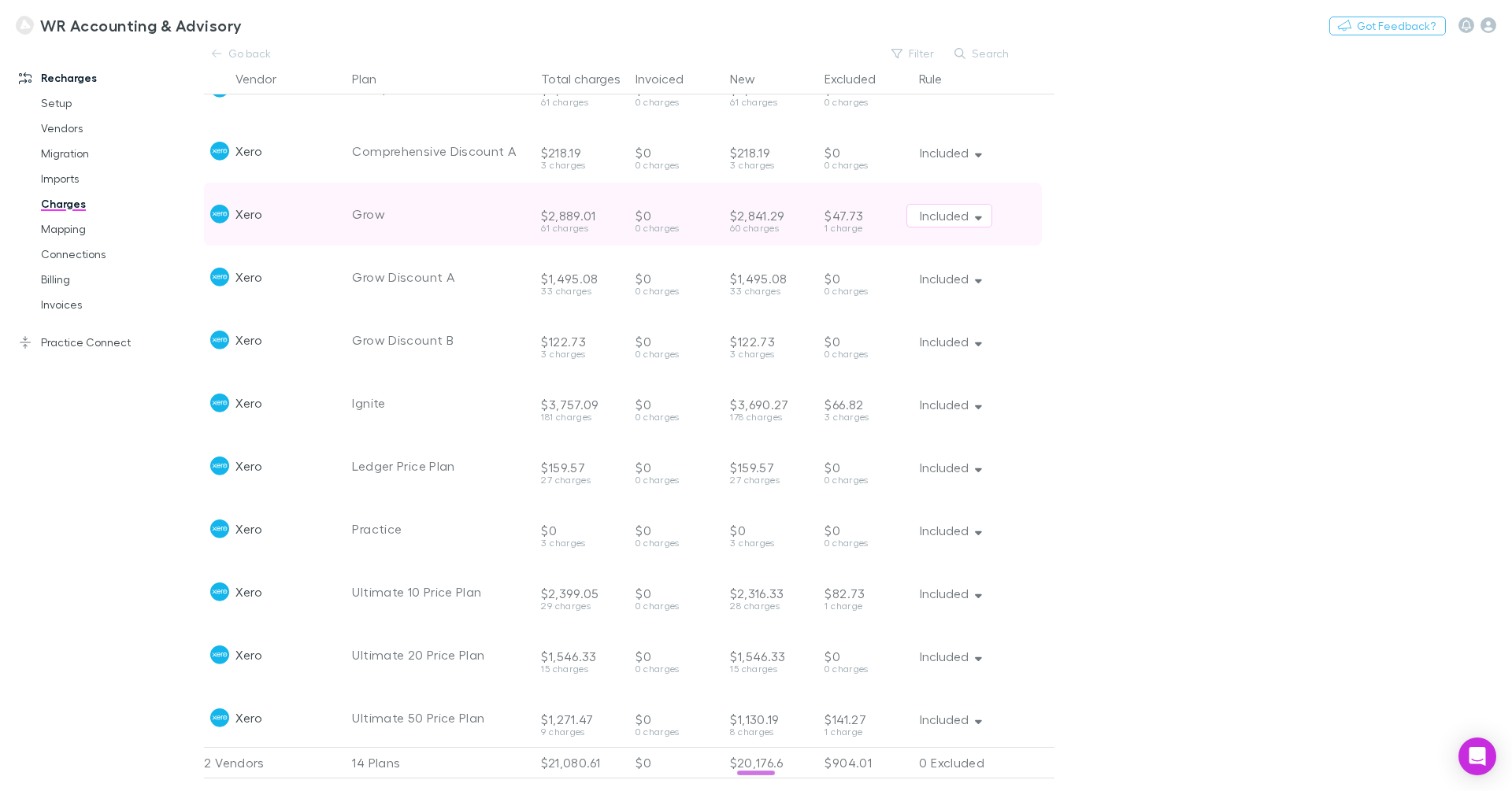
scroll to position [245, 0]
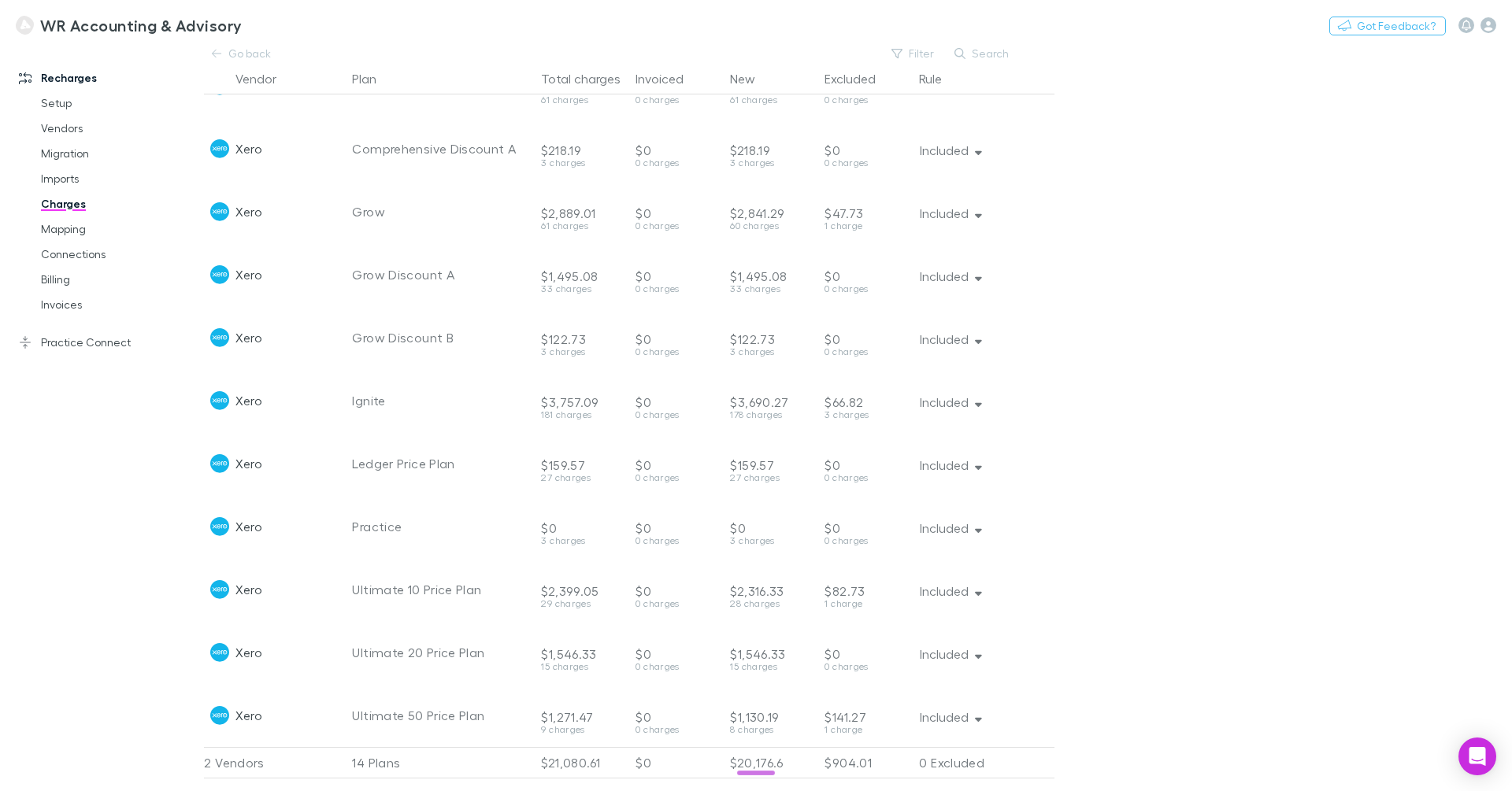
click at [1282, 274] on main "Go back Filter Search Vendor Plan Total charges Invoiced New Excluded Rule Data…" at bounding box center [858, 417] width 1308 height 747
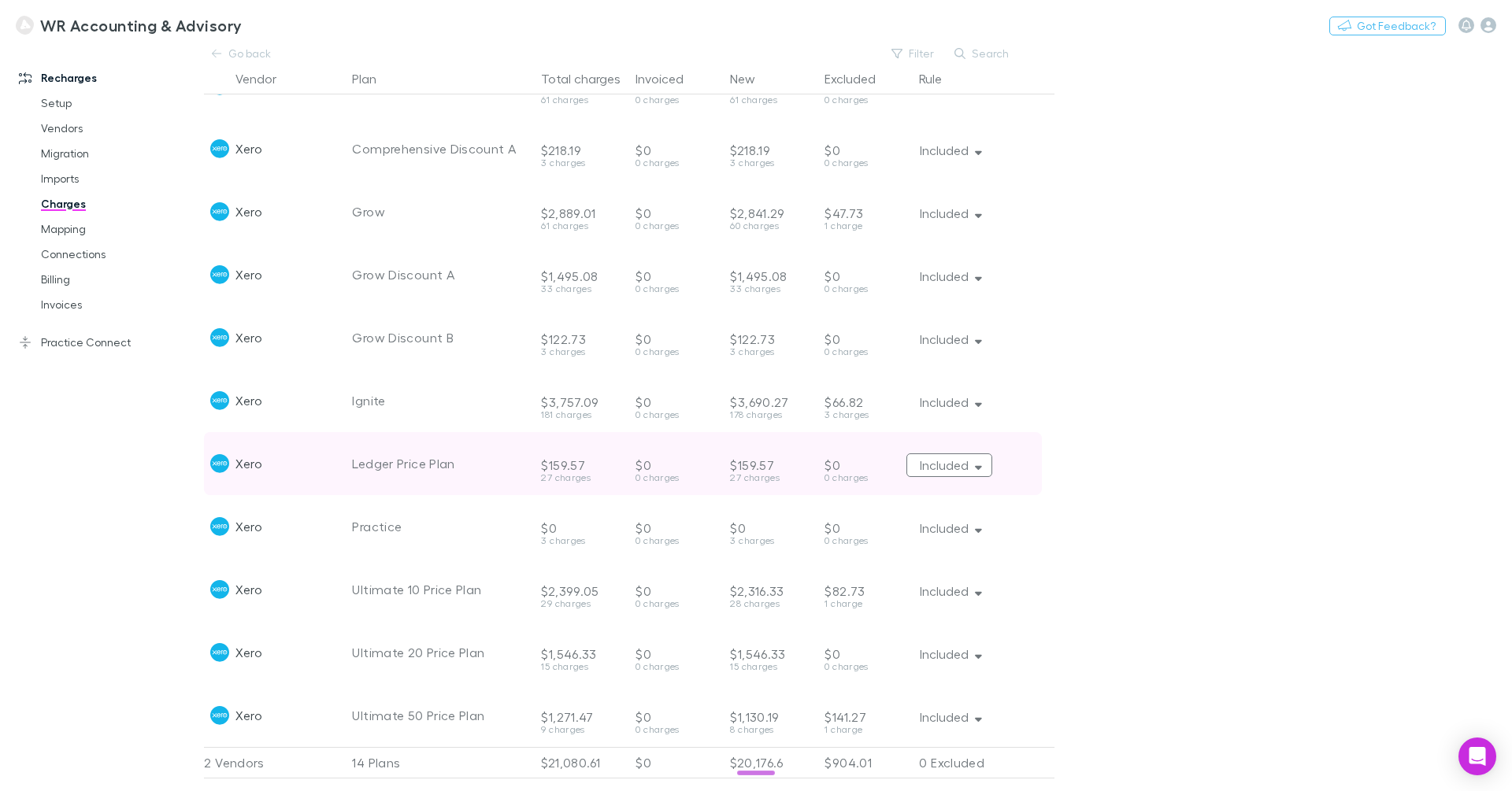
click at [971, 454] on button "Included" at bounding box center [949, 465] width 86 height 23
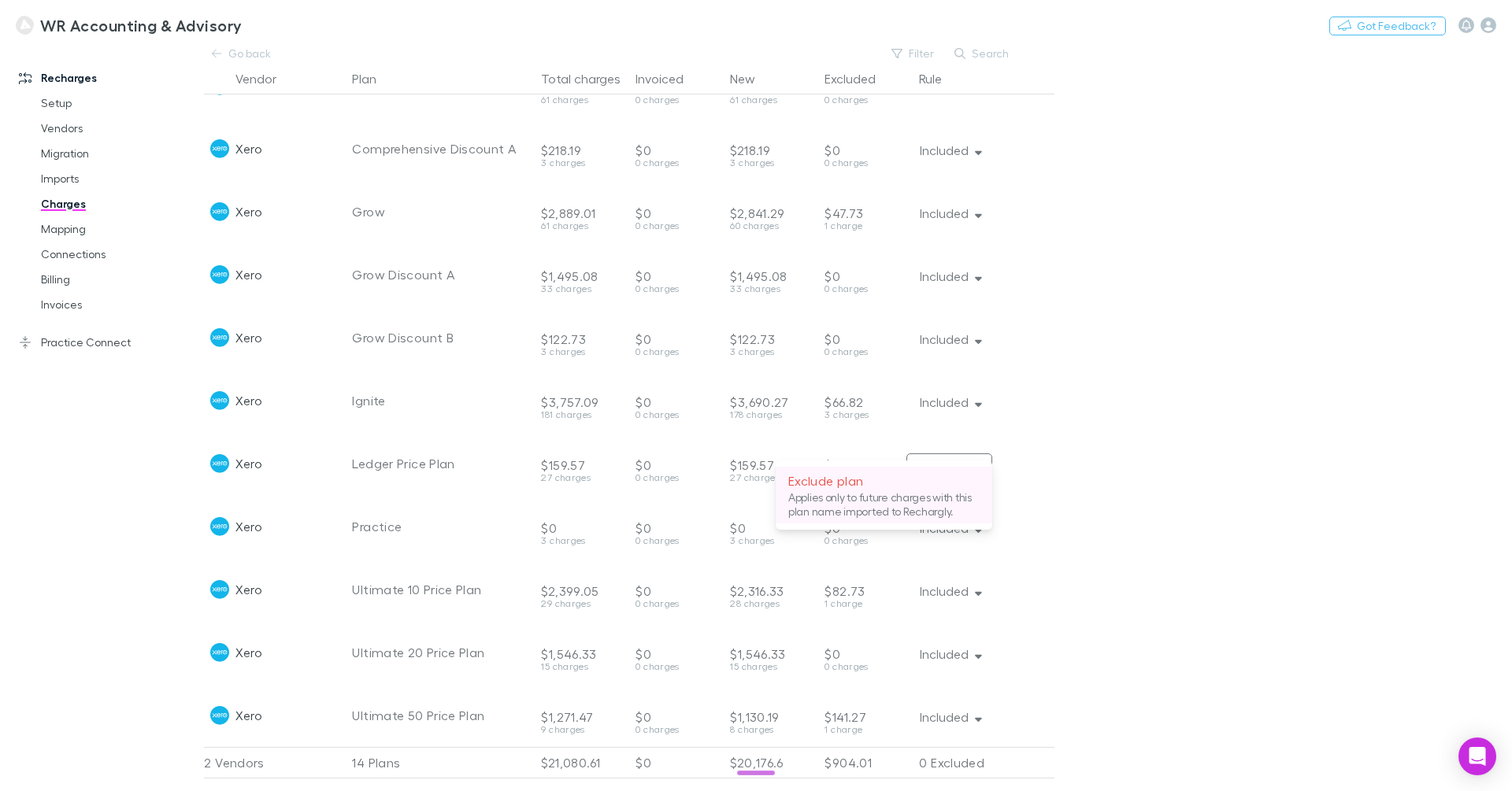
click at [938, 502] on p "Applies only to future charges with this plan name imported to Rechargly." at bounding box center [884, 504] width 192 height 28
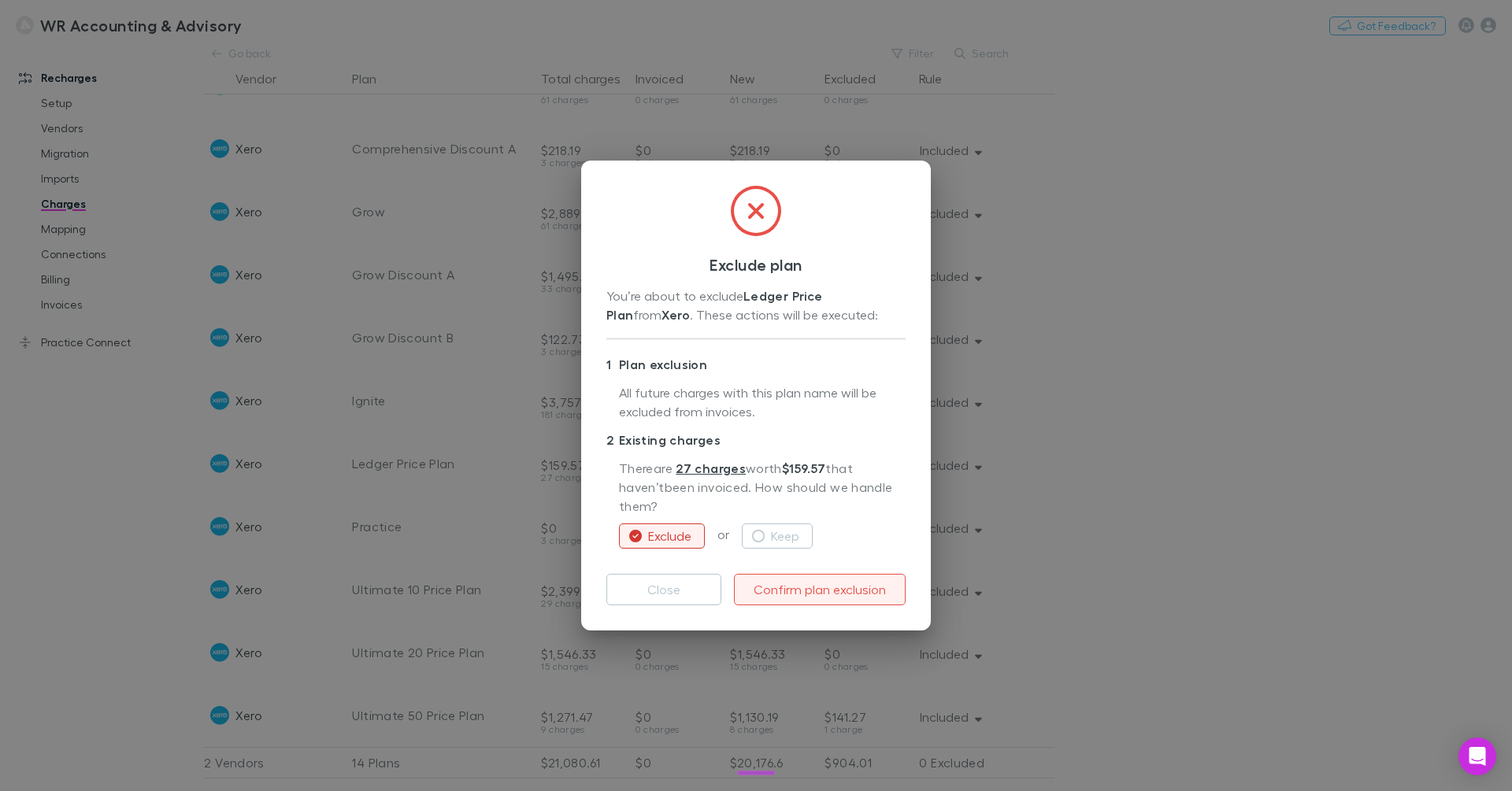
click at [792, 589] on button "Confirm plan exclusion" at bounding box center [819, 590] width 172 height 32
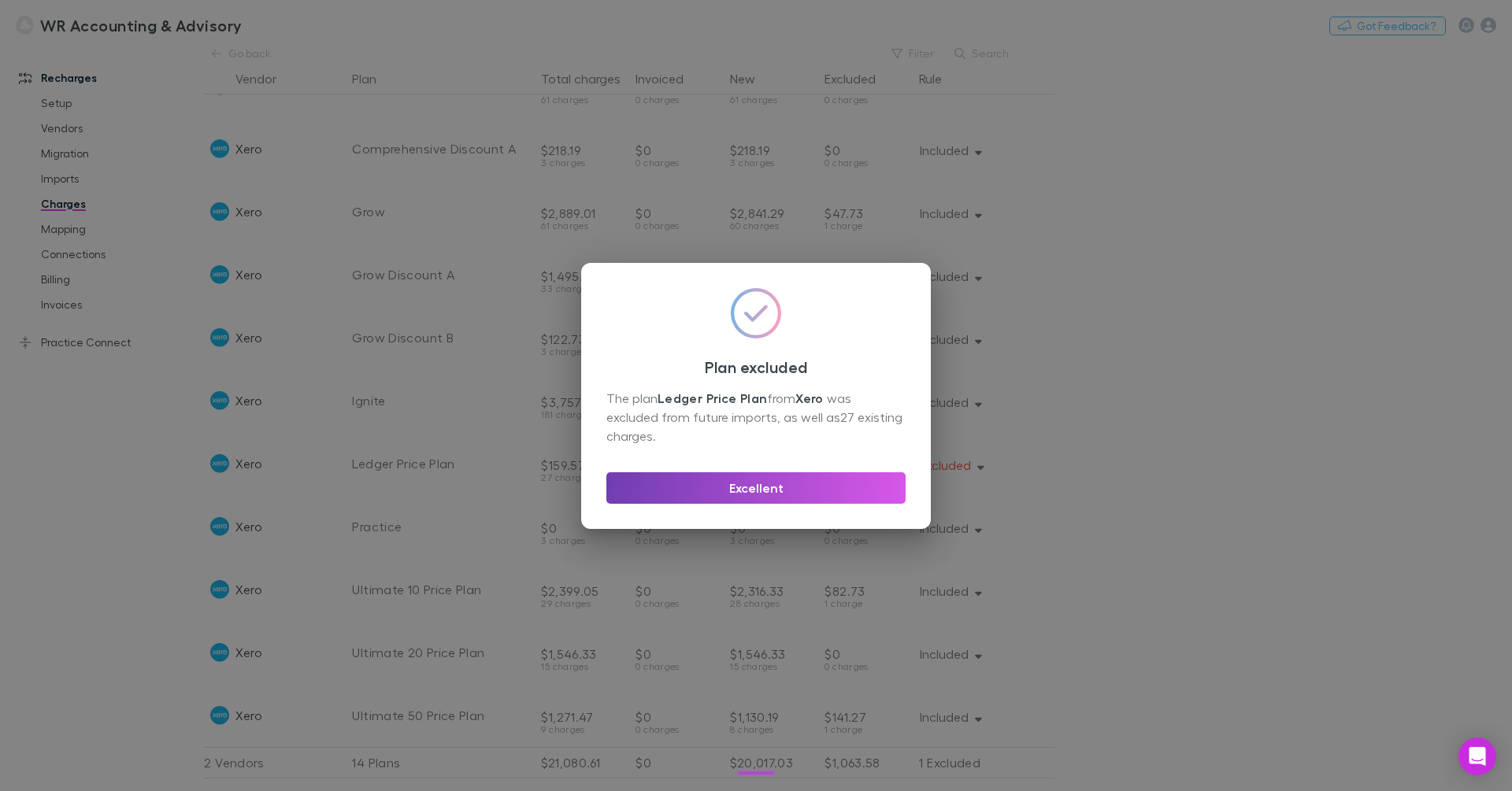
click at [859, 495] on button "Excellent" at bounding box center [756, 489] width 299 height 32
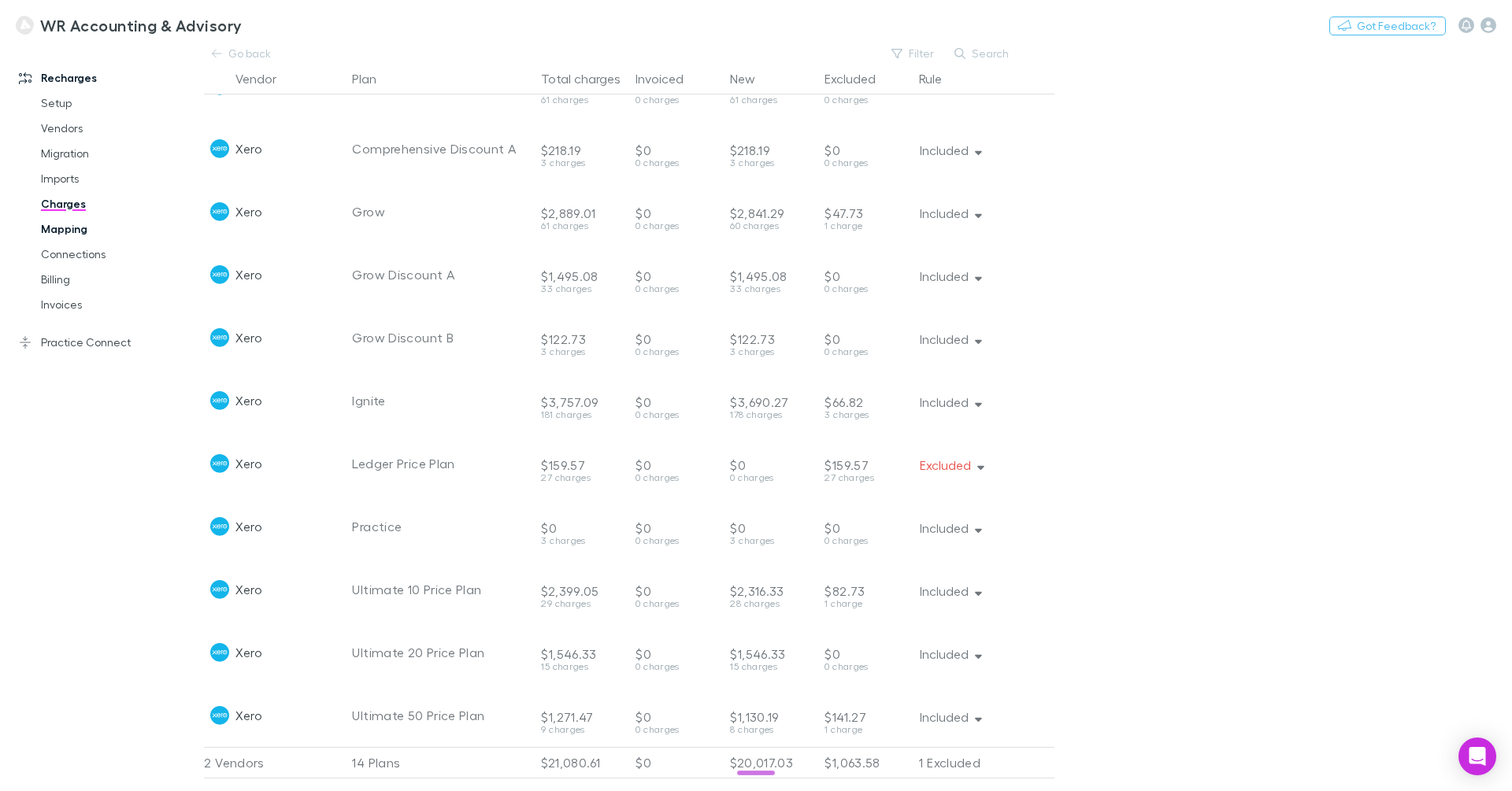
click at [75, 235] on link "Mapping" at bounding box center [113, 228] width 176 height 25
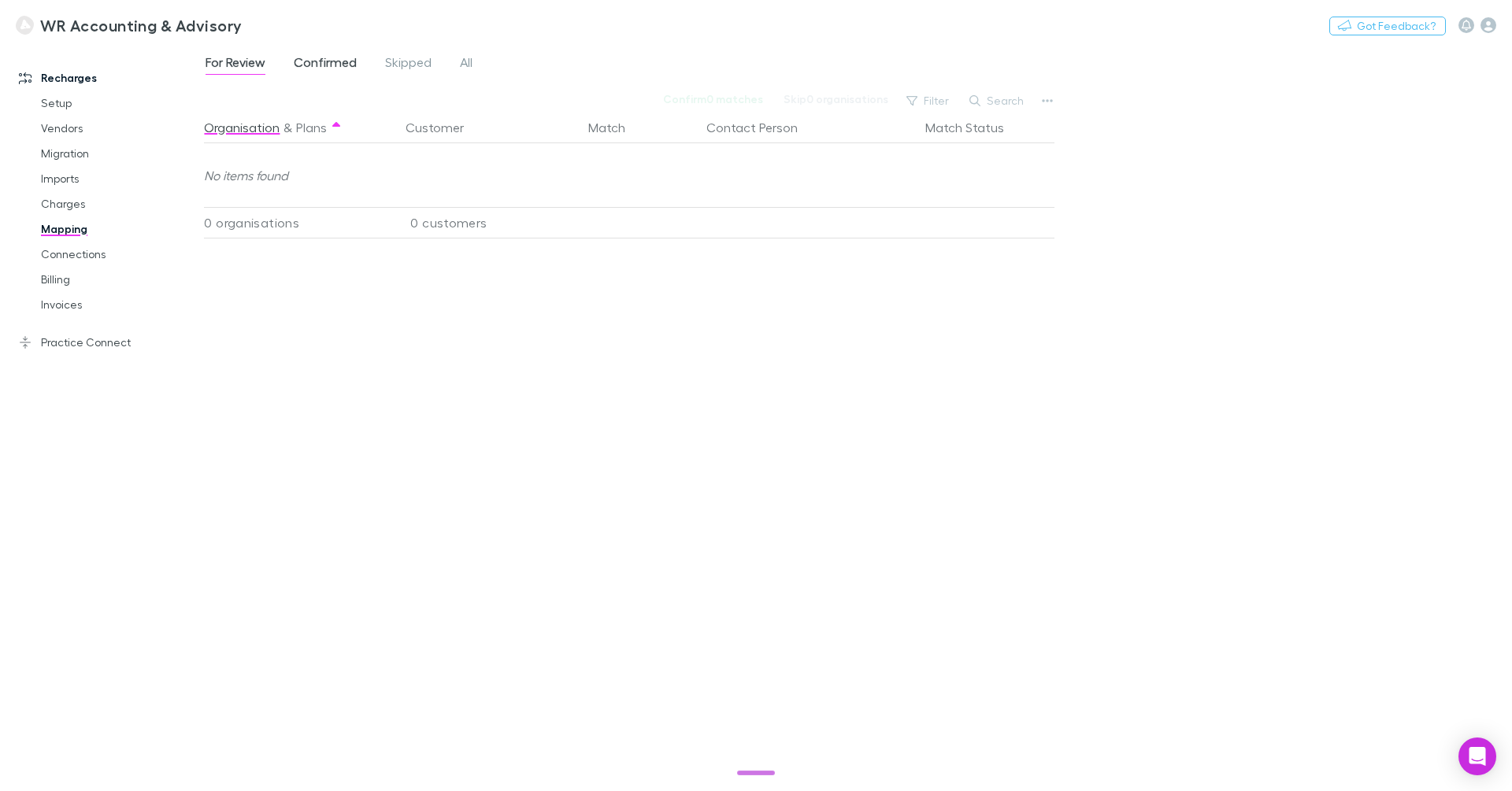
click at [316, 62] on span "Confirmed" at bounding box center [325, 65] width 63 height 21
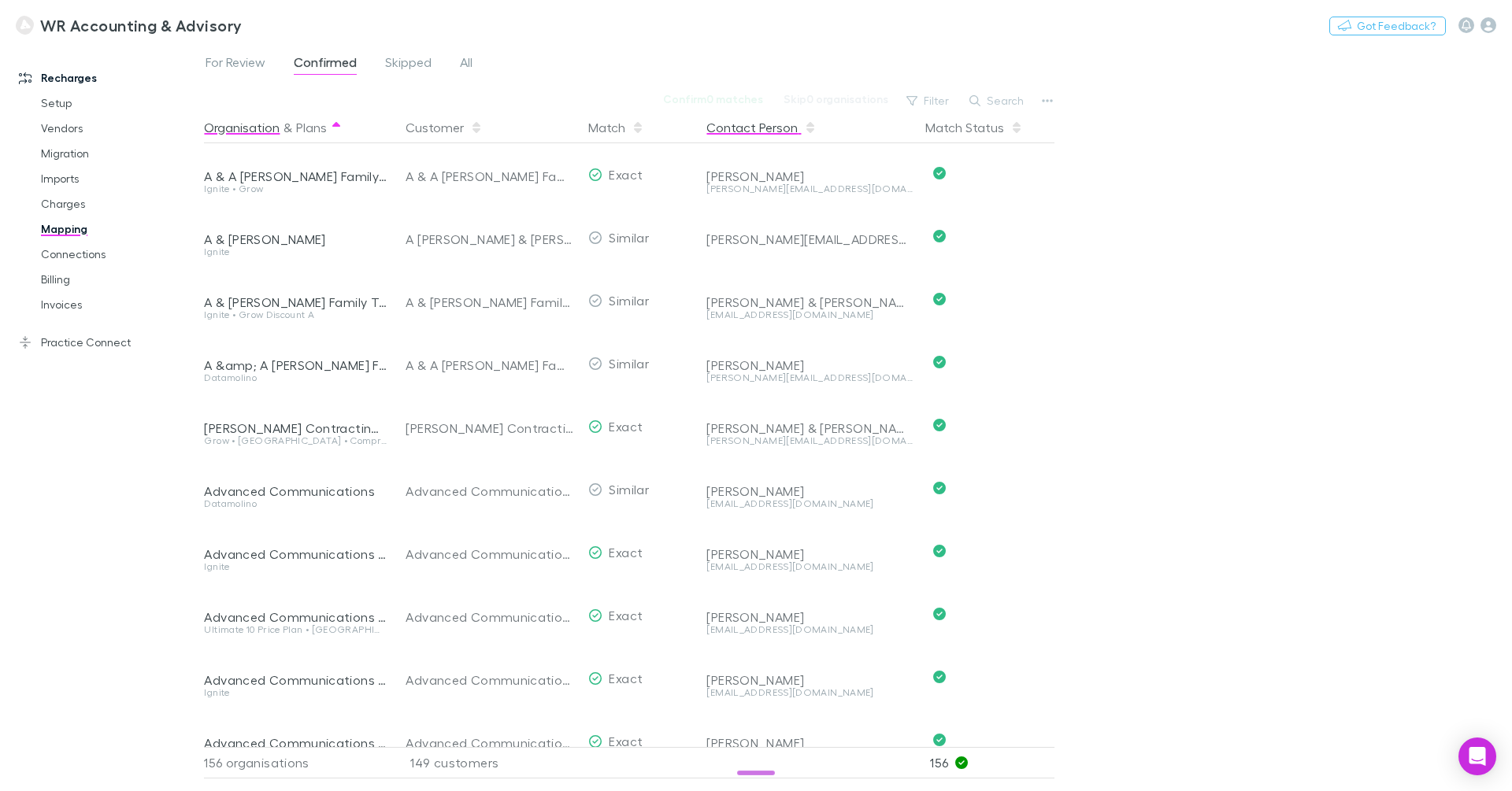
click at [743, 129] on button "Contact Person" at bounding box center [761, 128] width 110 height 32
